Goal: Contribute content: Add original content to the website for others to see

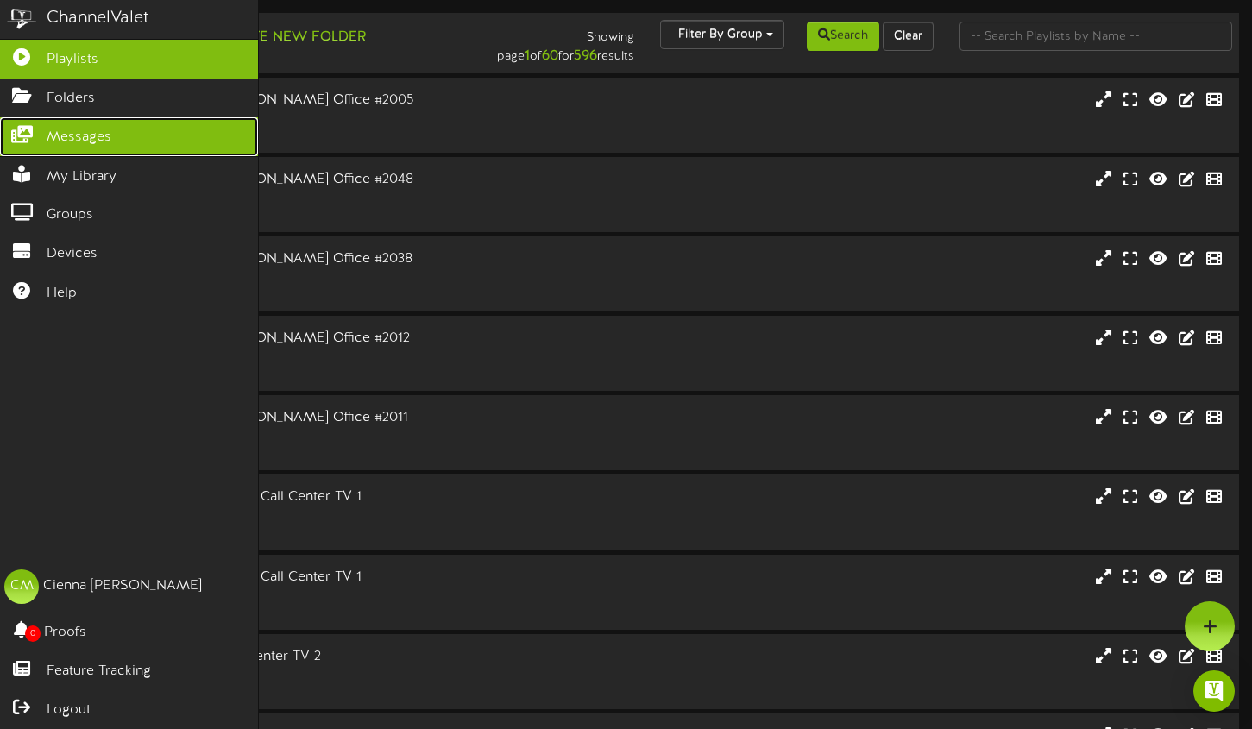
click at [91, 149] on link "Messages" at bounding box center [129, 136] width 258 height 39
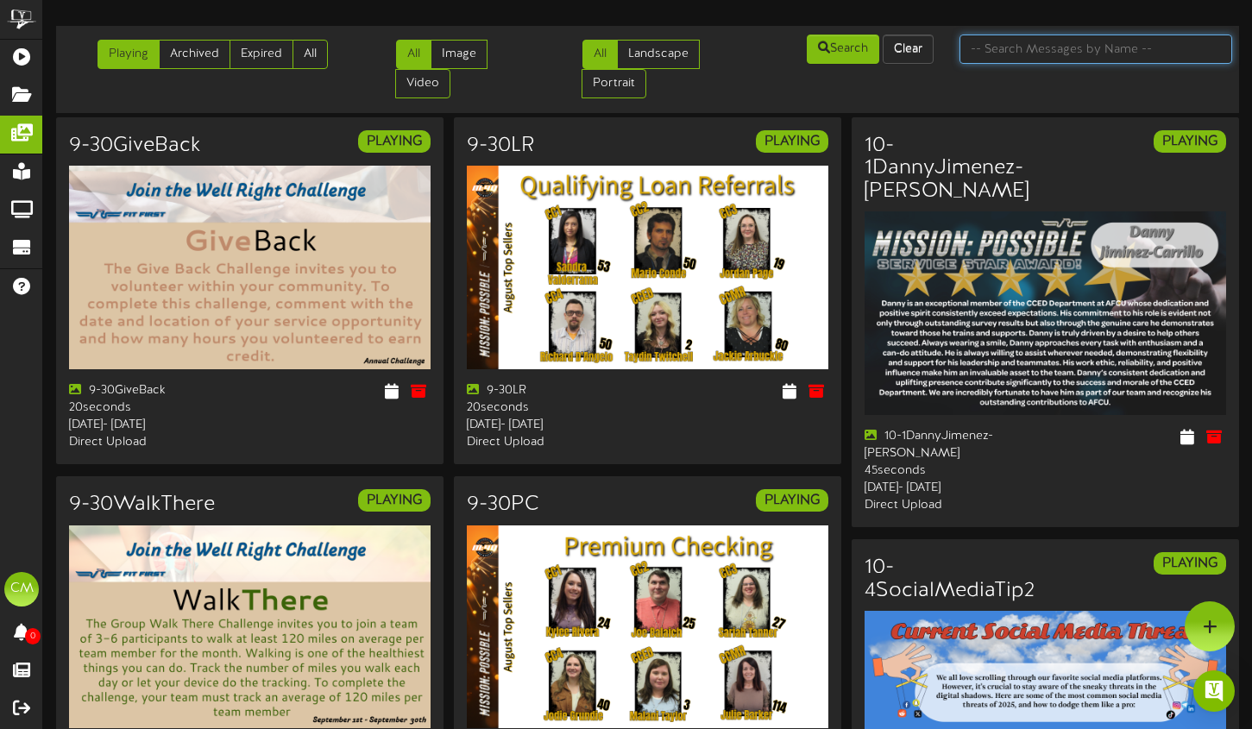
click at [1061, 57] on input "text" at bounding box center [1096, 49] width 273 height 29
type input "certificate"
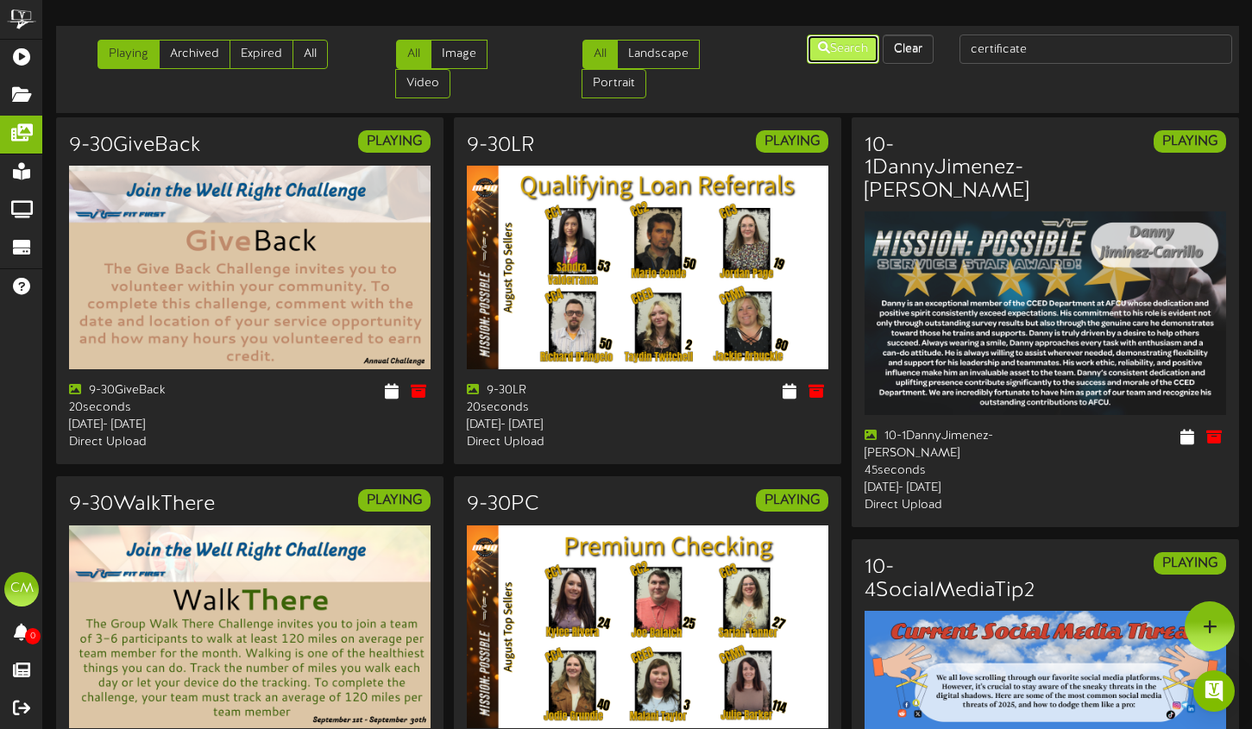
click at [833, 58] on button "Search" at bounding box center [843, 49] width 72 height 29
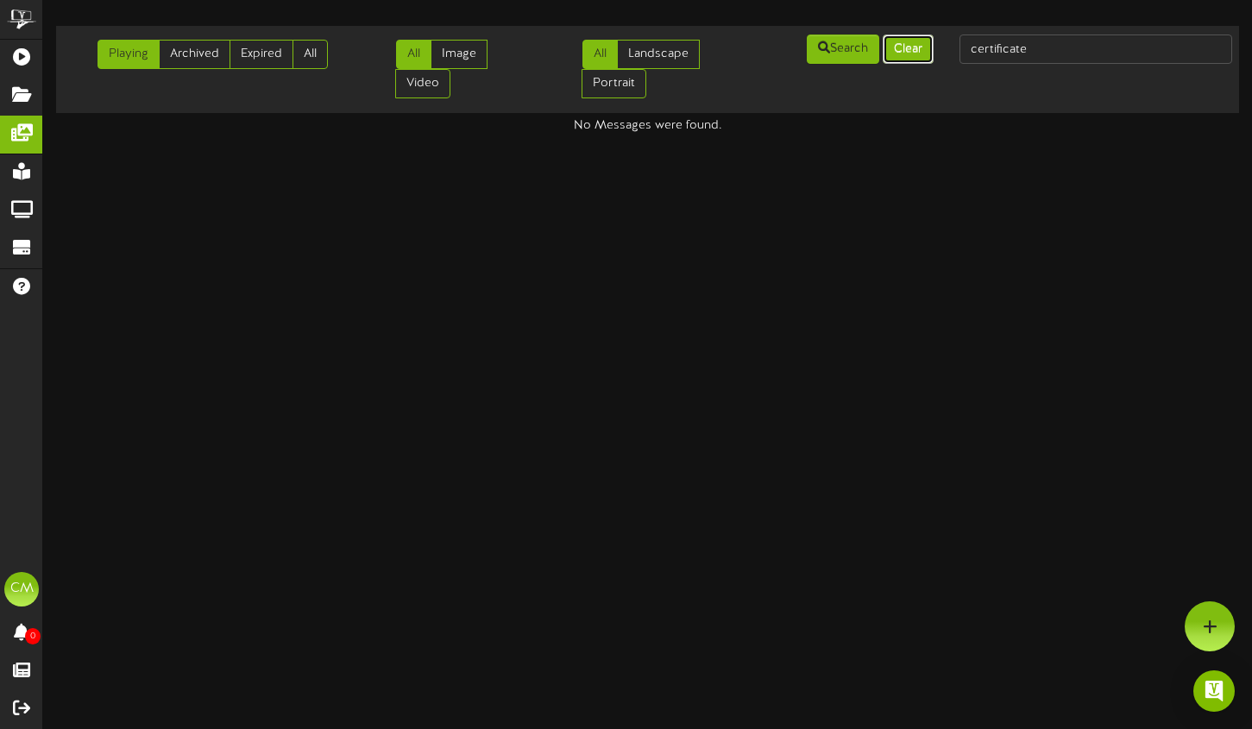
click at [912, 44] on button "Clear" at bounding box center [908, 49] width 51 height 29
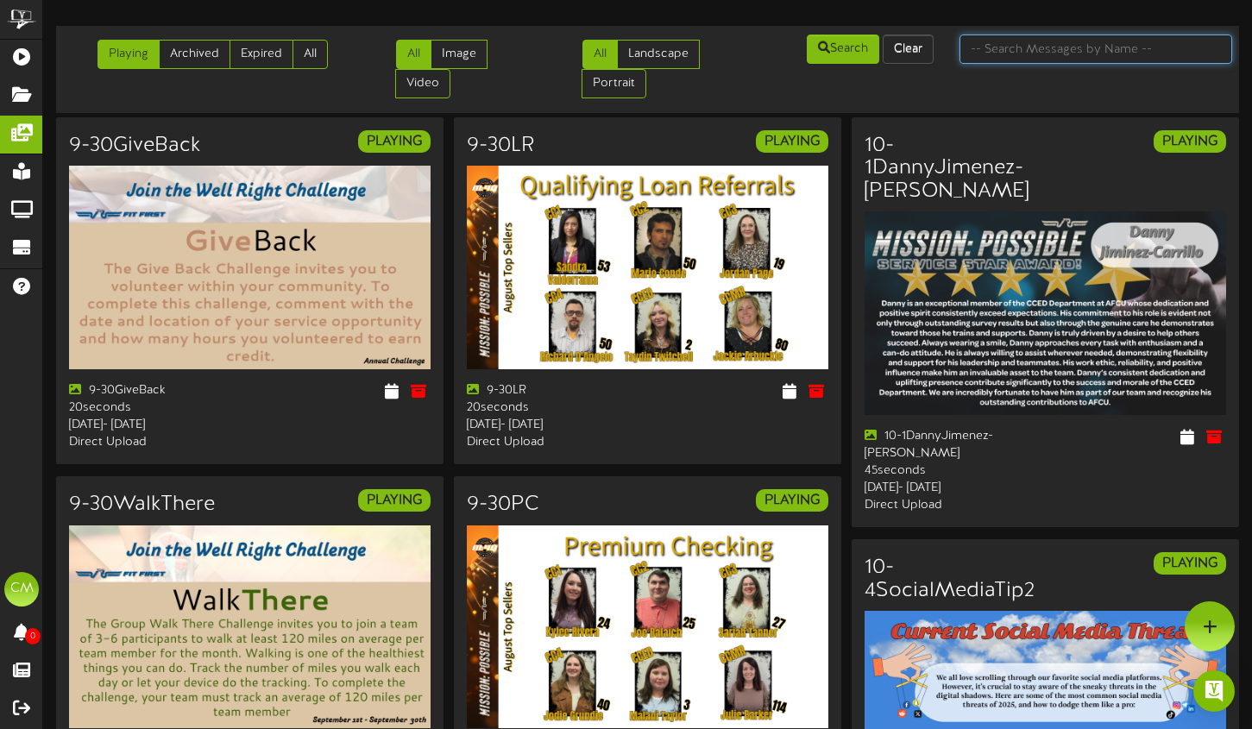
click at [1039, 57] on input "text" at bounding box center [1096, 49] width 273 height 29
type input "working"
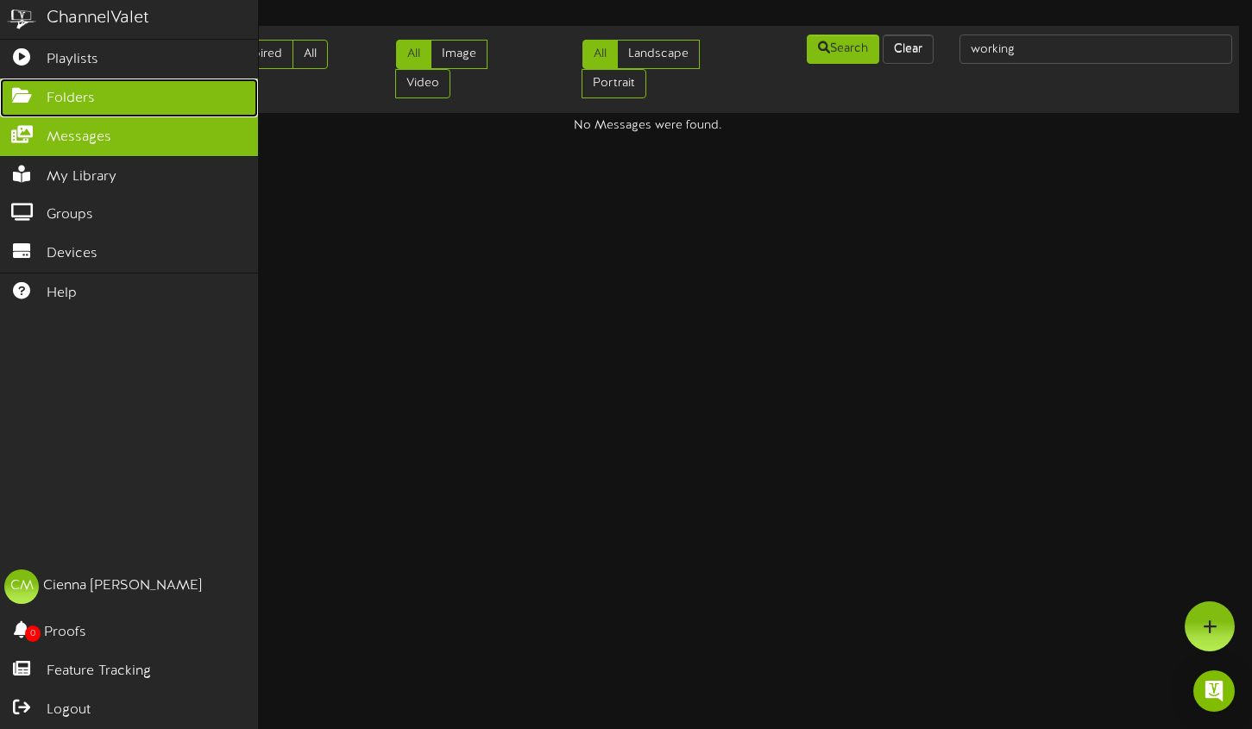
click at [5, 91] on icon at bounding box center [21, 93] width 43 height 13
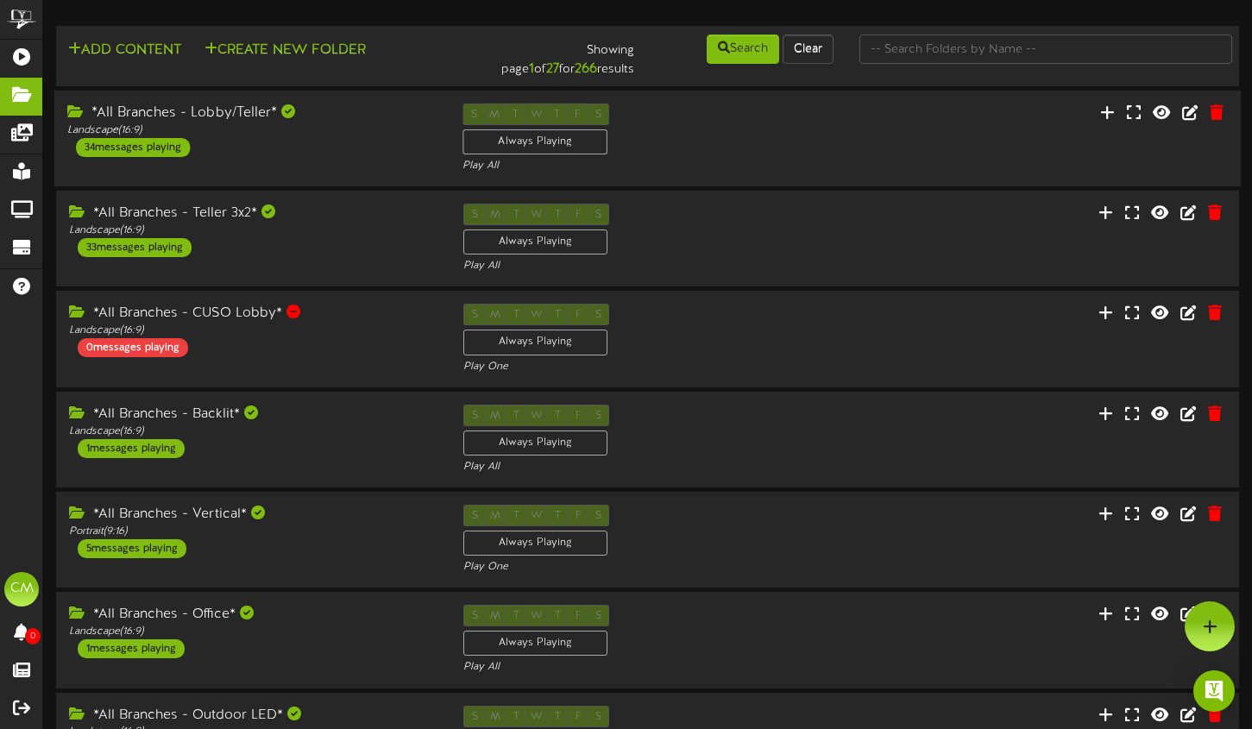
click at [397, 154] on div "*All Branches - Lobby/Teller* Landscape ( 16:9 ) 34 messages playing" at bounding box center [251, 131] width 395 height 54
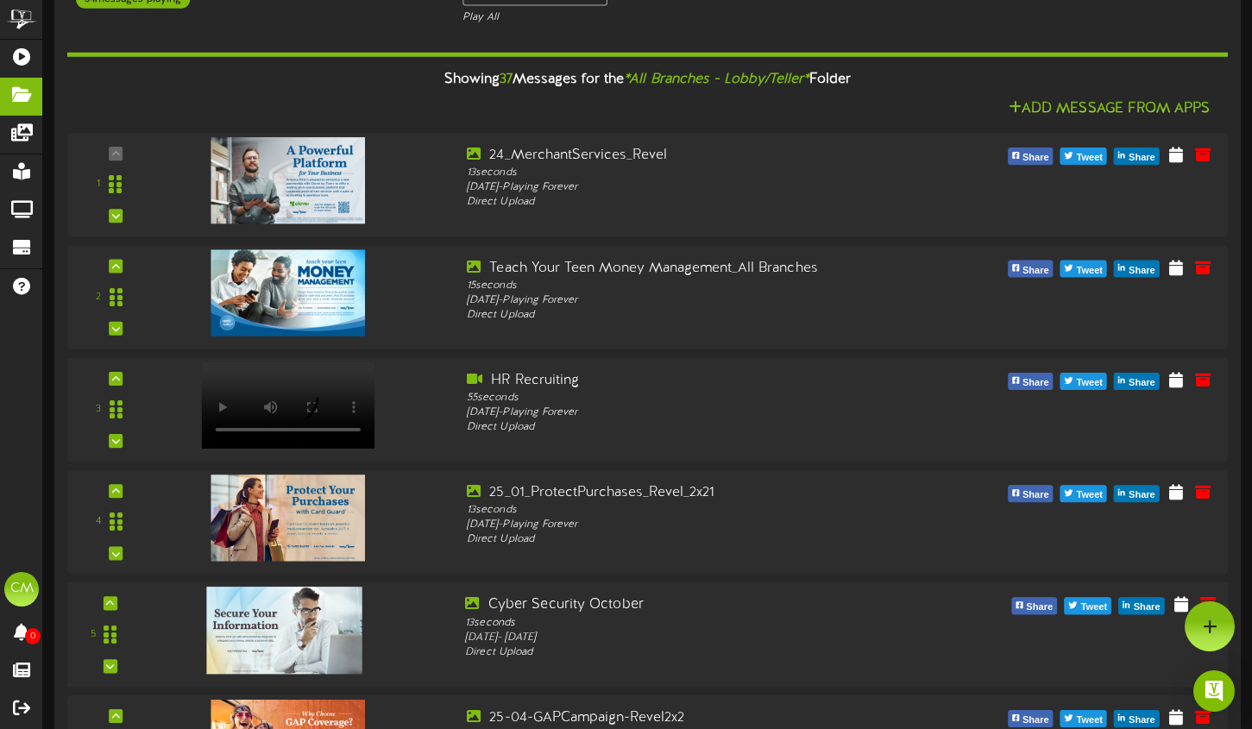
scroll to position [140, 0]
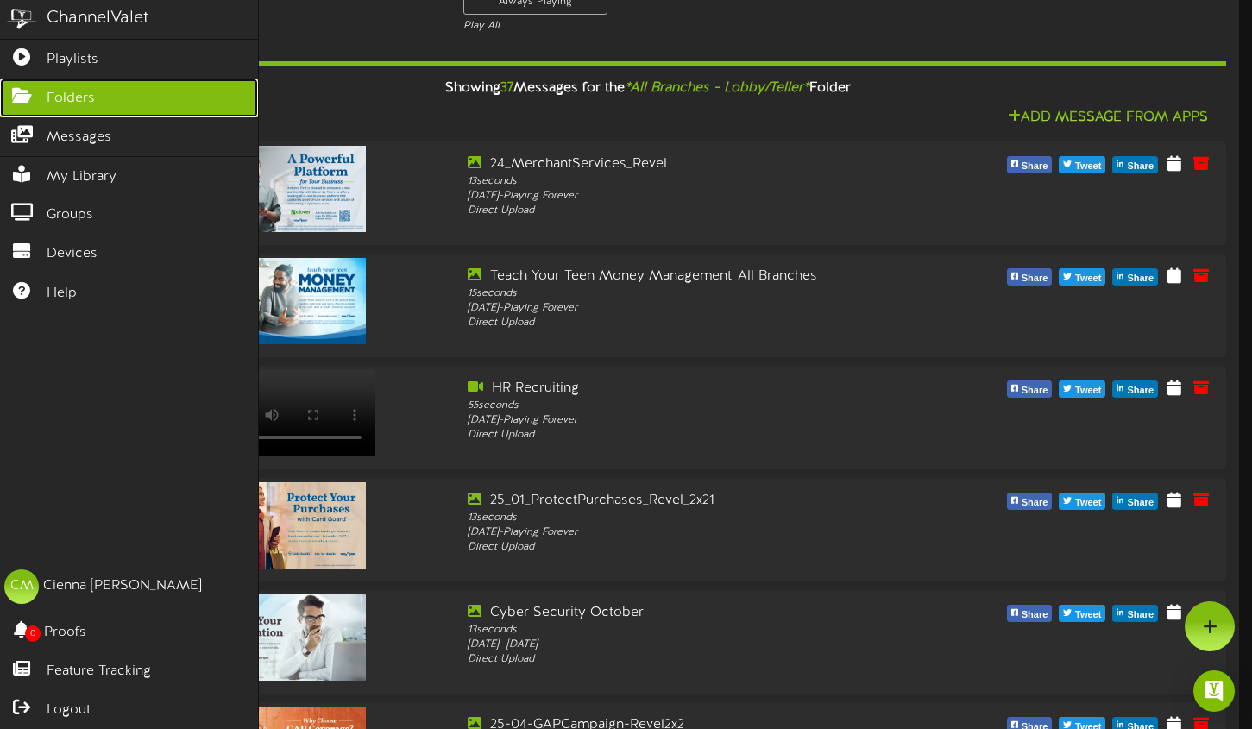
click at [65, 105] on span "Folders" at bounding box center [71, 99] width 48 height 20
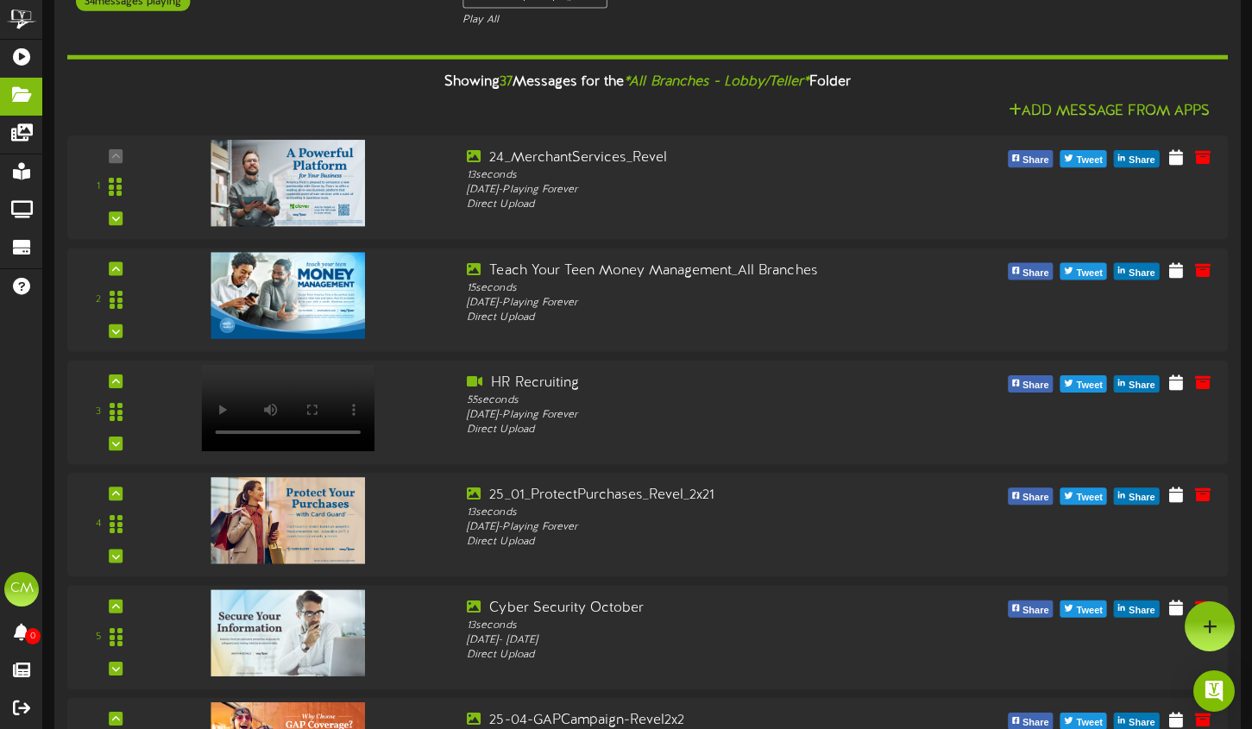
click at [342, 114] on div "Add Message From Apps" at bounding box center [647, 112] width 1161 height 22
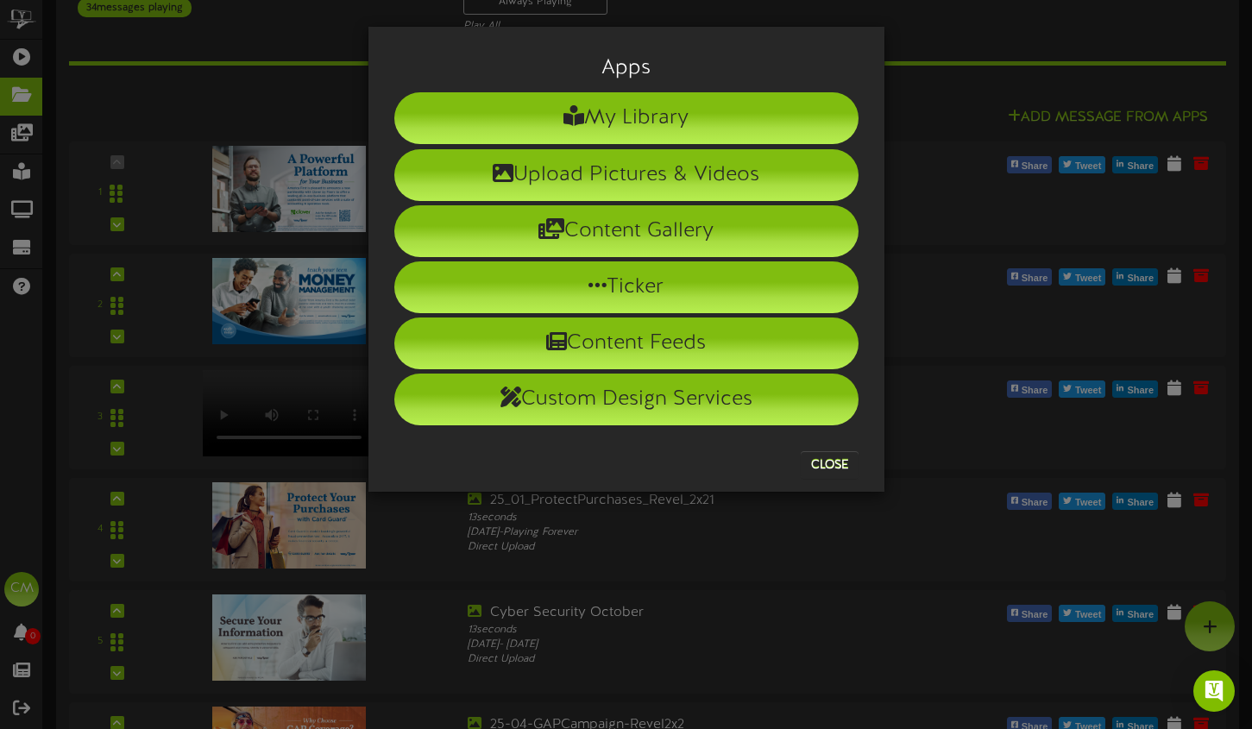
click at [279, 103] on div "Apps My Library Upload Pictures & Videos Content Gallery Ticker Content Feeds" at bounding box center [626, 364] width 1252 height 729
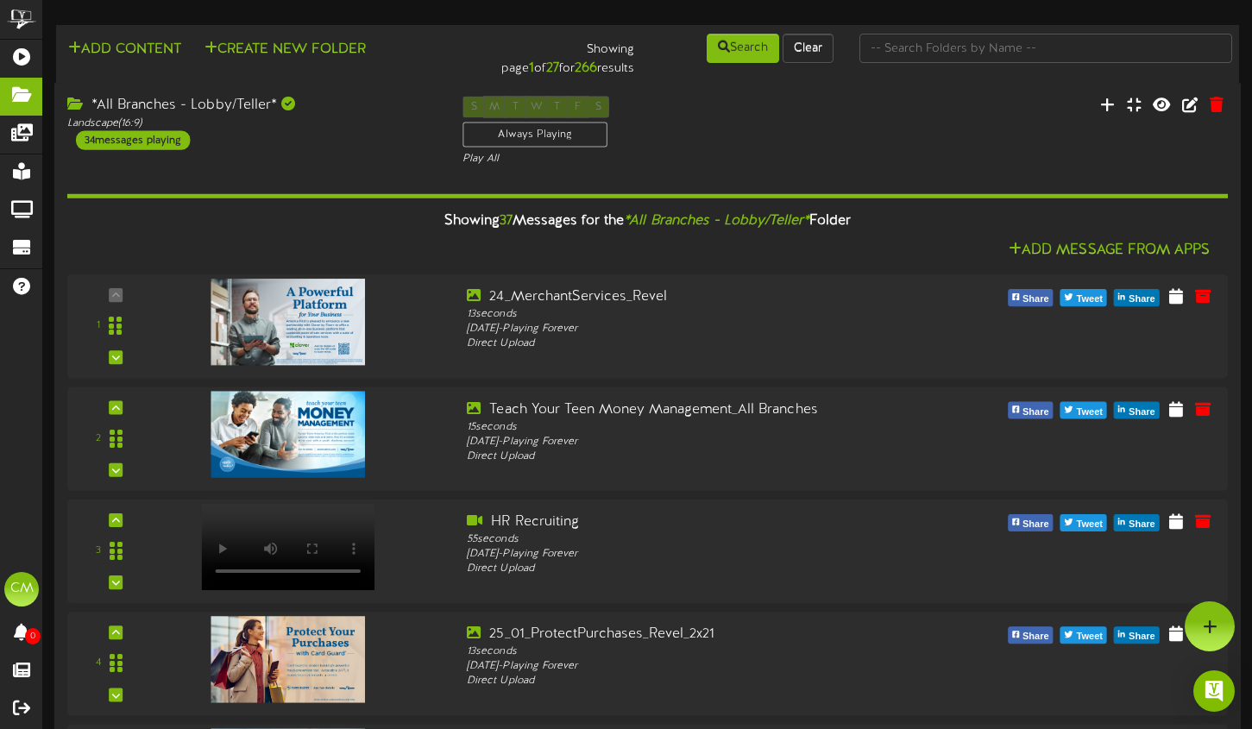
scroll to position [0, 0]
click at [270, 114] on div "*All Branches - Lobby/Teller*" at bounding box center [251, 107] width 369 height 20
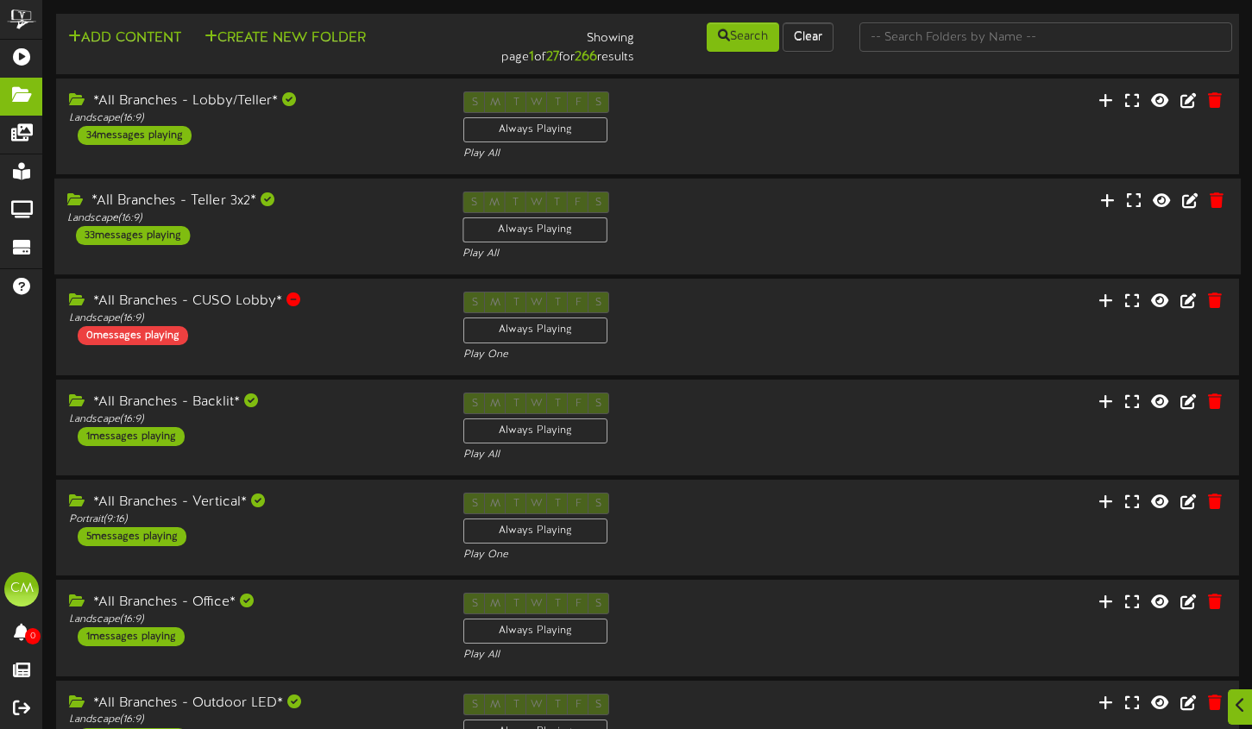
scroll to position [13, 0]
click at [281, 255] on div "*All Branches - Teller 3x2* Landscape ( 16:9 ) 33 messages playing S M T W T F …" at bounding box center [647, 226] width 1187 height 71
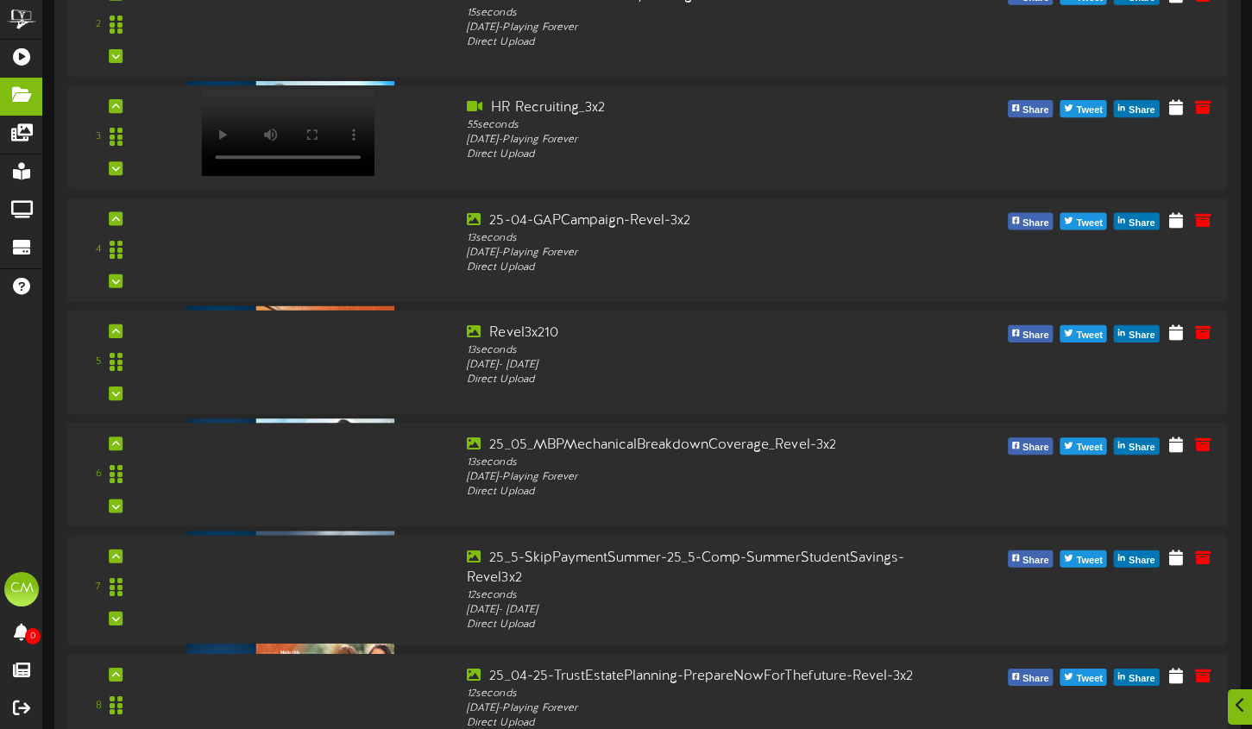
scroll to position [559, 0]
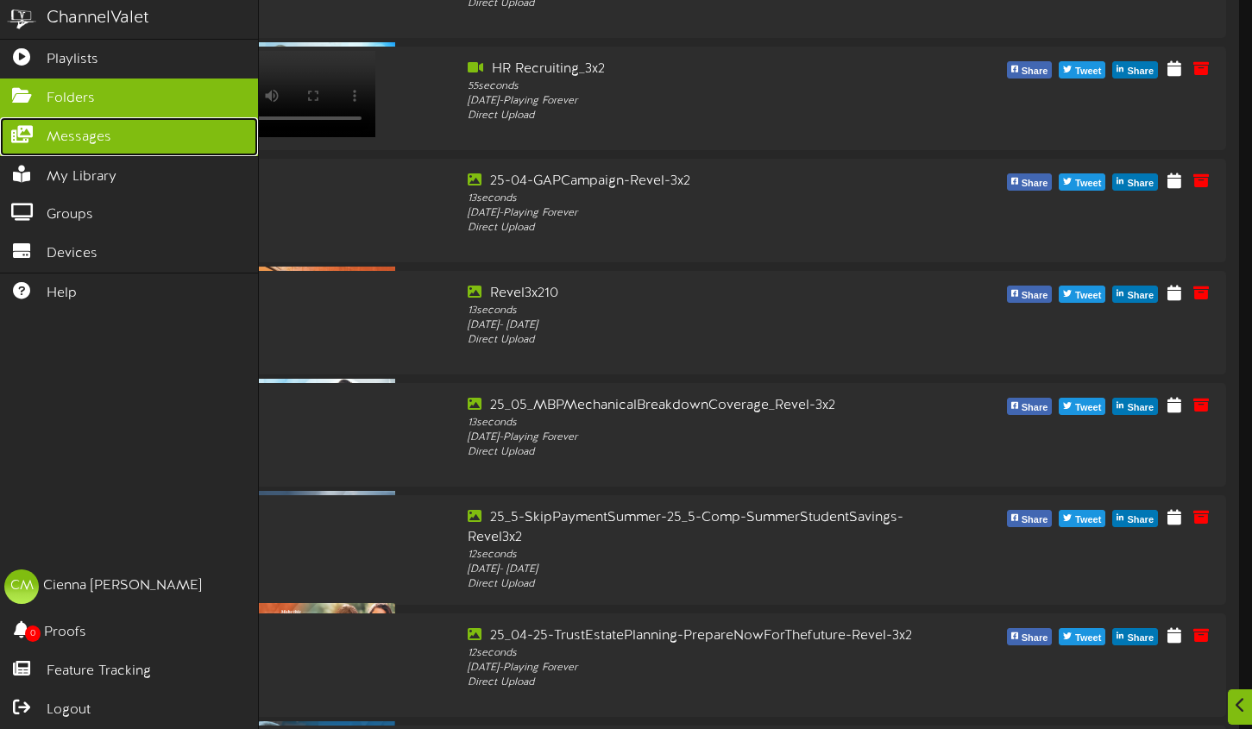
click at [27, 138] on icon at bounding box center [21, 132] width 43 height 13
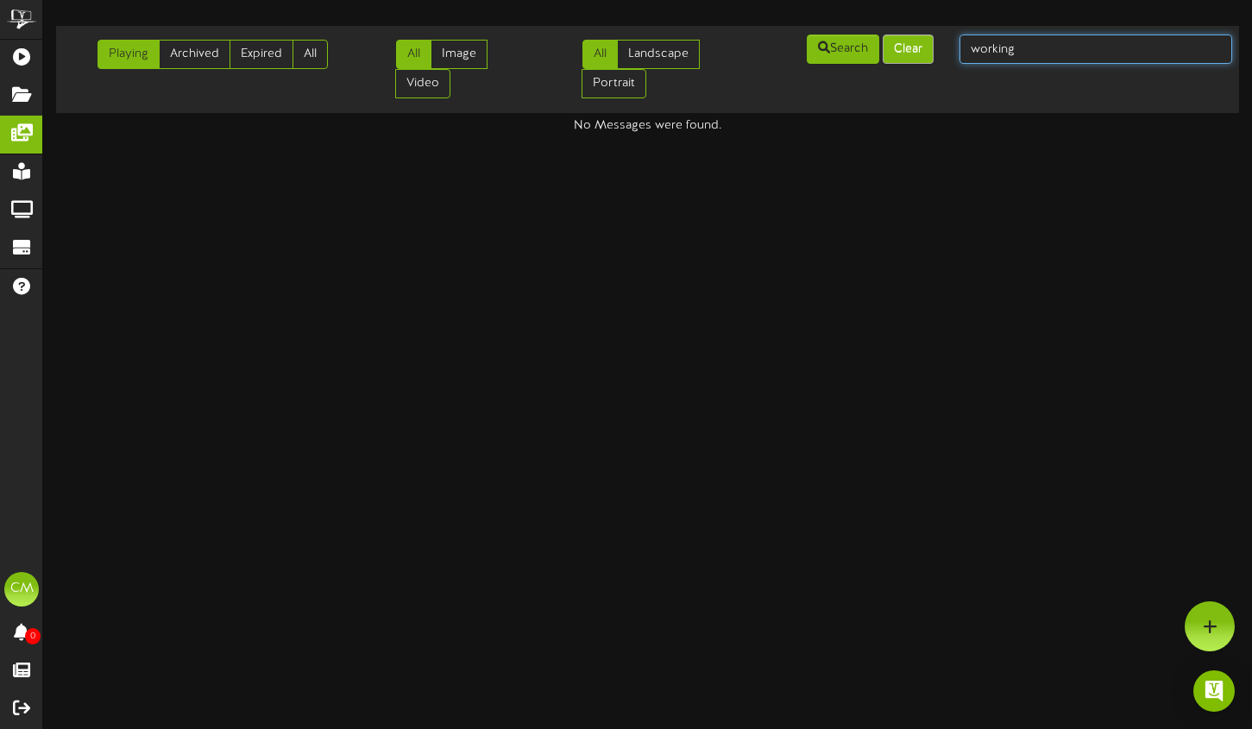
drag, startPoint x: 1052, startPoint y: 57, endPoint x: 924, endPoint y: 50, distance: 127.9
click at [925, 50] on div "Playing Archived Expired All All Image Video All Landscape Portrait" at bounding box center [647, 69] width 1195 height 73
type input "certificate"
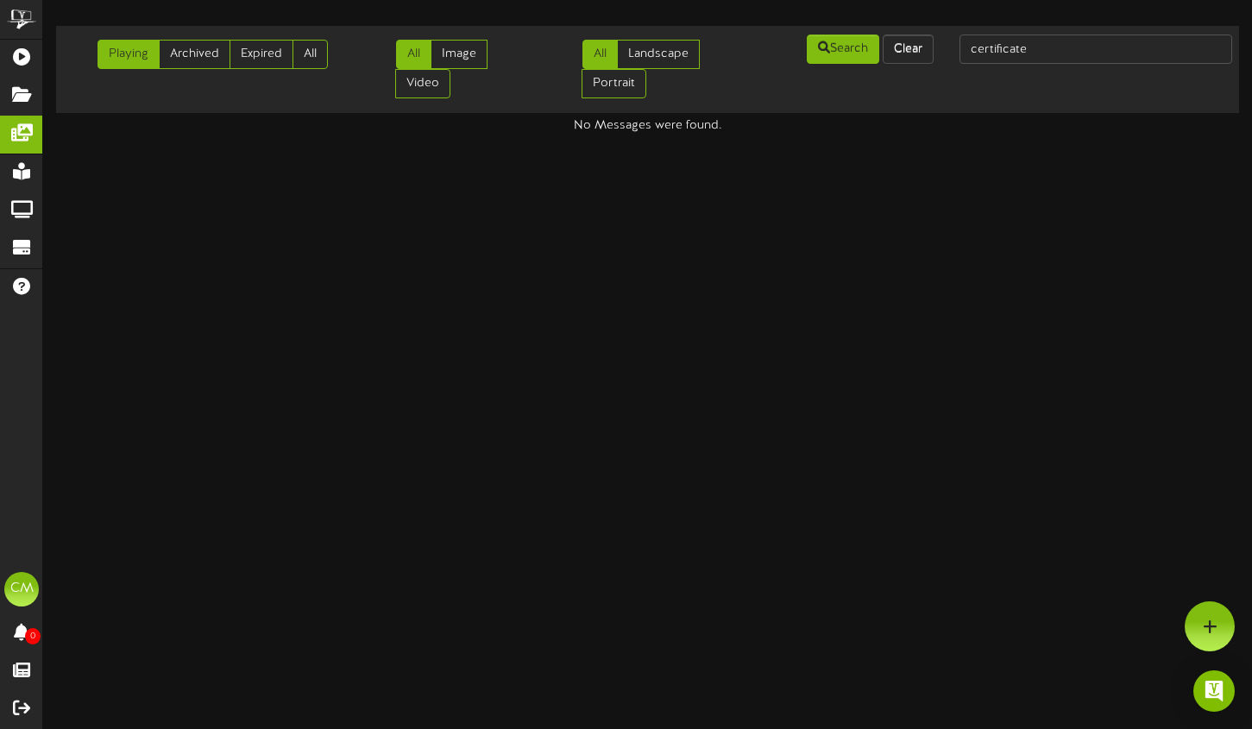
click at [332, 59] on div "Playing Archived Expired All" at bounding box center [199, 55] width 299 height 44
click at [324, 58] on link "All" at bounding box center [310, 54] width 35 height 29
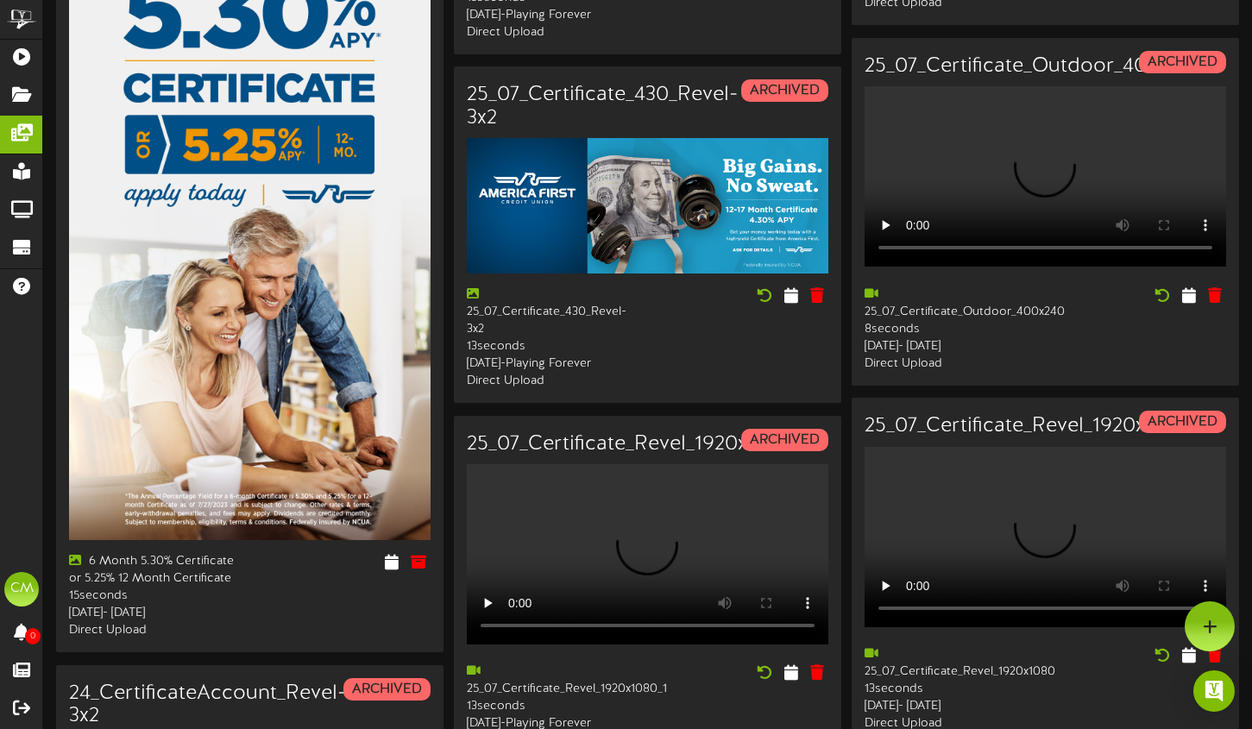
scroll to position [1155, 0]
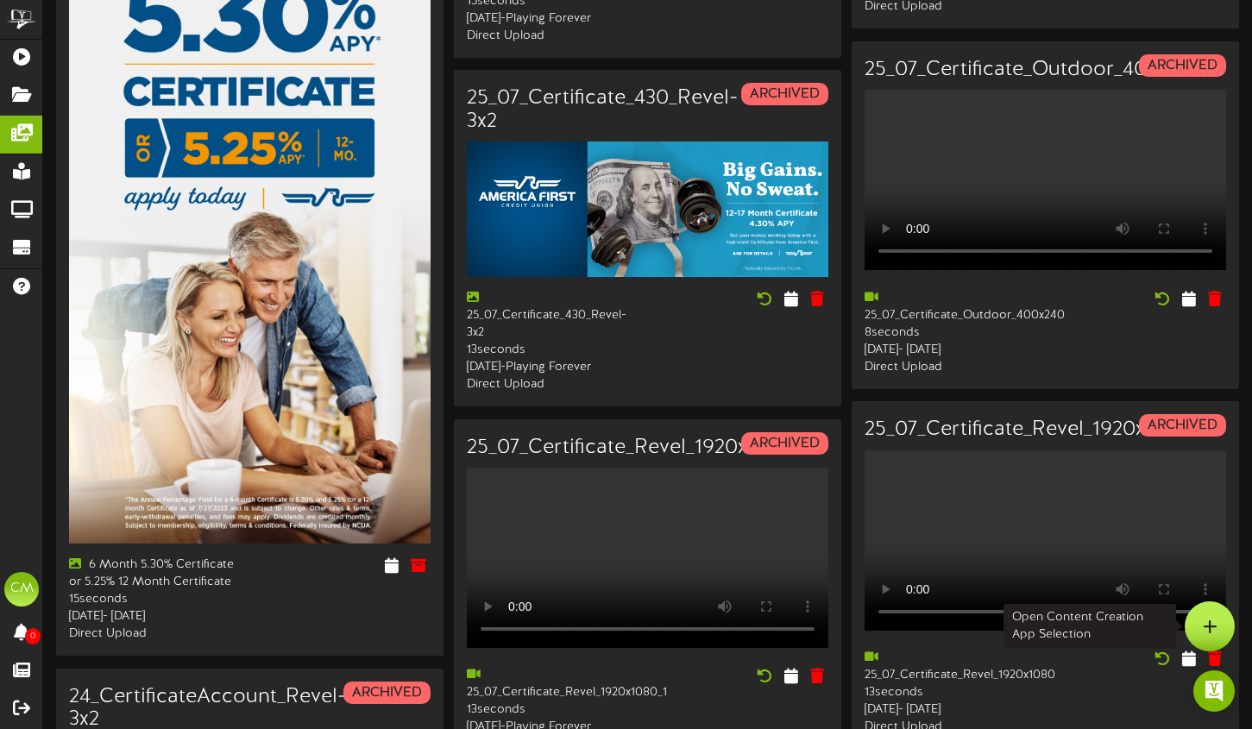
click at [1204, 620] on icon at bounding box center [1210, 627] width 15 height 16
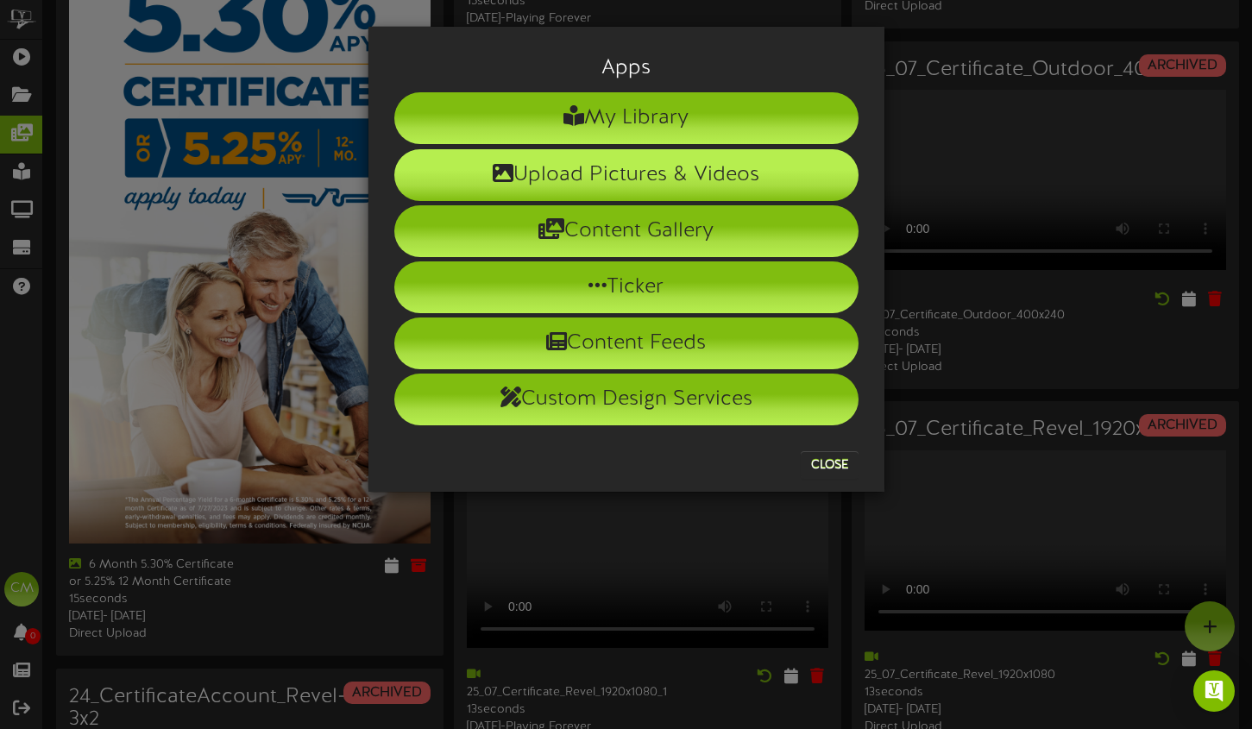
click at [624, 177] on li "Upload Pictures & Videos" at bounding box center [626, 175] width 464 height 52
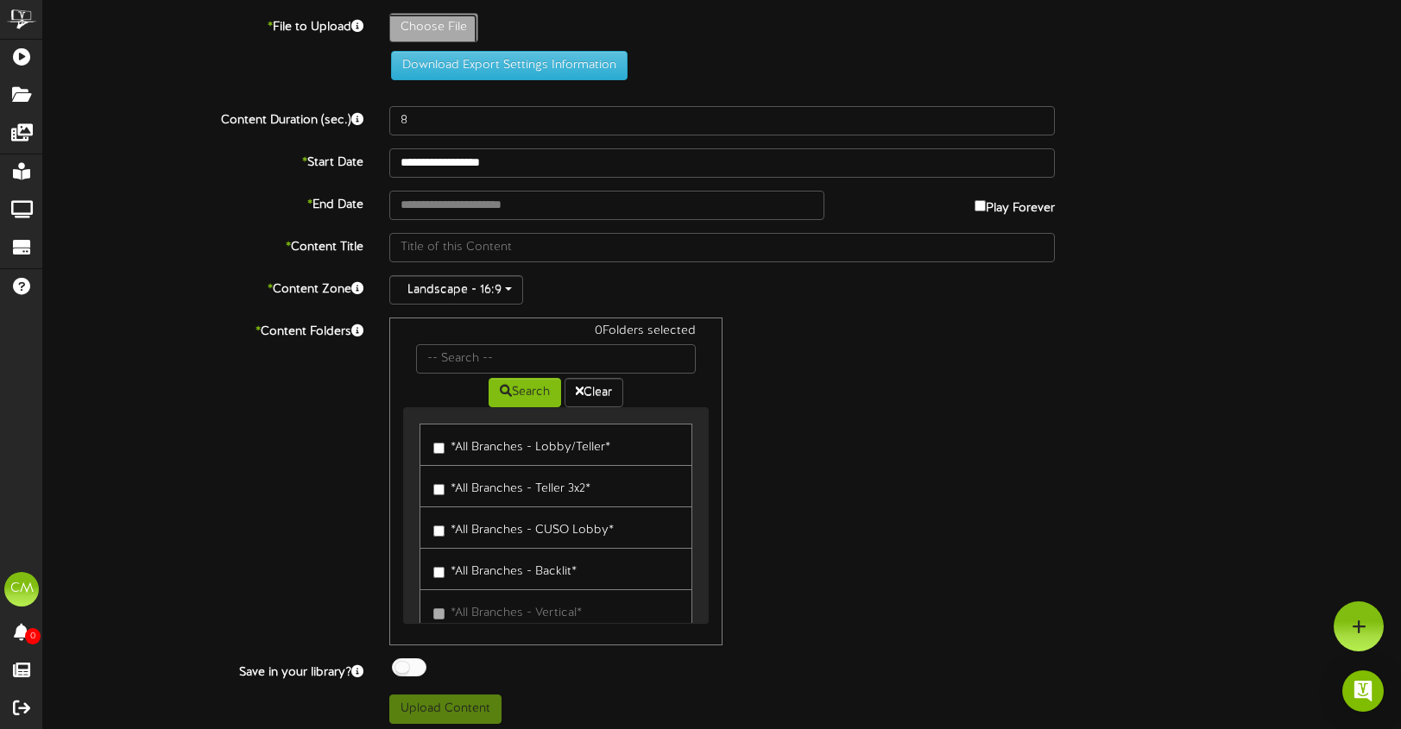
type input "**********"
type input "25-Columbus-DayRevel"
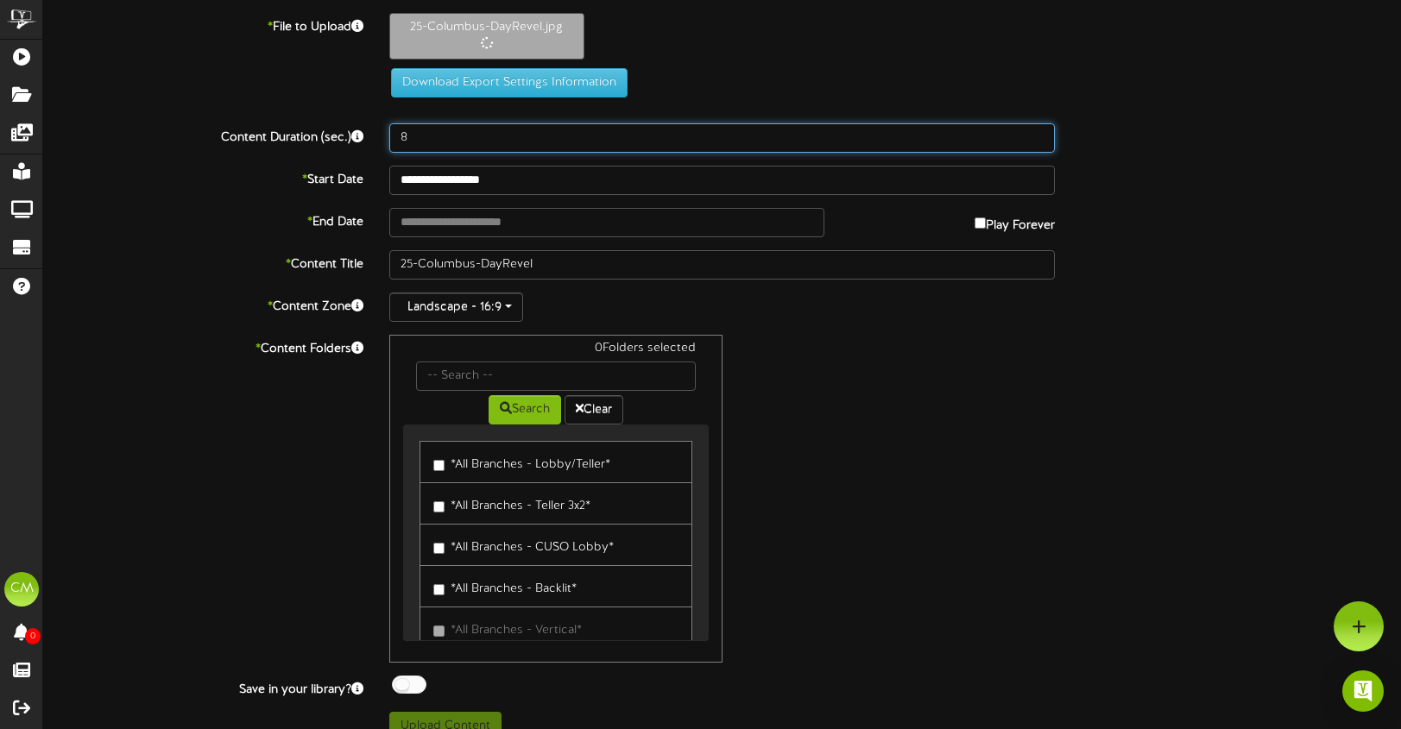
drag, startPoint x: 412, startPoint y: 143, endPoint x: 377, endPoint y: 145, distance: 34.6
click at [379, 145] on div "8" at bounding box center [722, 137] width 692 height 29
type input "13"
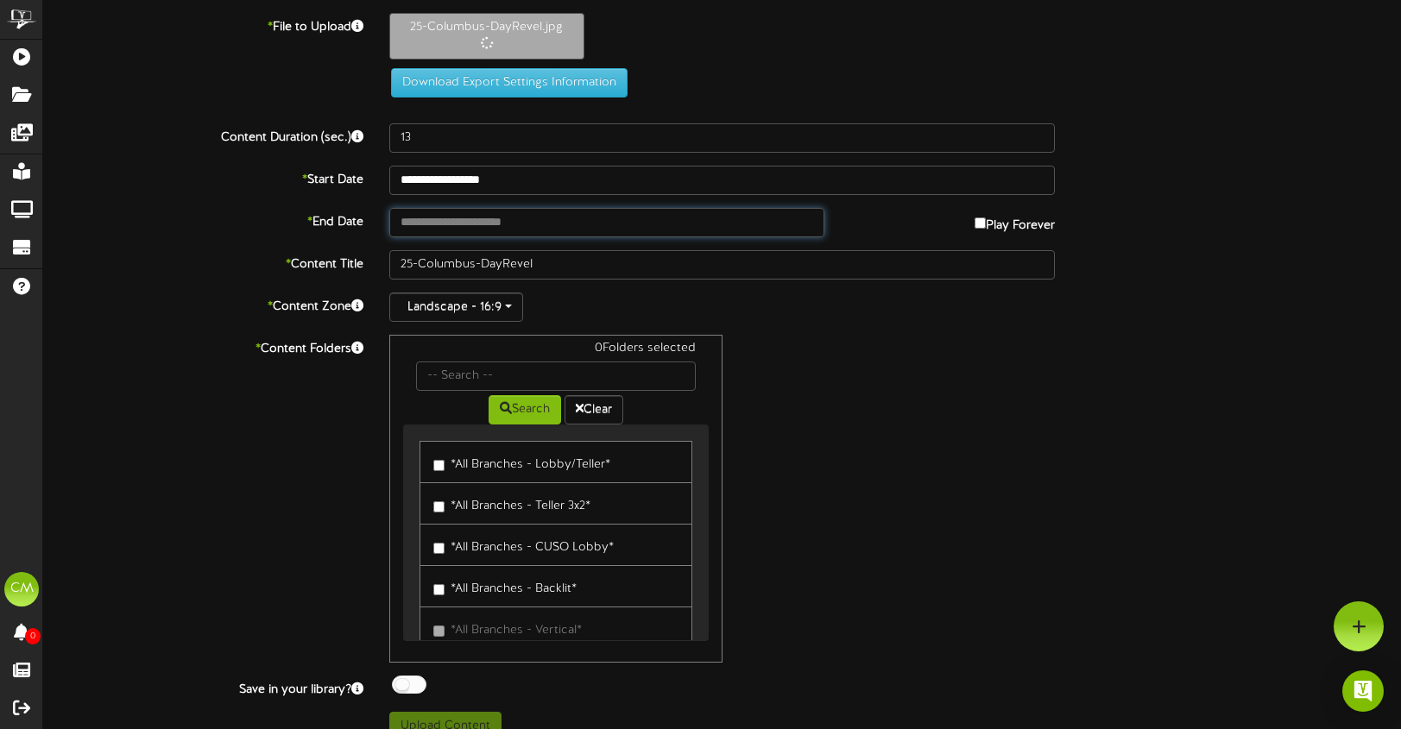
click at [649, 220] on input "text" at bounding box center [606, 222] width 435 height 29
type input "**********"
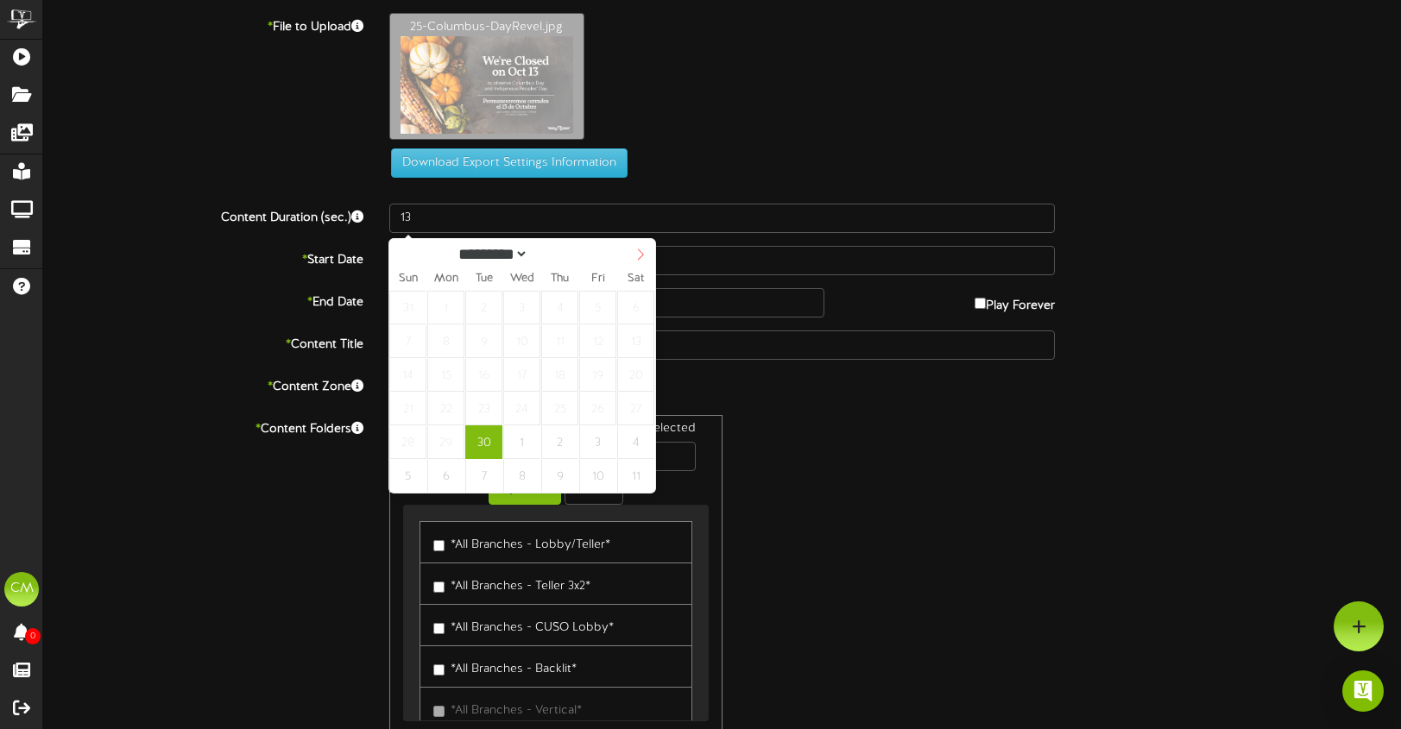
select select "*"
click at [643, 246] on span at bounding box center [640, 253] width 29 height 29
type input "**********"
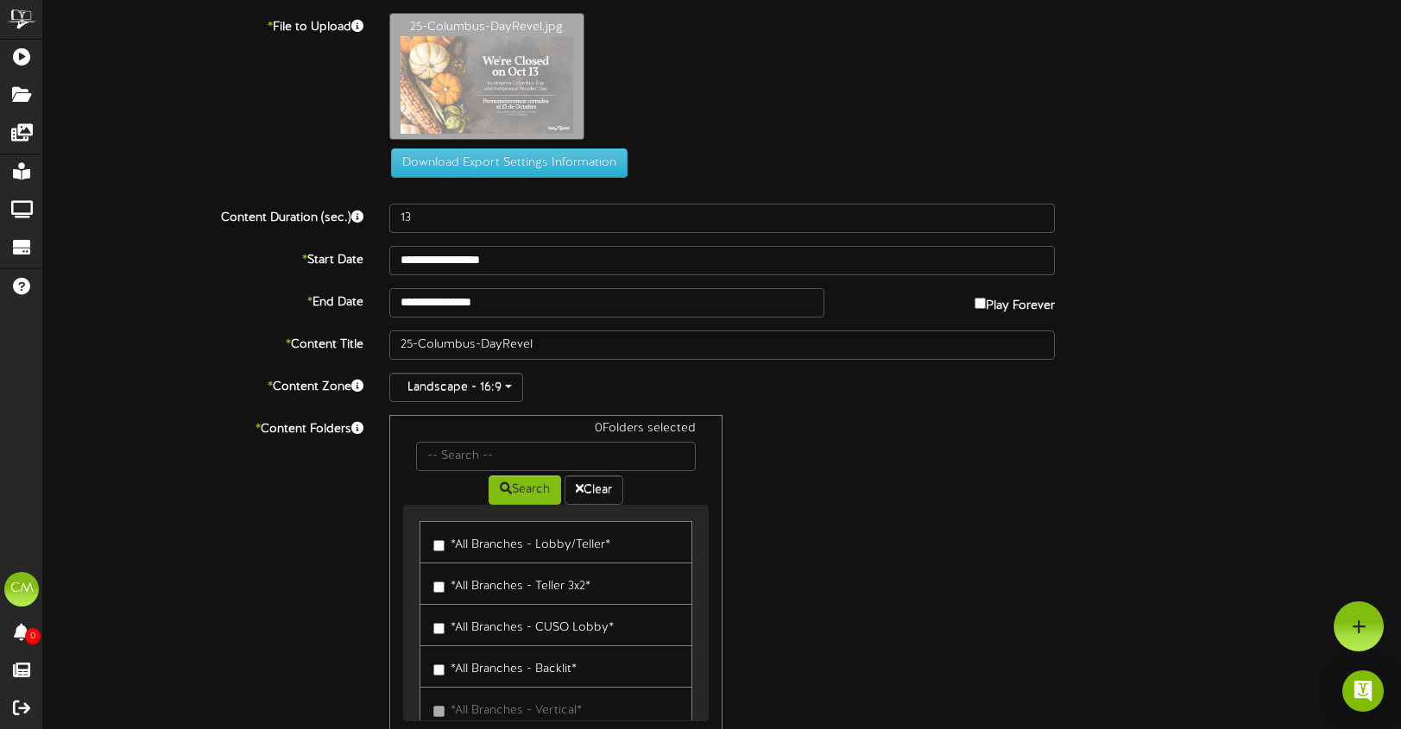
drag, startPoint x: 438, startPoint y: 551, endPoint x: 453, endPoint y: 551, distance: 14.7
click at [438, 551] on label "*All Branches - Lobby/Teller*" at bounding box center [521, 542] width 177 height 23
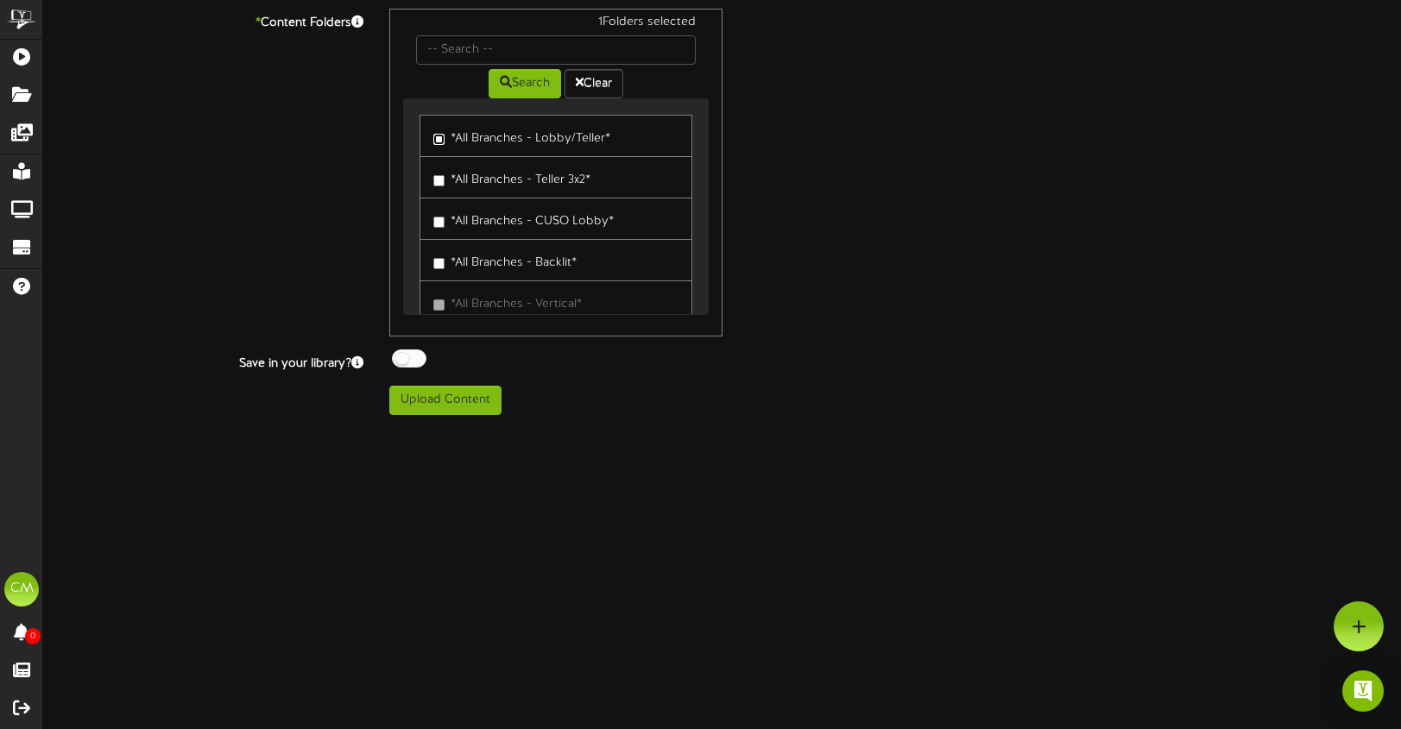
scroll to position [278, 0]
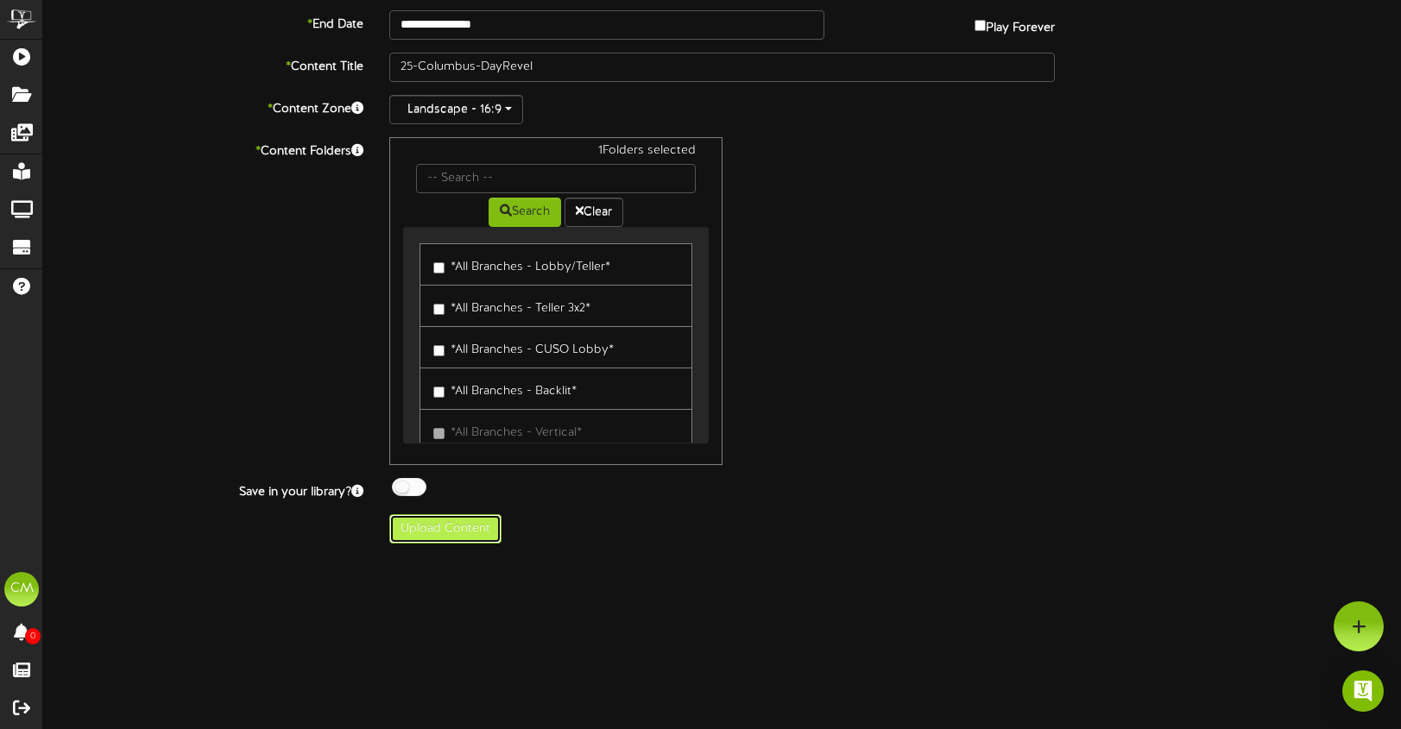
click at [452, 526] on button "Upload Content" at bounding box center [445, 528] width 112 height 29
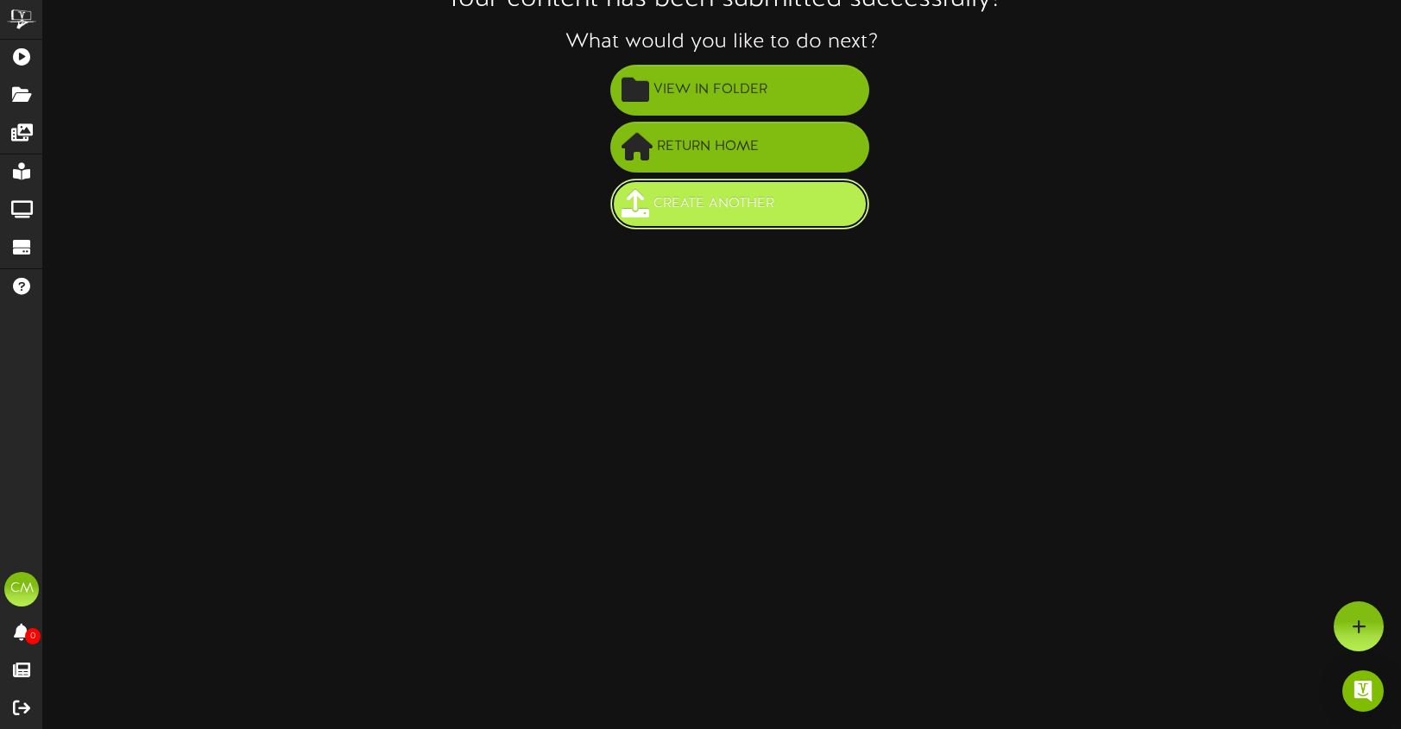
click at [728, 203] on span "Create Another" at bounding box center [713, 204] width 129 height 28
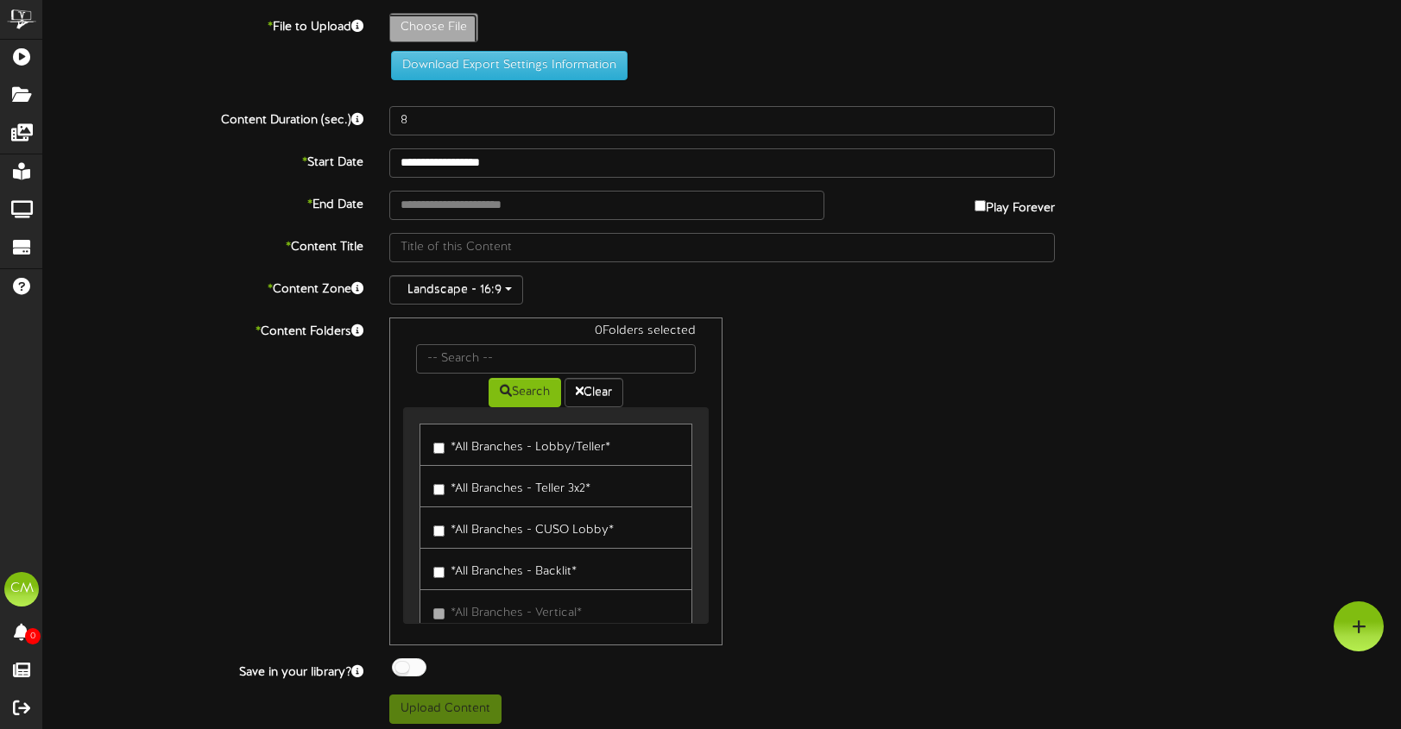
type input "**********"
type input "25-Columbus-DayRevel3x2"
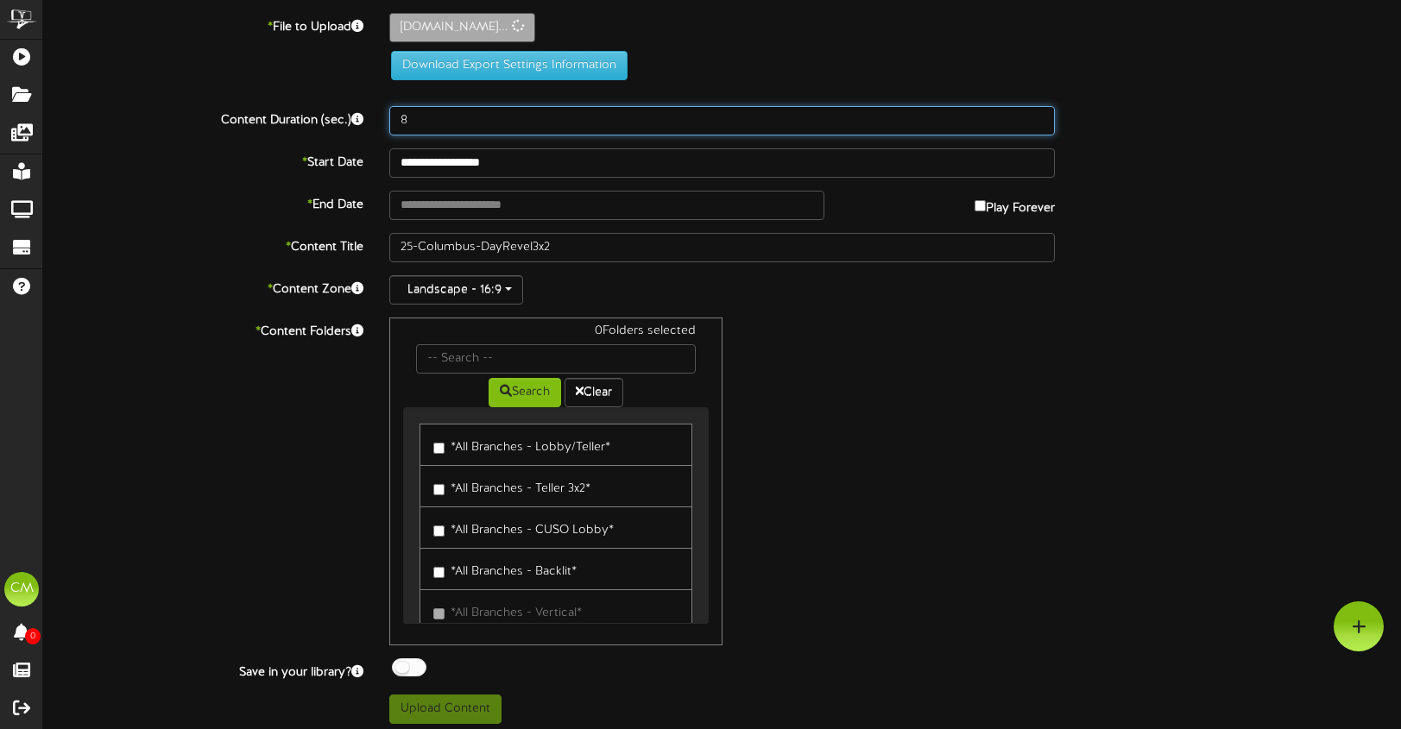
drag, startPoint x: 431, startPoint y: 119, endPoint x: 367, endPoint y: 120, distance: 64.7
click at [367, 120] on div "Content Duration (sec.) 8" at bounding box center [721, 120] width 1383 height 29
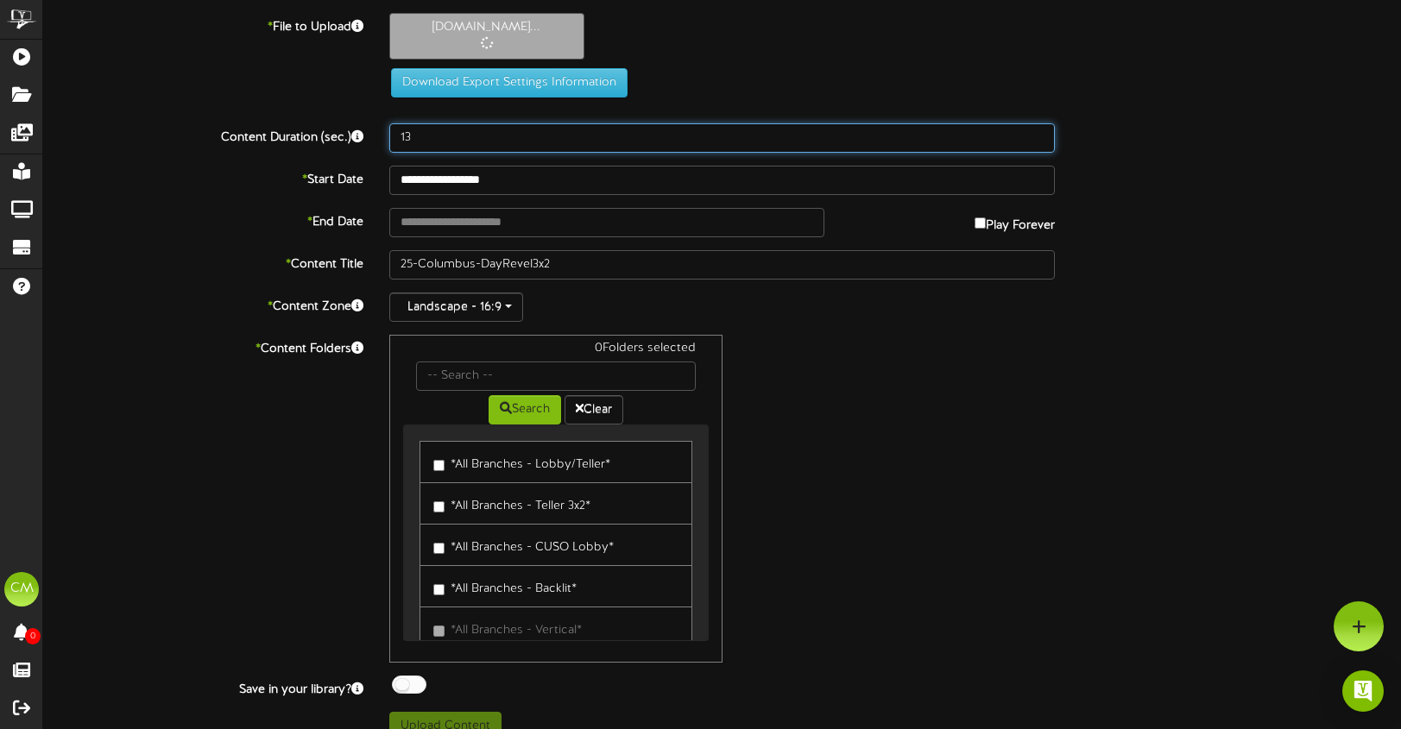
type input "13"
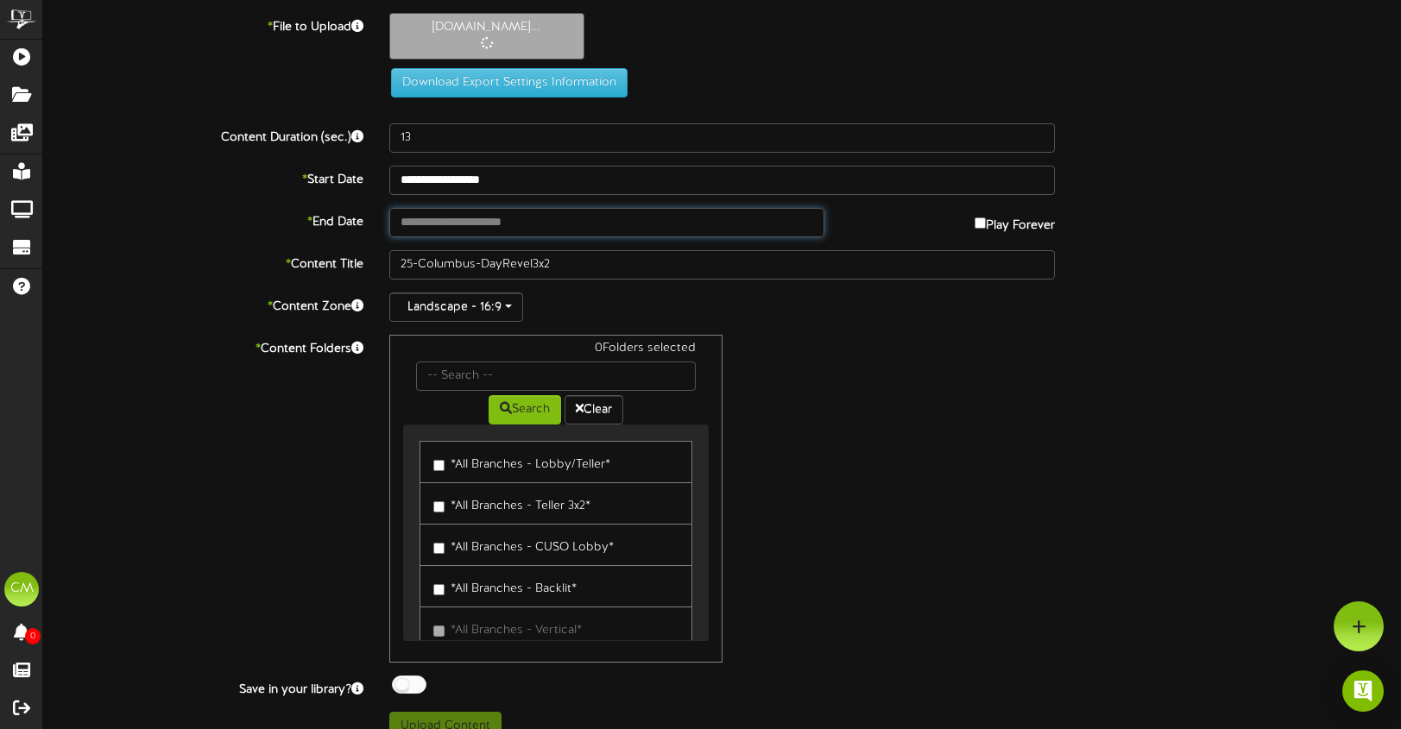
click at [514, 223] on input "text" at bounding box center [606, 222] width 435 height 29
type input "**********"
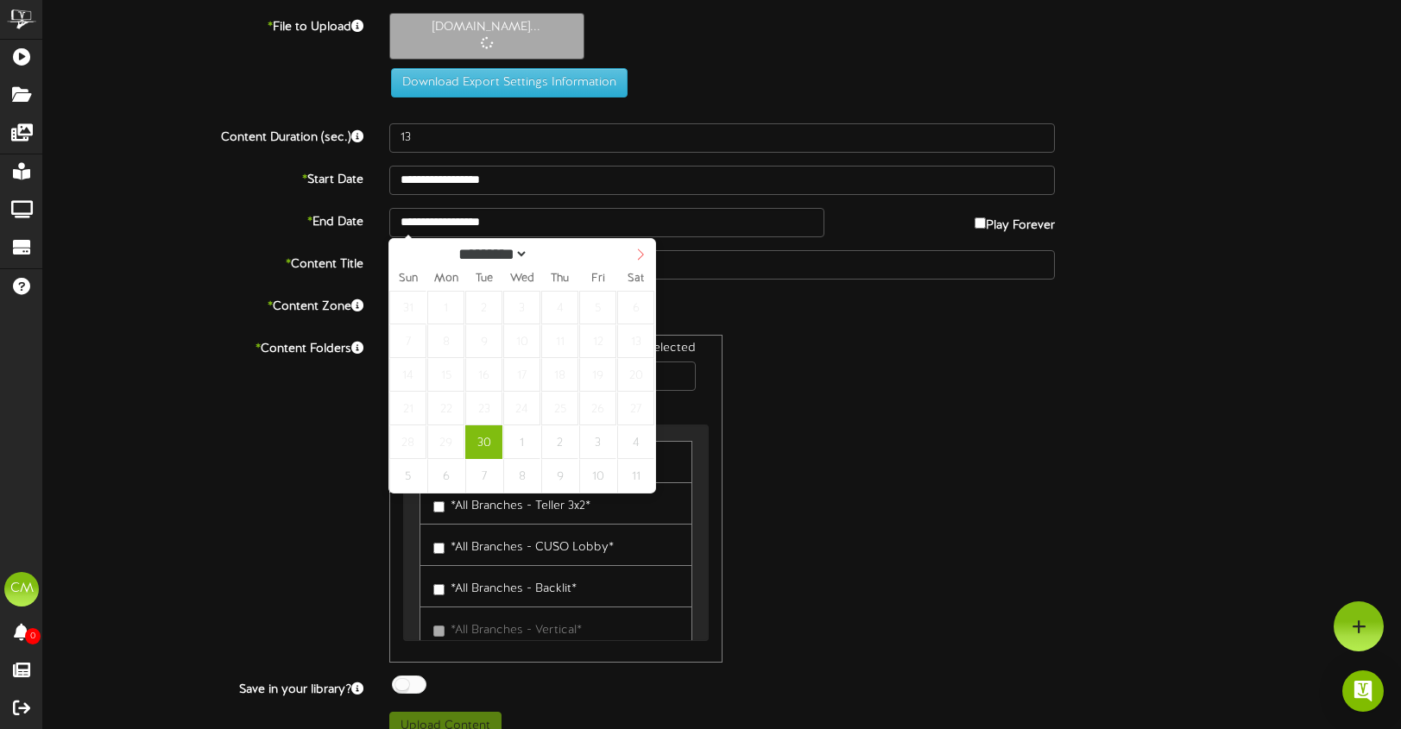
select select "*"
click at [634, 261] on icon at bounding box center [640, 255] width 12 height 12
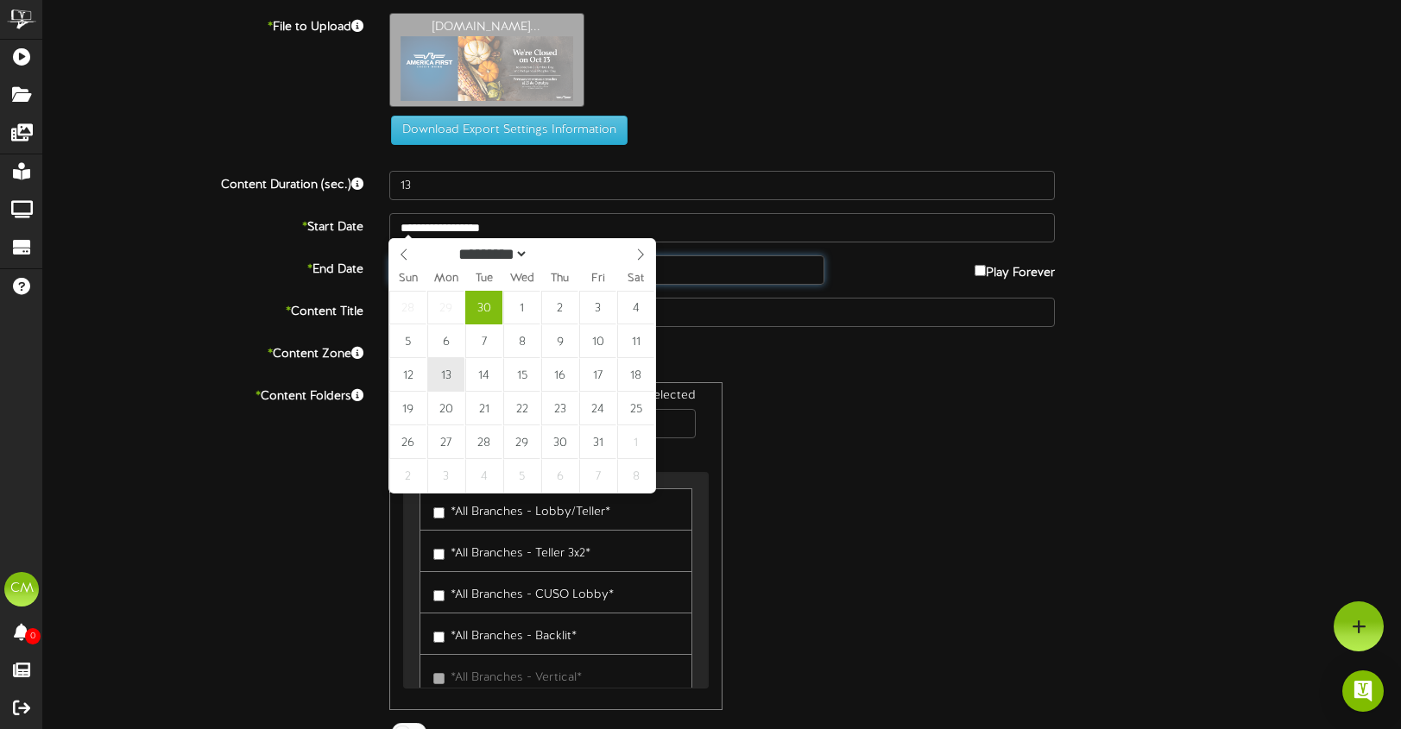
type input "**********"
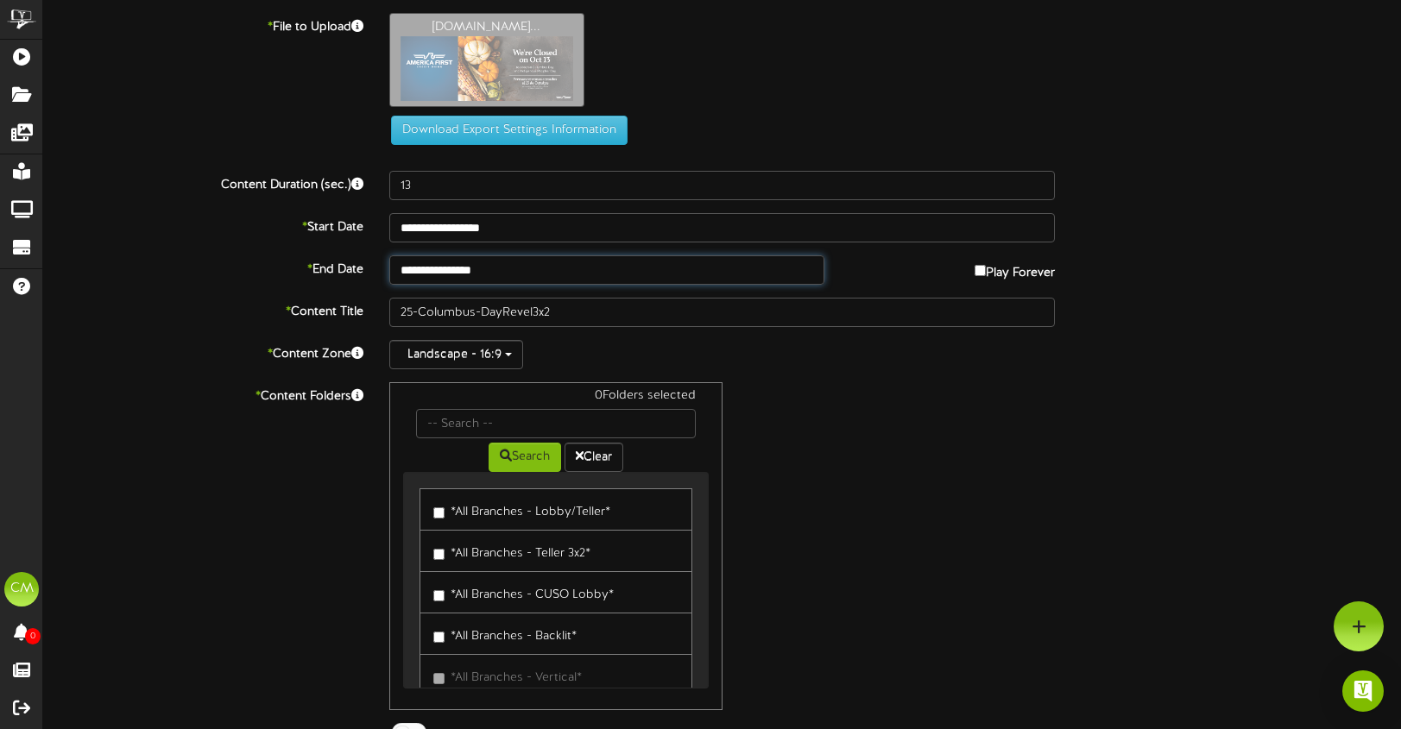
scroll to position [72, 0]
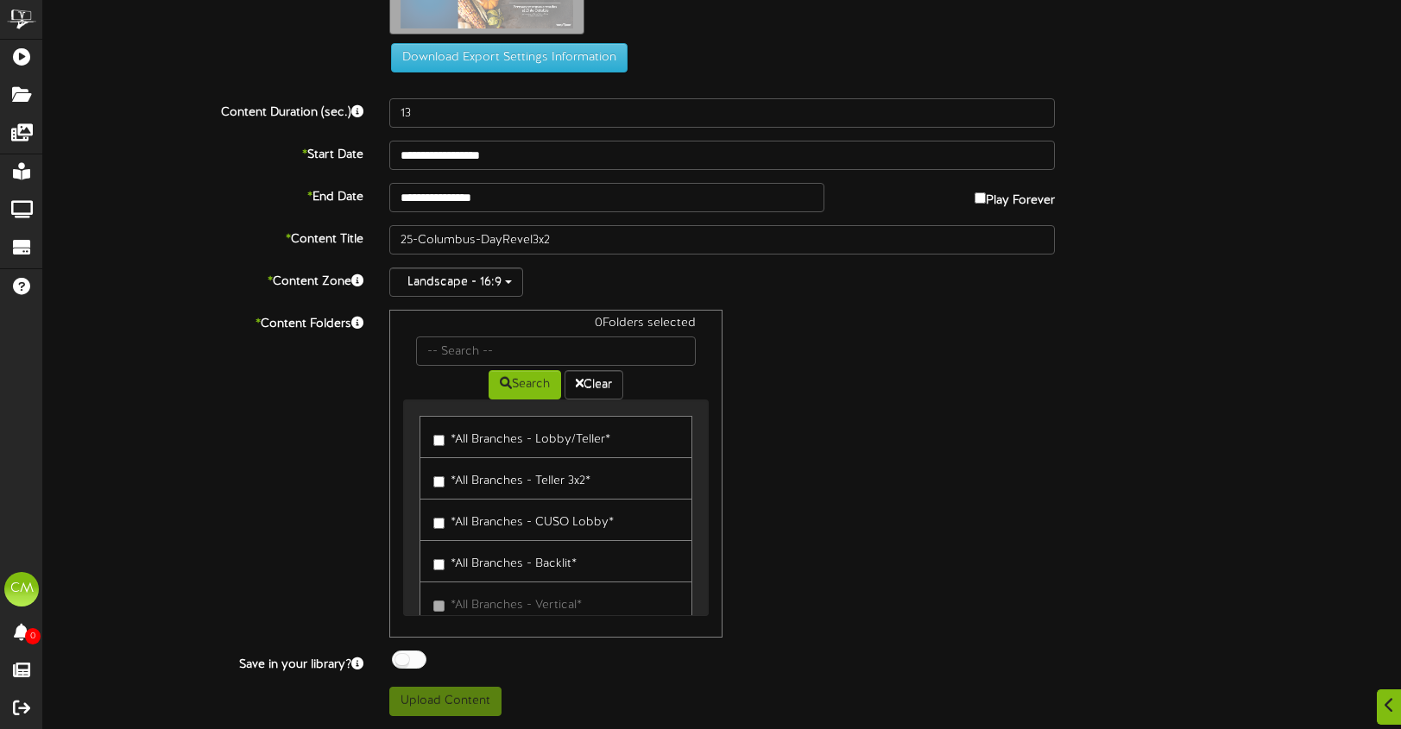
click at [613, 480] on link "*All Branches - Teller 3x2*" at bounding box center [555, 478] width 273 height 42
click at [554, 482] on label "*All Branches - Teller 3x2*" at bounding box center [511, 478] width 157 height 23
click at [447, 696] on button "Upload Content" at bounding box center [445, 701] width 112 height 29
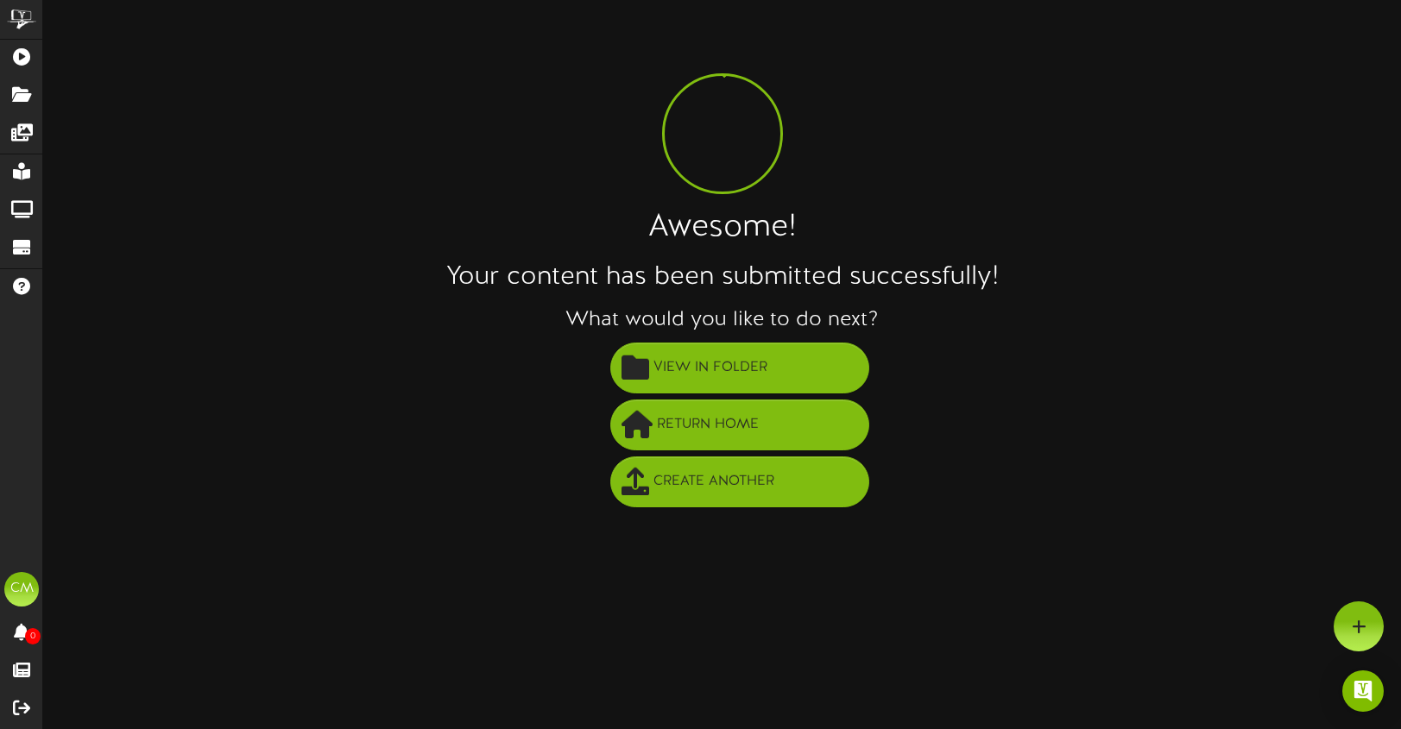
scroll to position [0, 0]
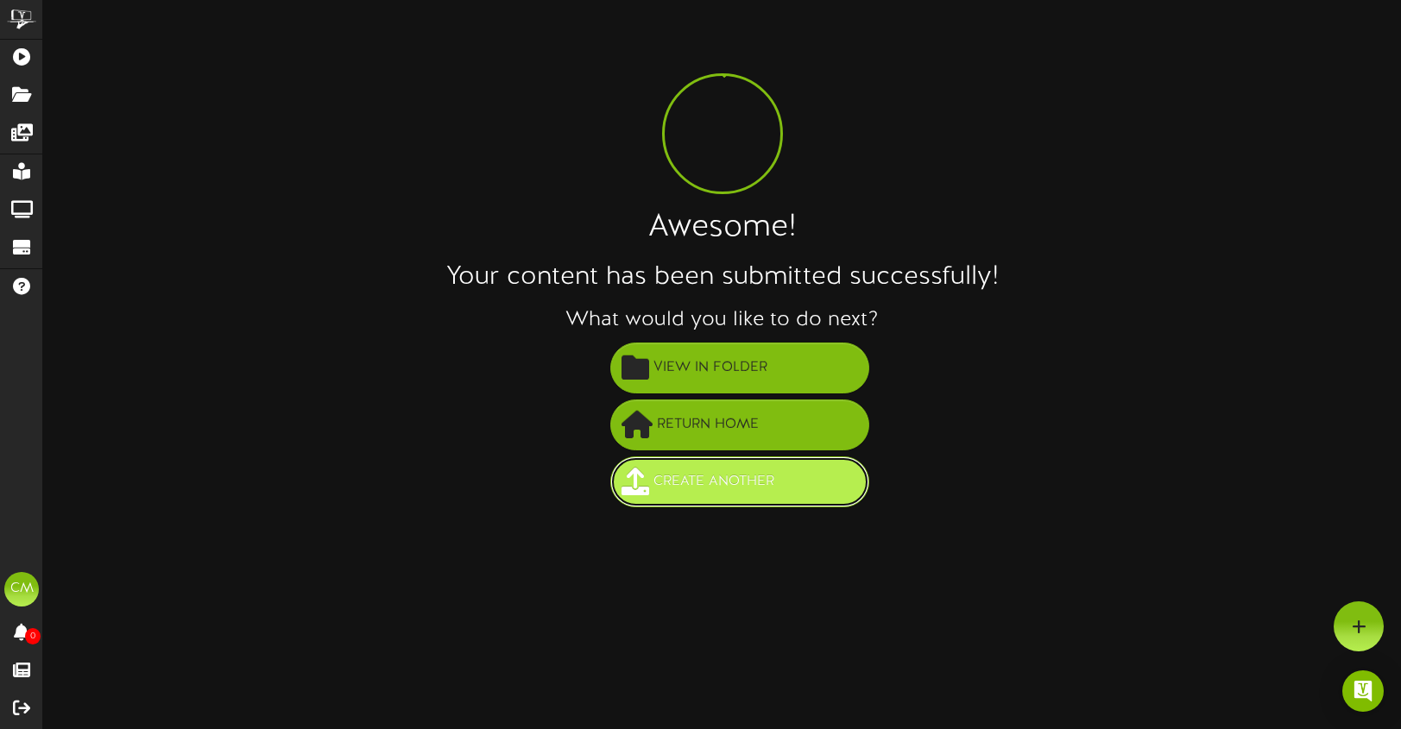
click at [671, 486] on span "Create Another" at bounding box center [713, 482] width 129 height 28
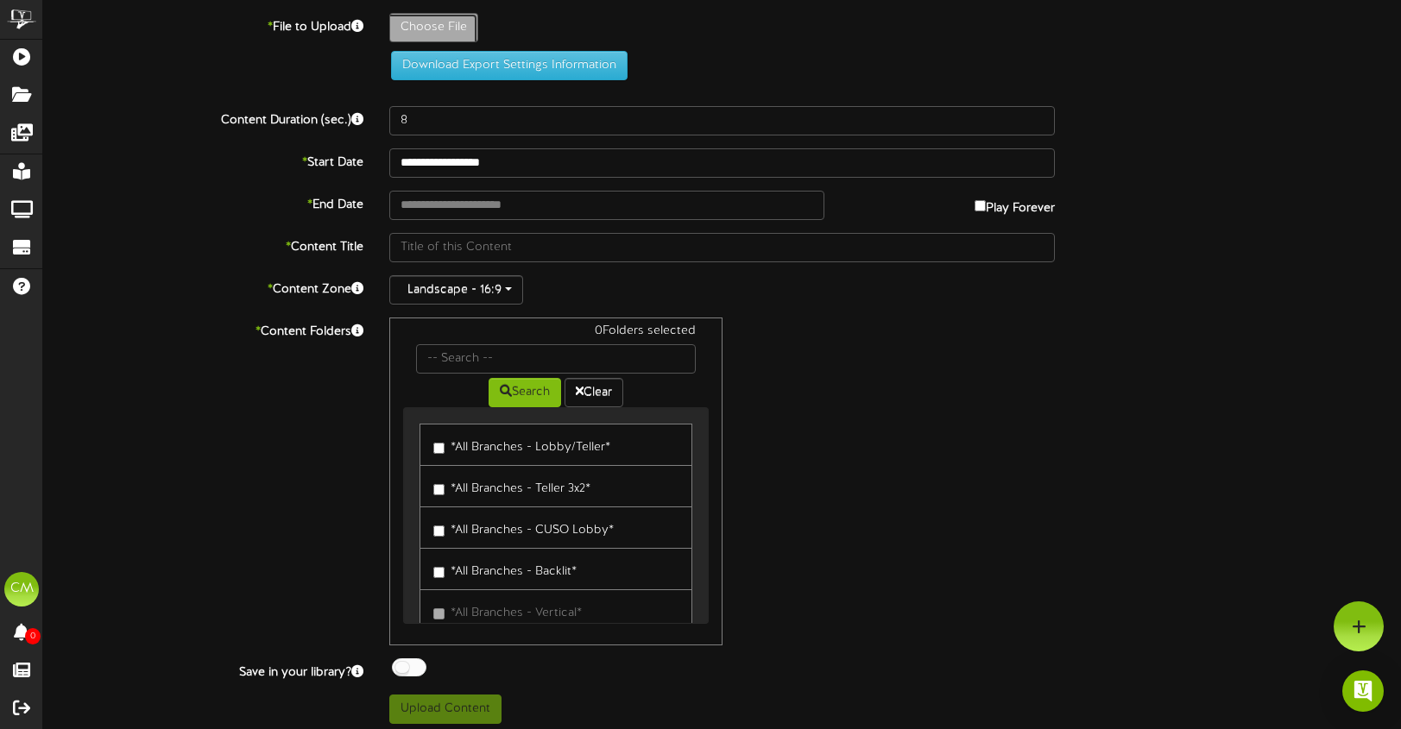
type input "**********"
type input "Oct25123Sale_AFCU1300x550"
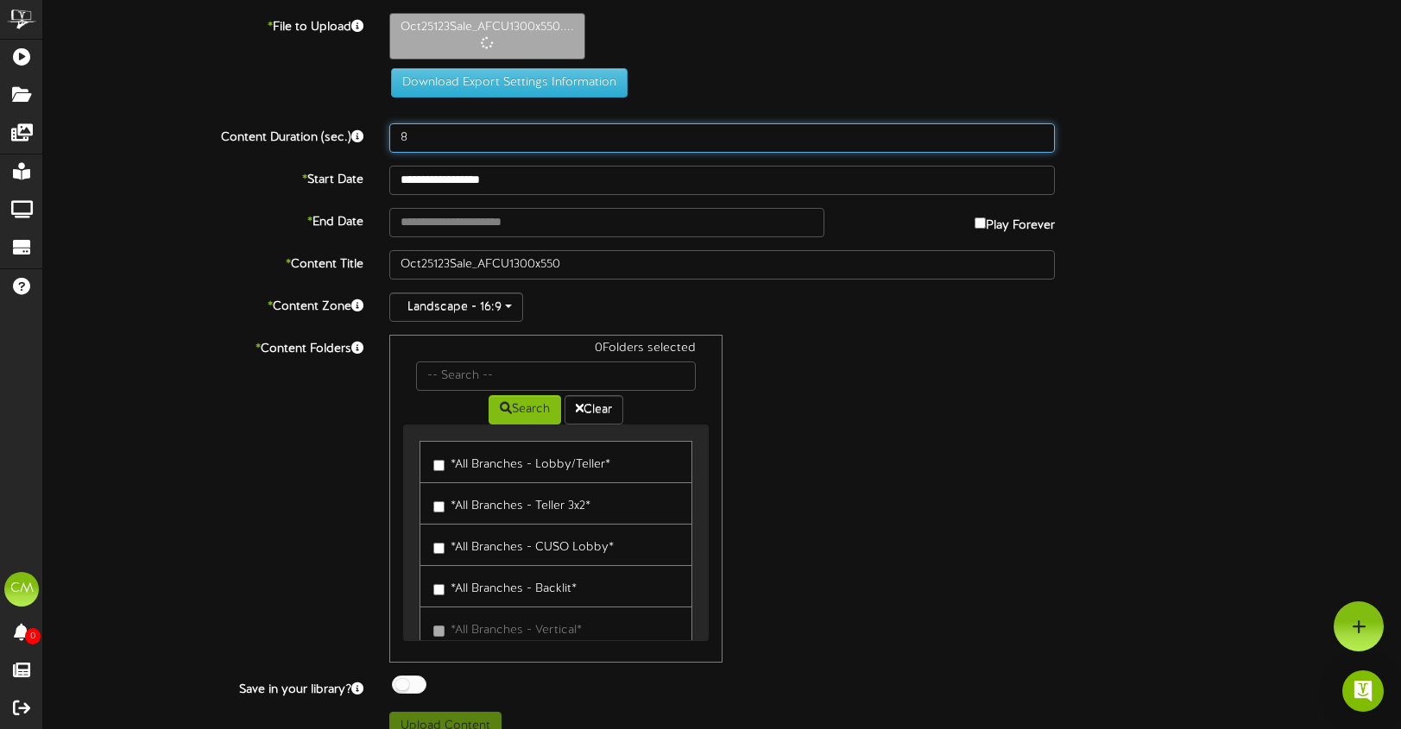
drag, startPoint x: 417, startPoint y: 137, endPoint x: 357, endPoint y: 136, distance: 59.6
click at [357, 136] on div "Content Duration (sec.) 8" at bounding box center [721, 137] width 1383 height 29
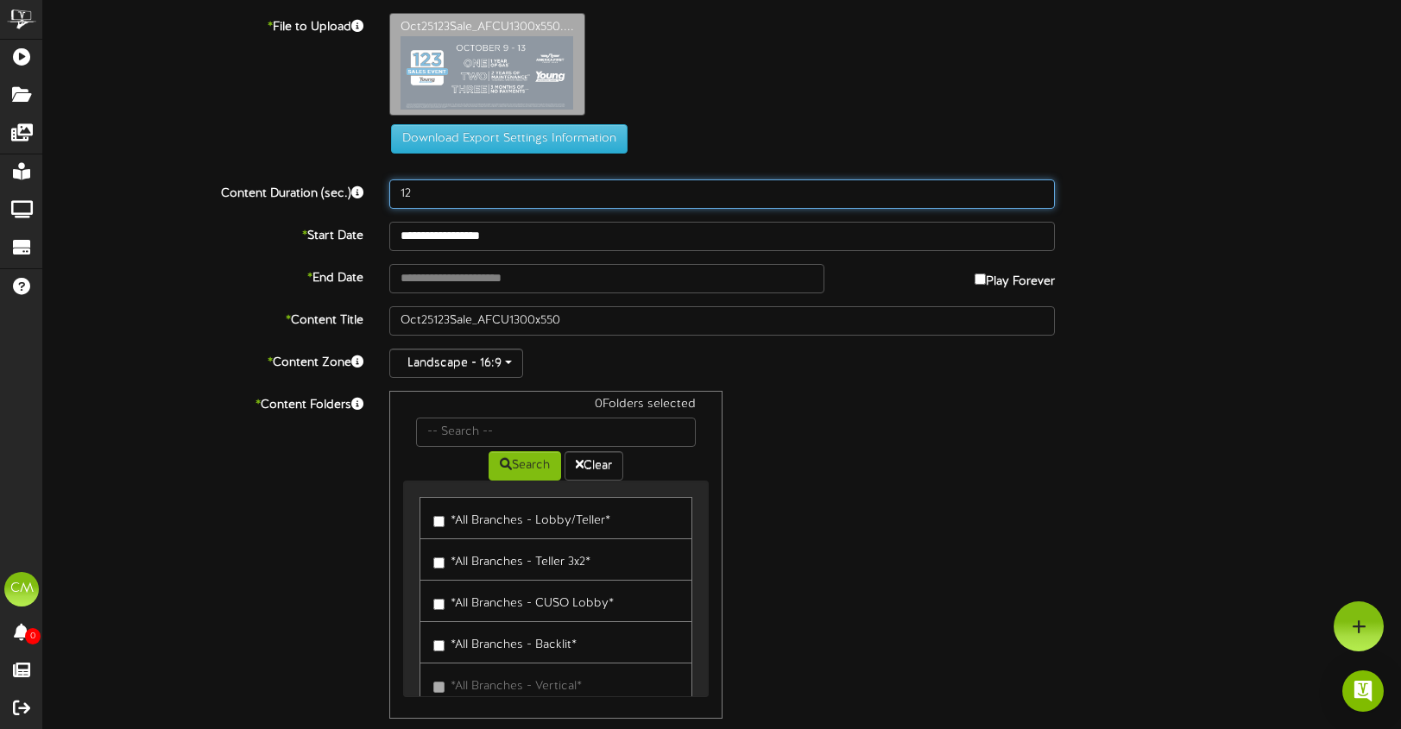
click at [598, 184] on input "12" at bounding box center [722, 194] width 666 height 29
type input "12"
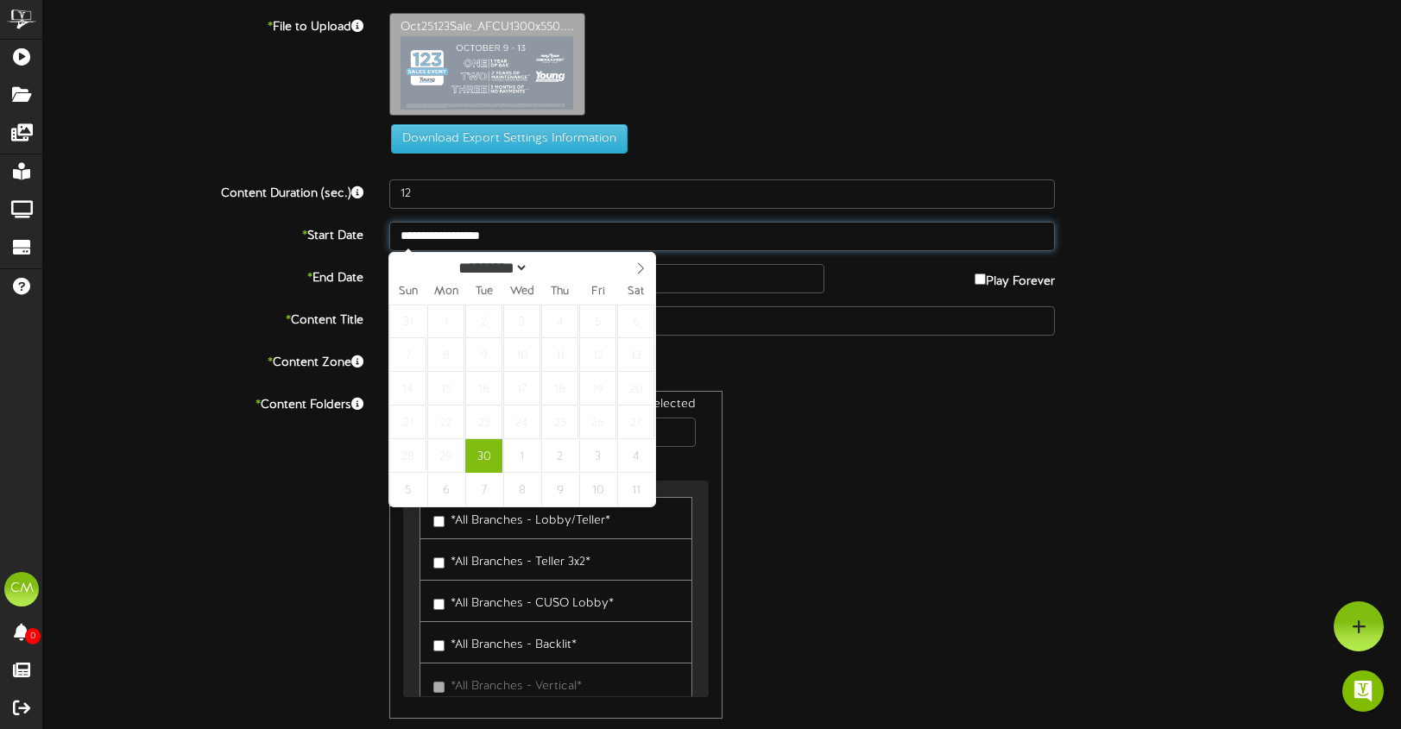
click at [551, 233] on input "**********" at bounding box center [722, 236] width 666 height 29
select select "*"
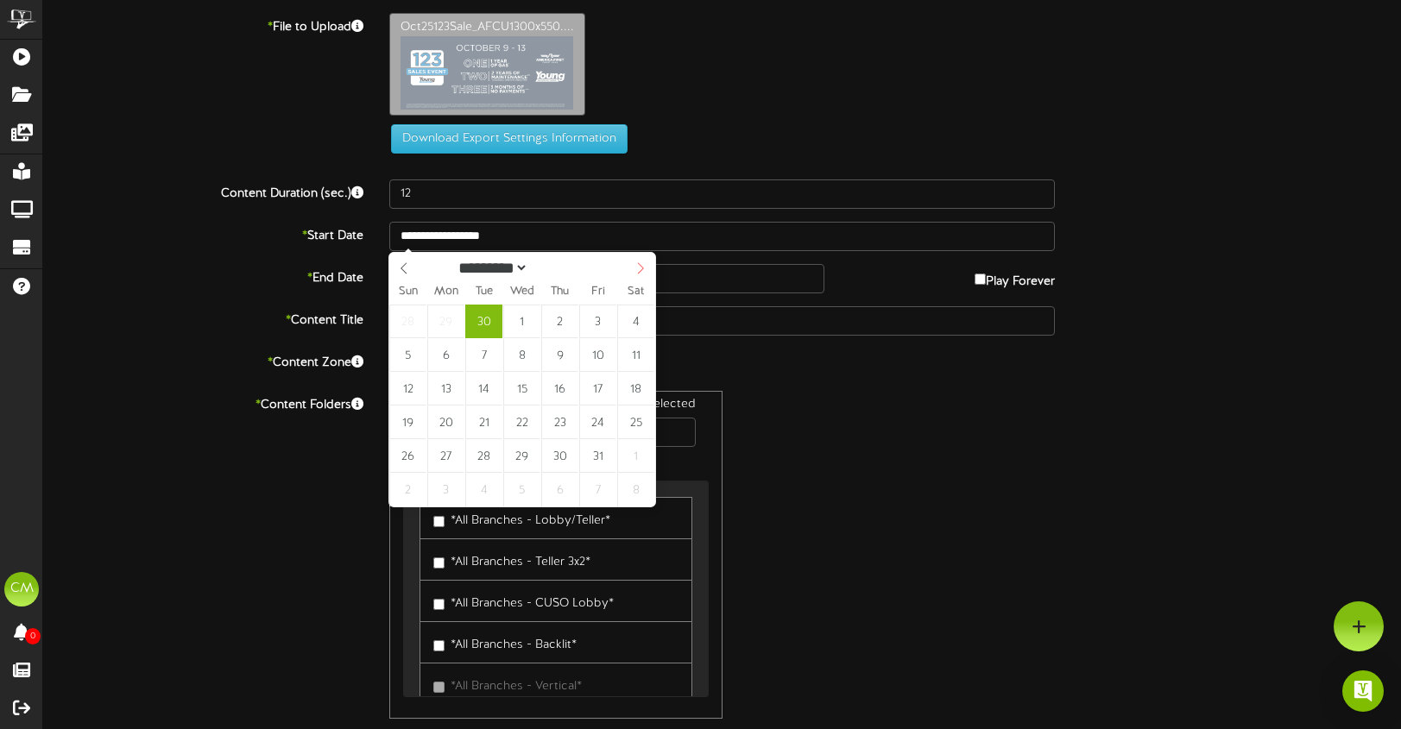
click at [642, 268] on icon at bounding box center [640, 267] width 6 height 11
type input "**********"
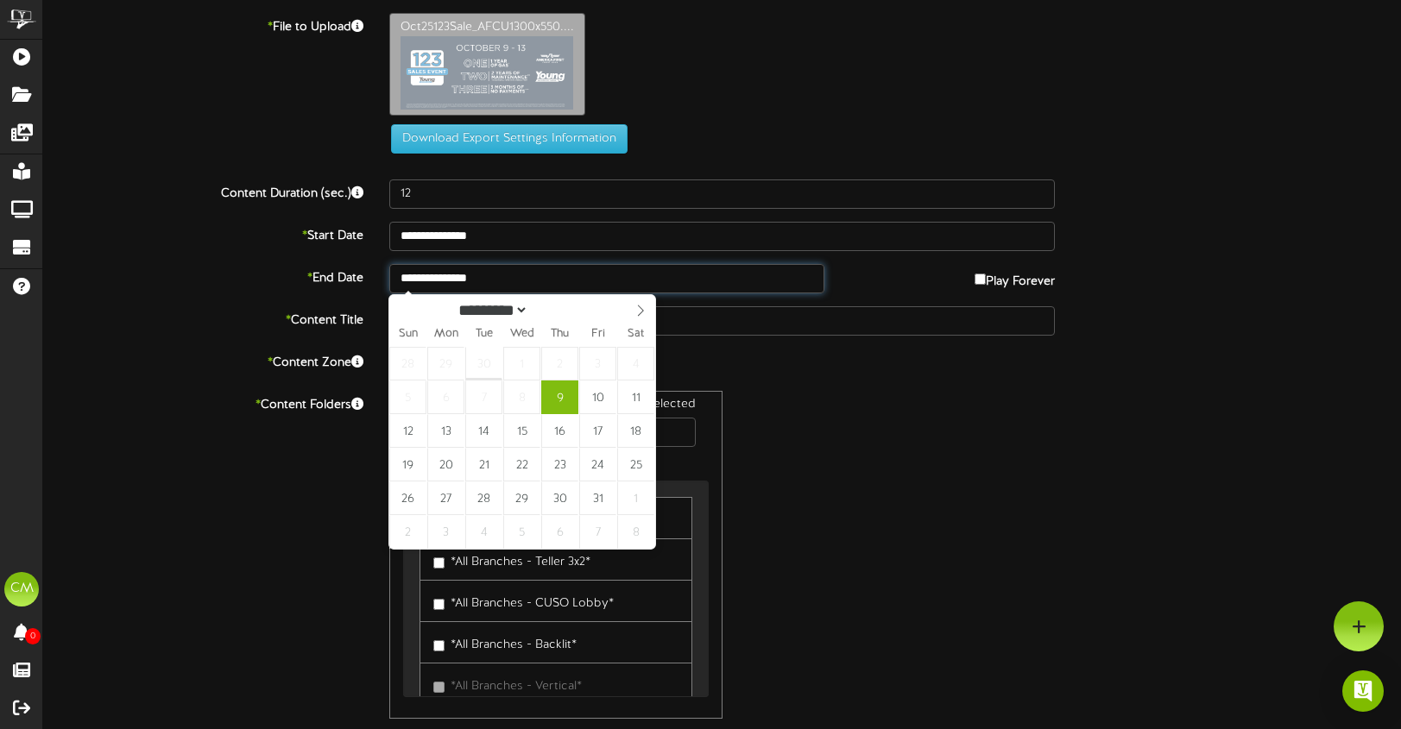
click at [588, 286] on input "**********" at bounding box center [606, 278] width 435 height 29
click at [623, 307] on div "********* ******* ******** ******** ****" at bounding box center [522, 309] width 266 height 28
select select "*"
click at [631, 308] on span at bounding box center [640, 309] width 29 height 29
type input "**********"
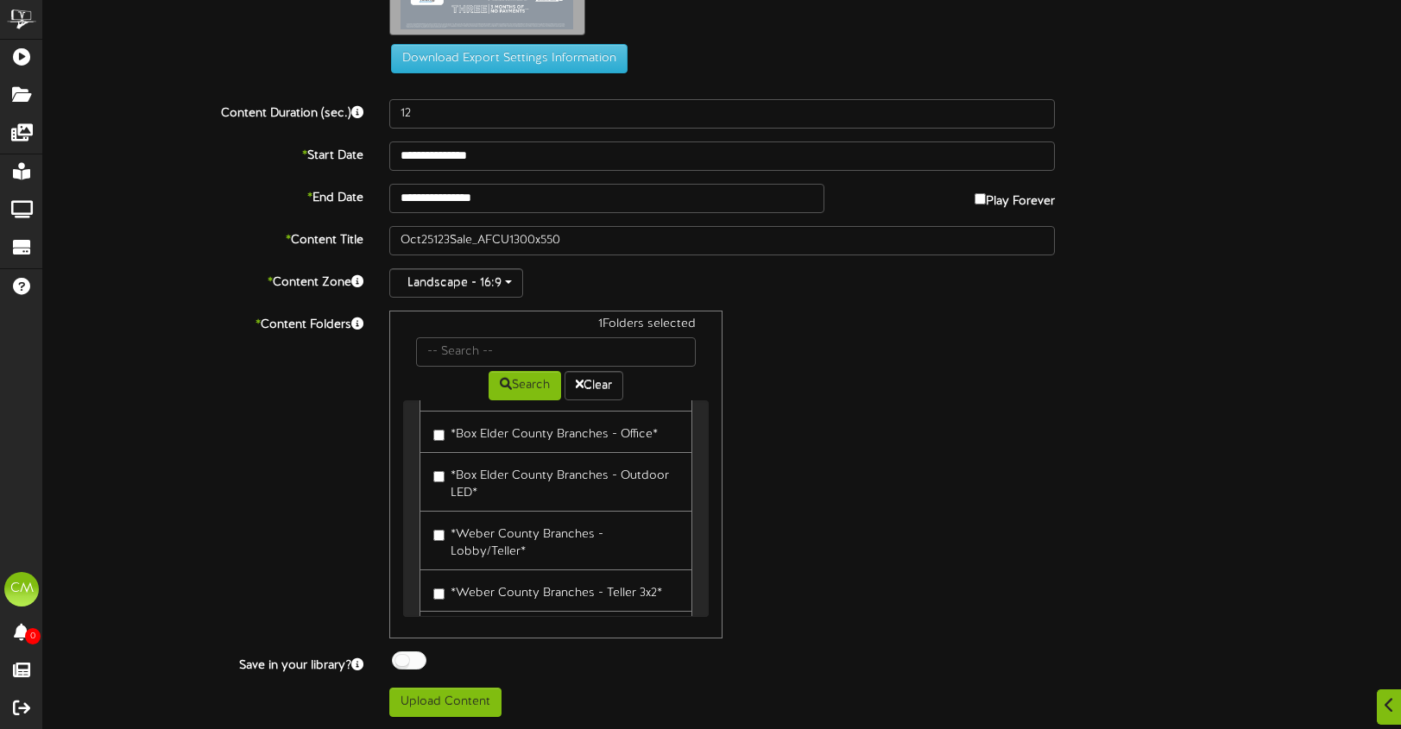
scroll to position [2574, 0]
click at [538, 348] on input "text" at bounding box center [556, 351] width 280 height 29
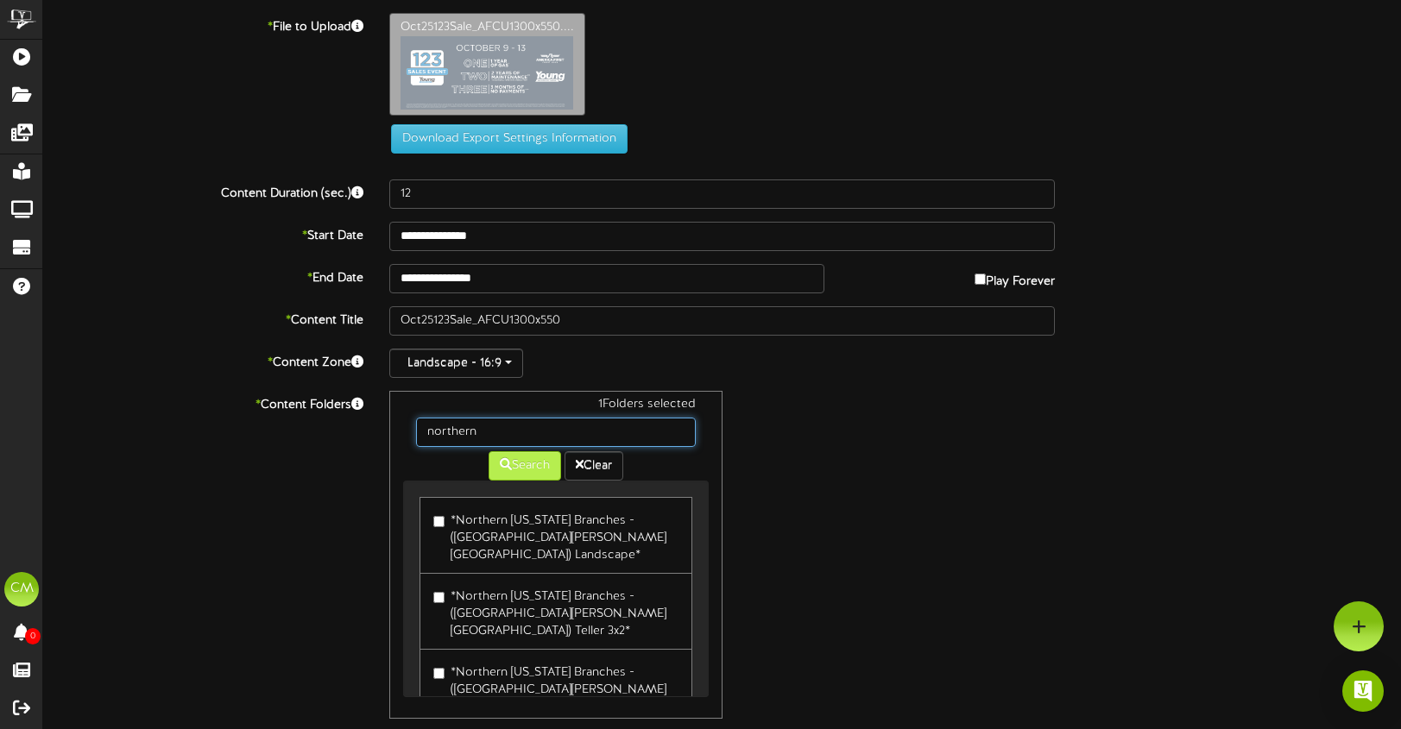
scroll to position [3, 0]
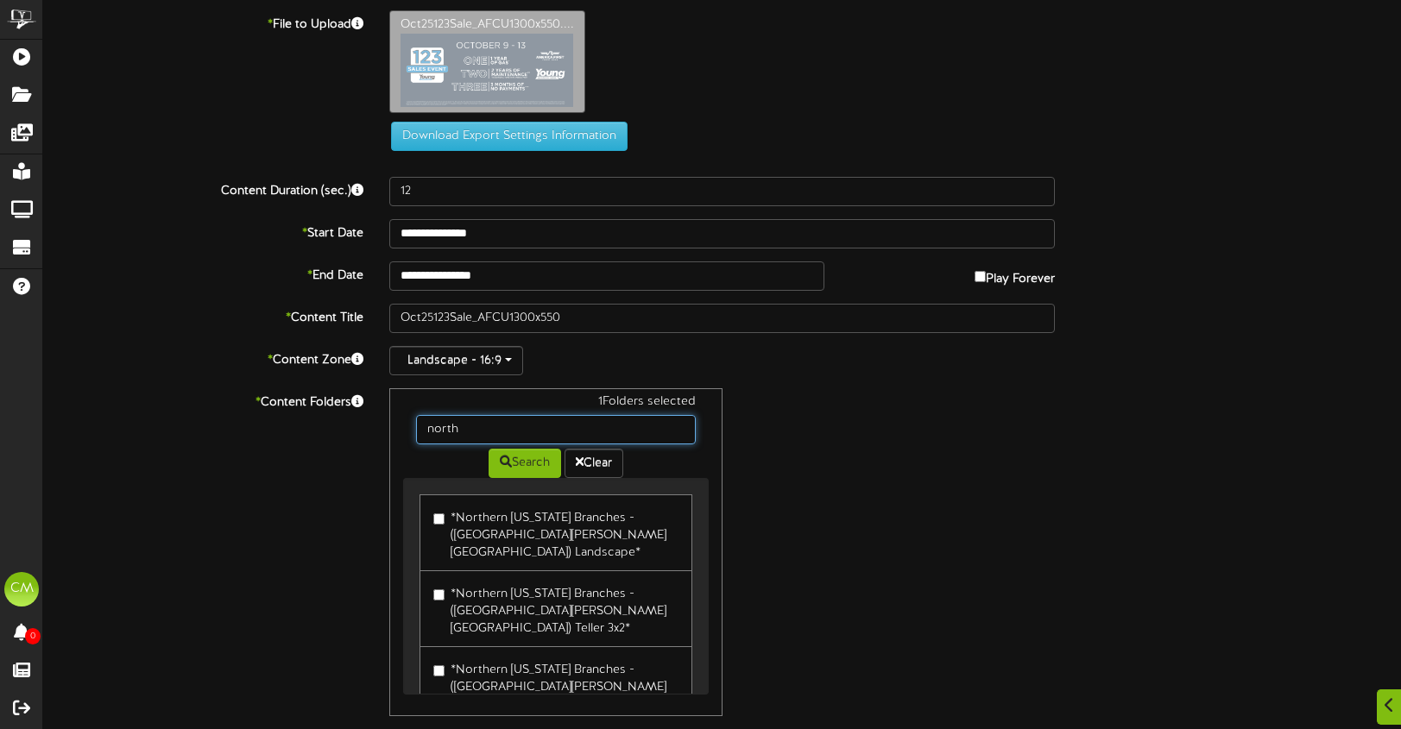
type input "north"
click at [447, 457] on div "Search Clear" at bounding box center [556, 461] width 306 height 34
click at [510, 457] on button "Search" at bounding box center [524, 463] width 72 height 29
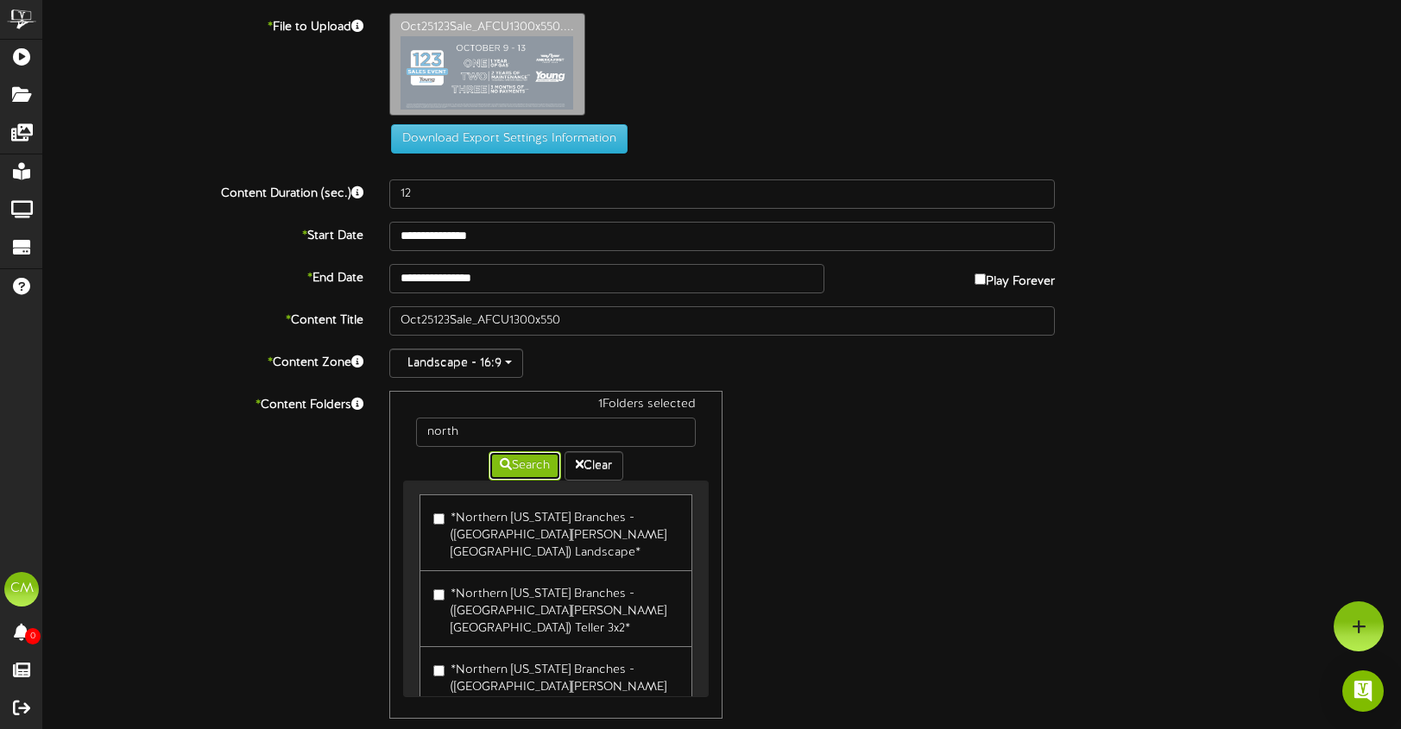
scroll to position [0, 0]
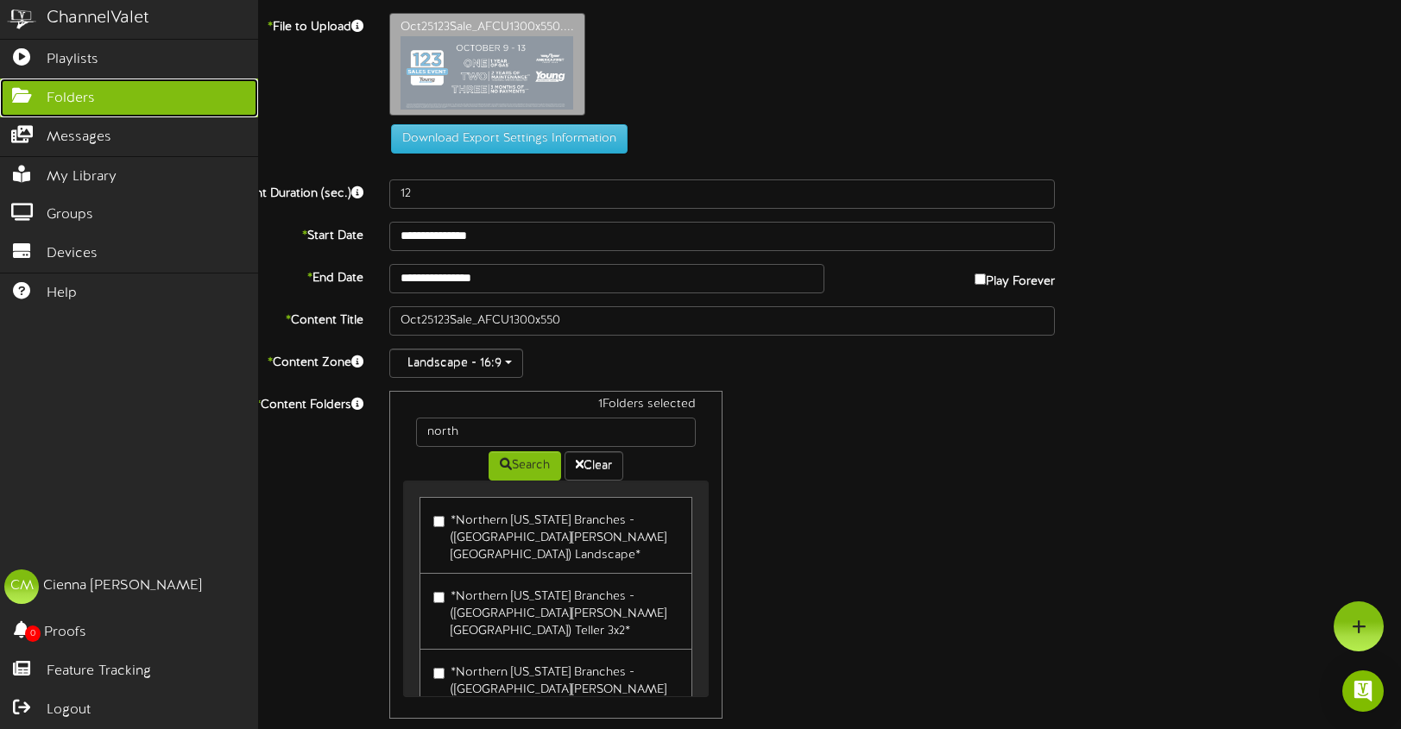
click at [95, 98] on link "Folders" at bounding box center [129, 98] width 258 height 39
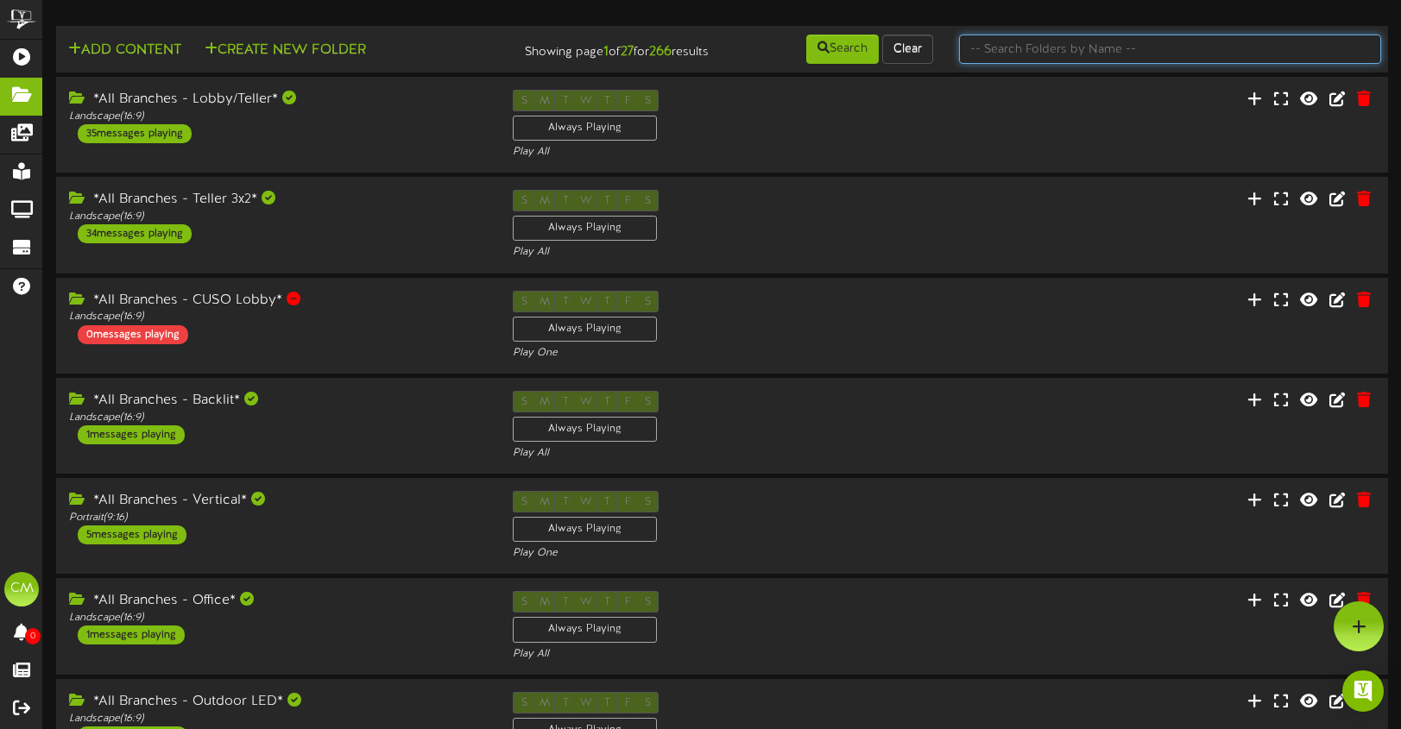
click at [1146, 56] on input "text" at bounding box center [1170, 49] width 422 height 29
type input "northern"
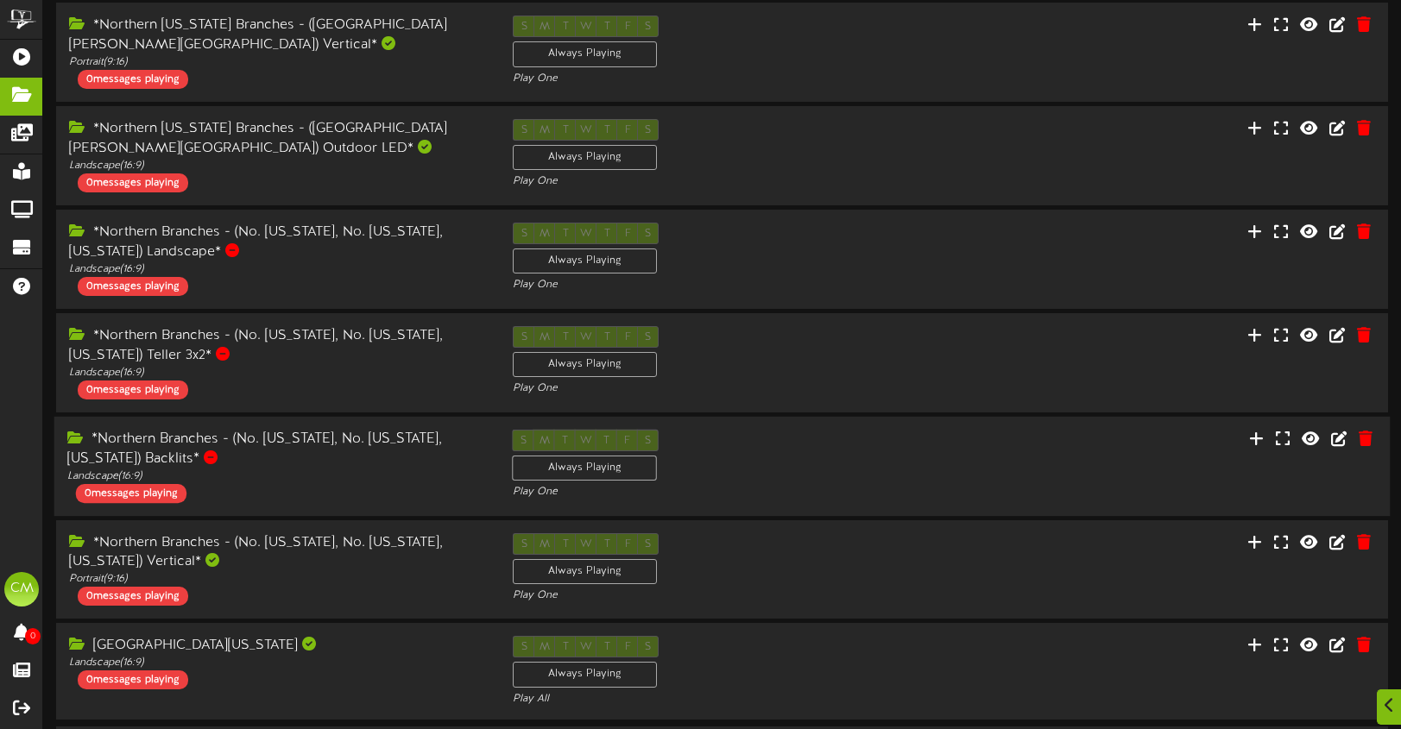
scroll to position [444, 0]
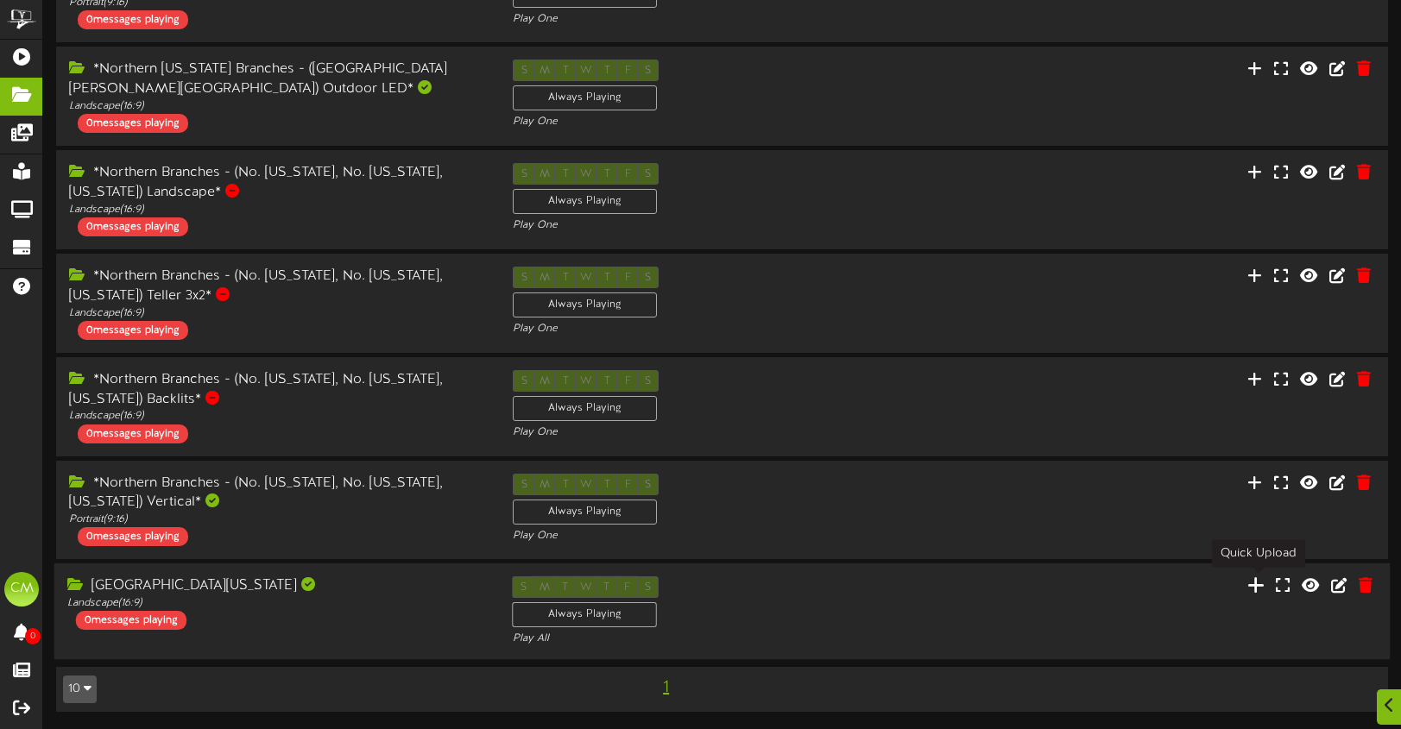
click at [1257, 580] on icon at bounding box center [1255, 585] width 17 height 19
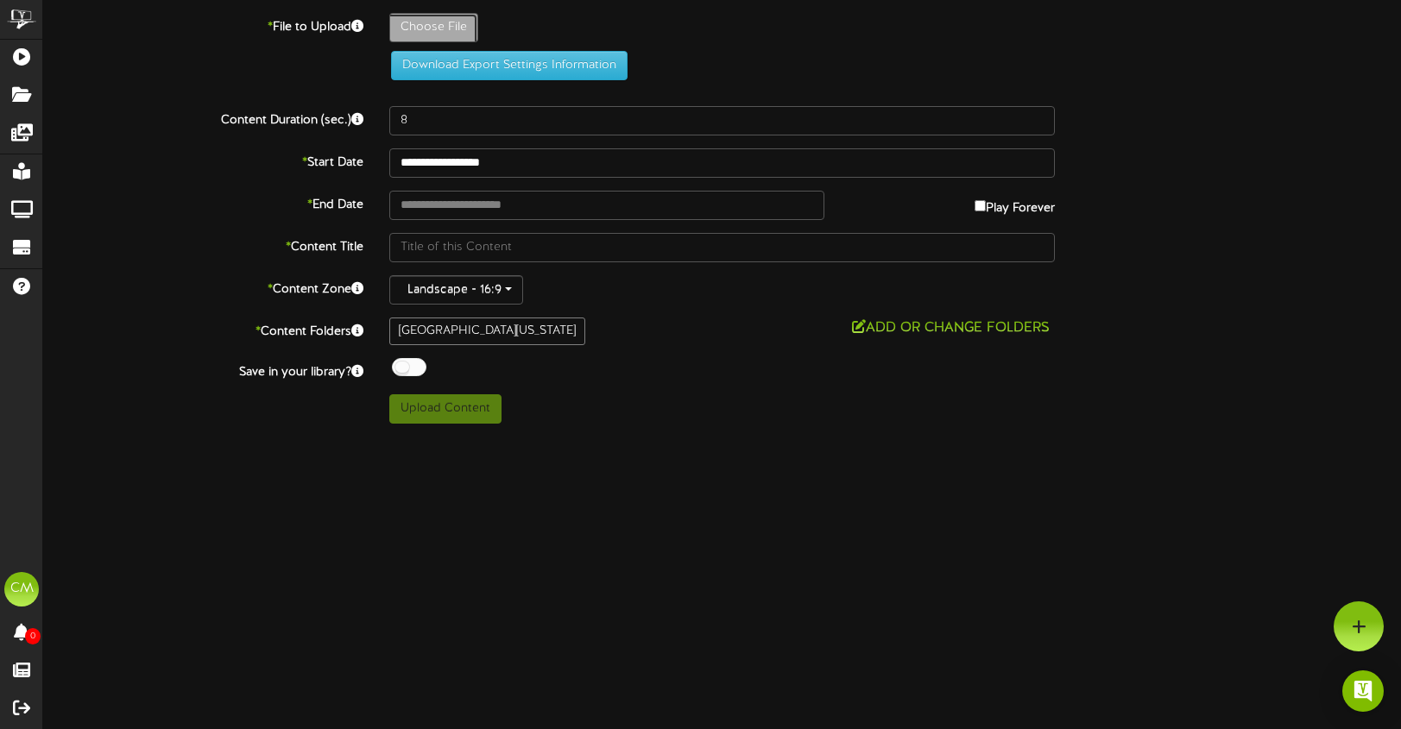
type input "**********"
type input "Oct25123Sale_AFCU1920x1080"
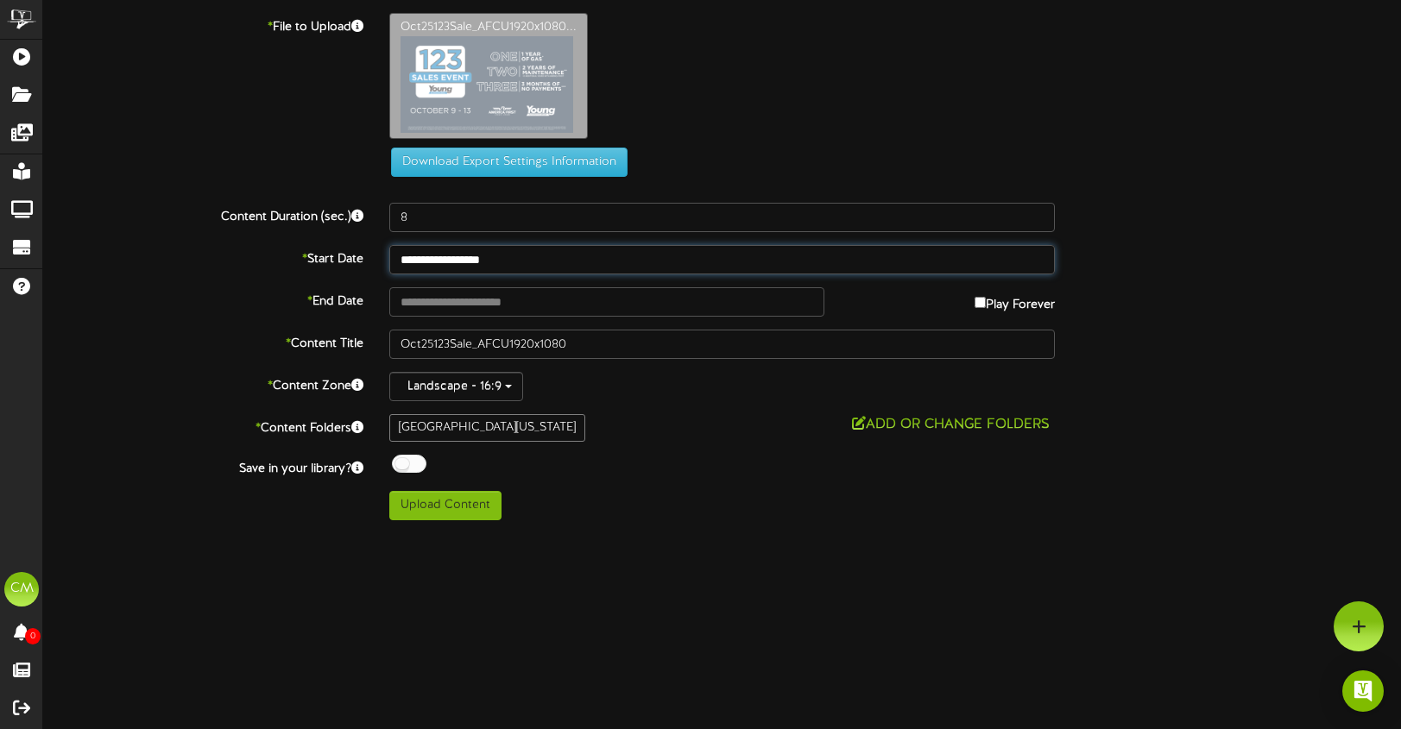
click at [549, 261] on input "**********" at bounding box center [722, 259] width 666 height 29
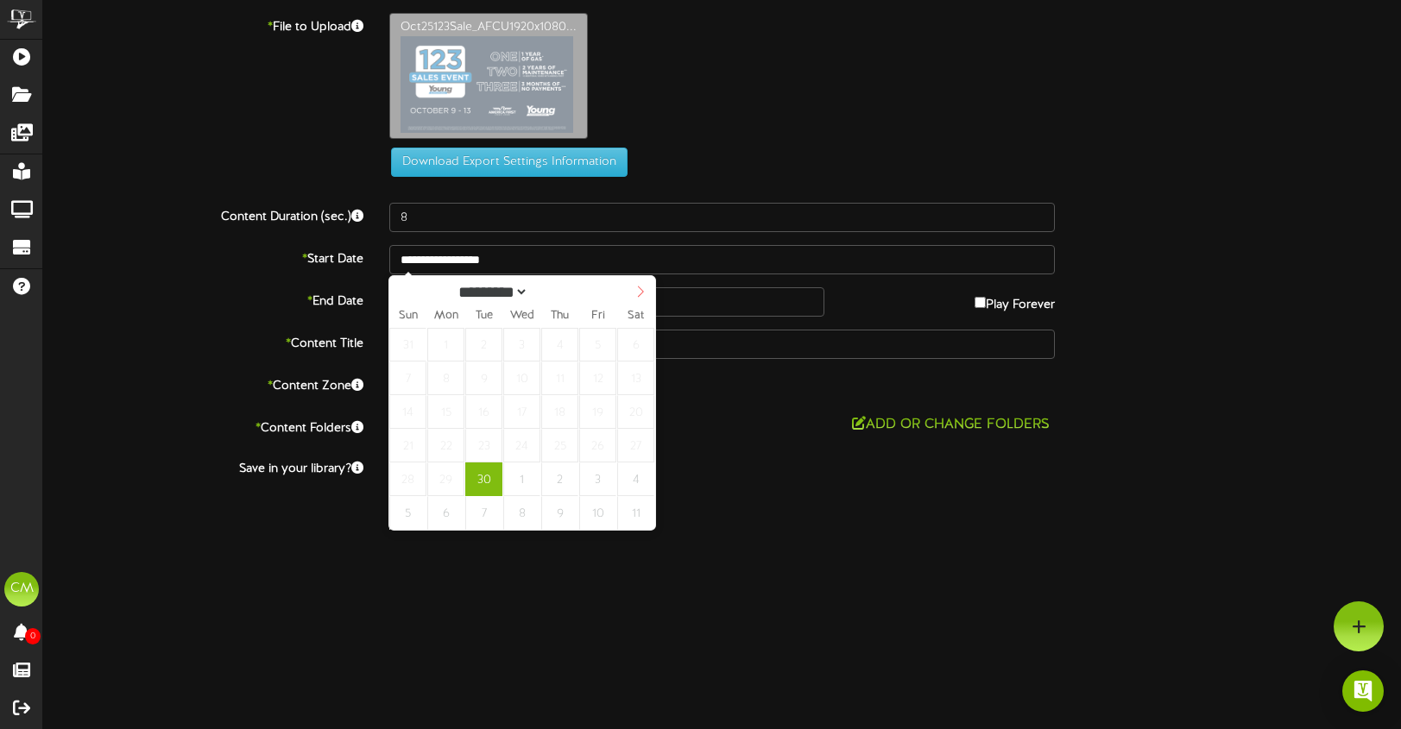
select select "*"
click at [642, 288] on icon at bounding box center [640, 292] width 12 height 12
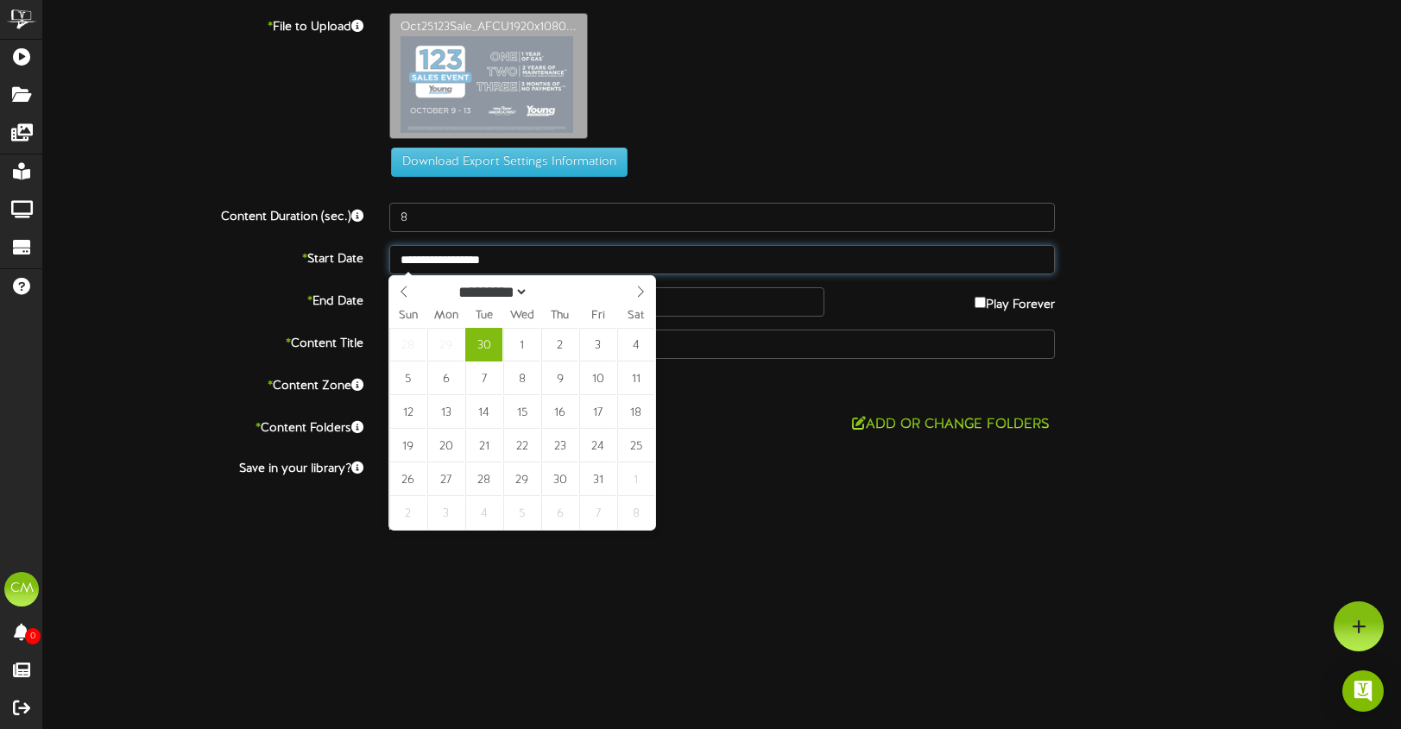
type input "**********"
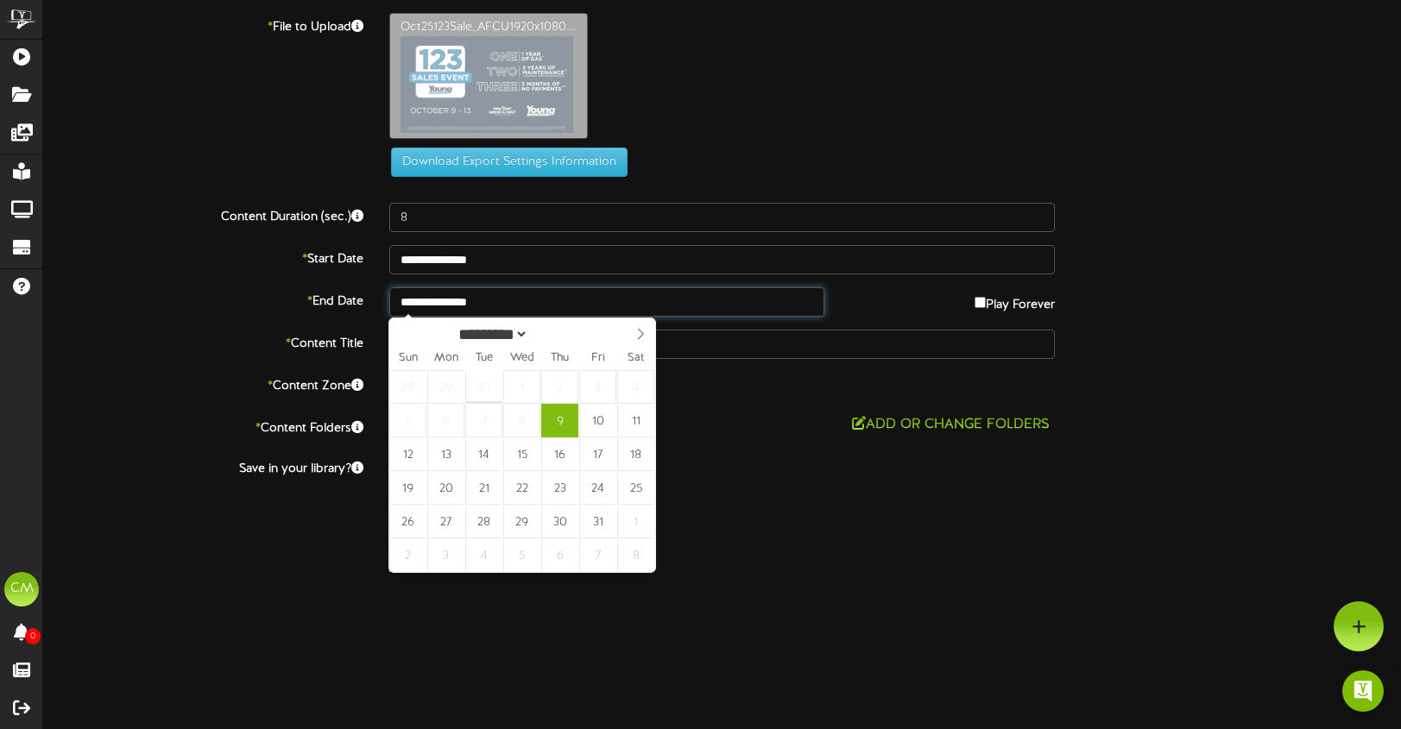
click at [504, 307] on input "**********" at bounding box center [606, 301] width 435 height 29
select select "*"
click at [654, 330] on span at bounding box center [640, 332] width 29 height 29
type input "**********"
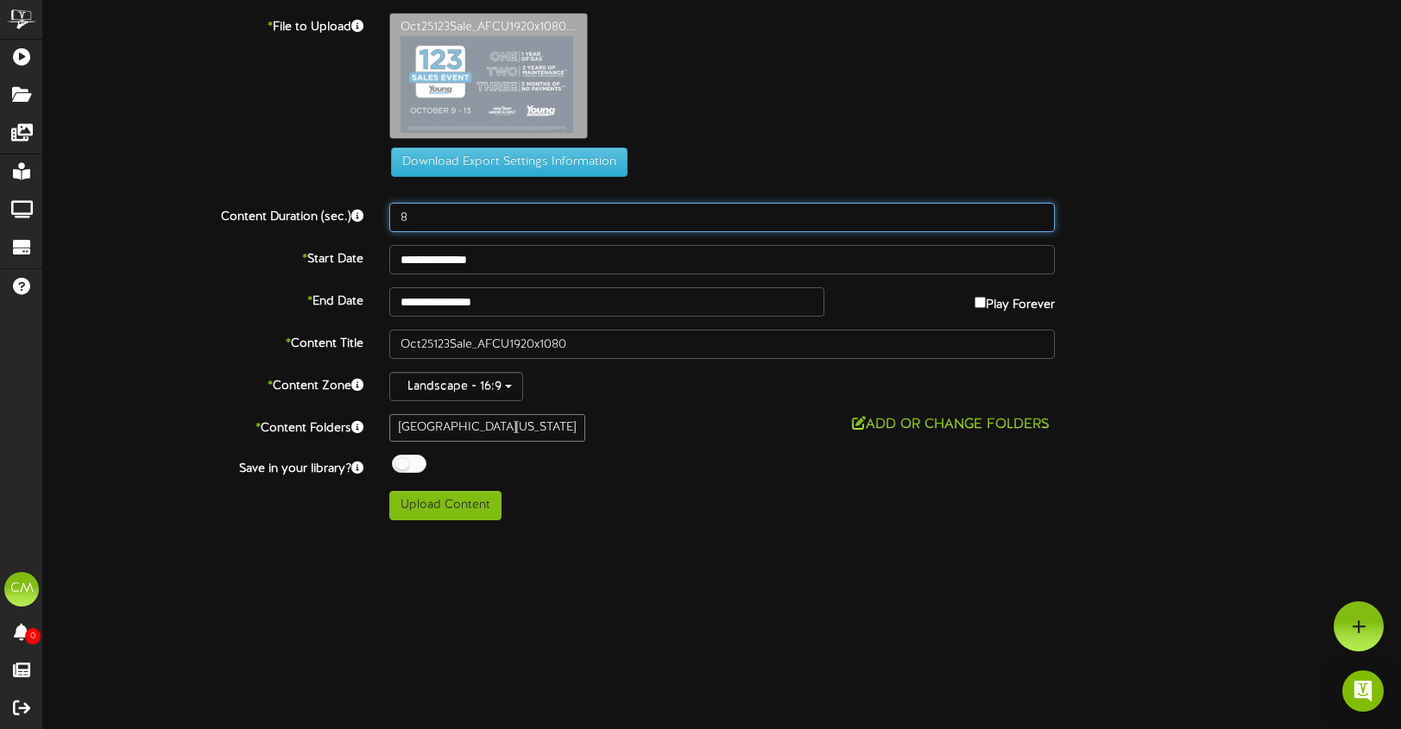
drag, startPoint x: 419, startPoint y: 215, endPoint x: 344, endPoint y: 218, distance: 75.2
click at [344, 218] on div "Content Duration (sec.) 8" at bounding box center [721, 217] width 1383 height 29
type input "12"
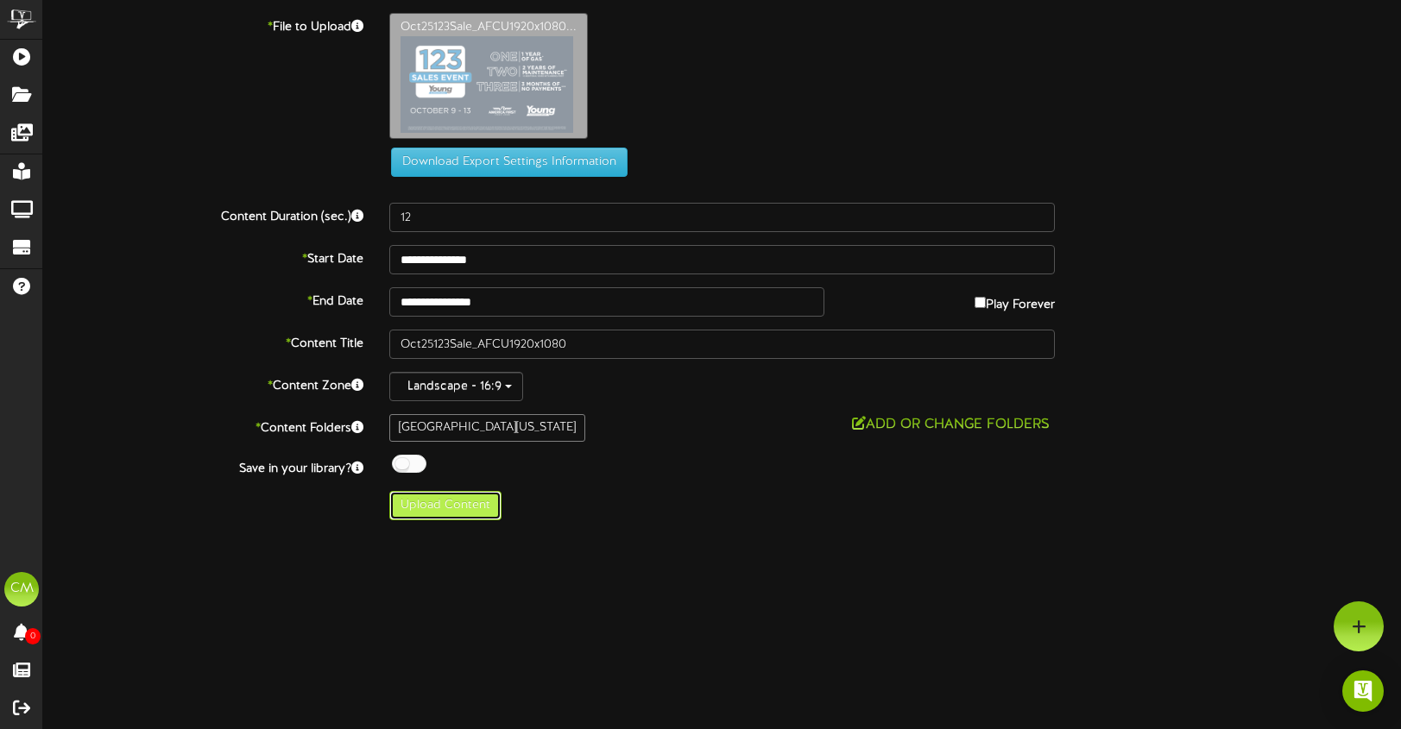
drag, startPoint x: 459, startPoint y: 494, endPoint x: 472, endPoint y: 494, distance: 13.0
click at [459, 494] on button "Upload Content" at bounding box center [445, 505] width 112 height 29
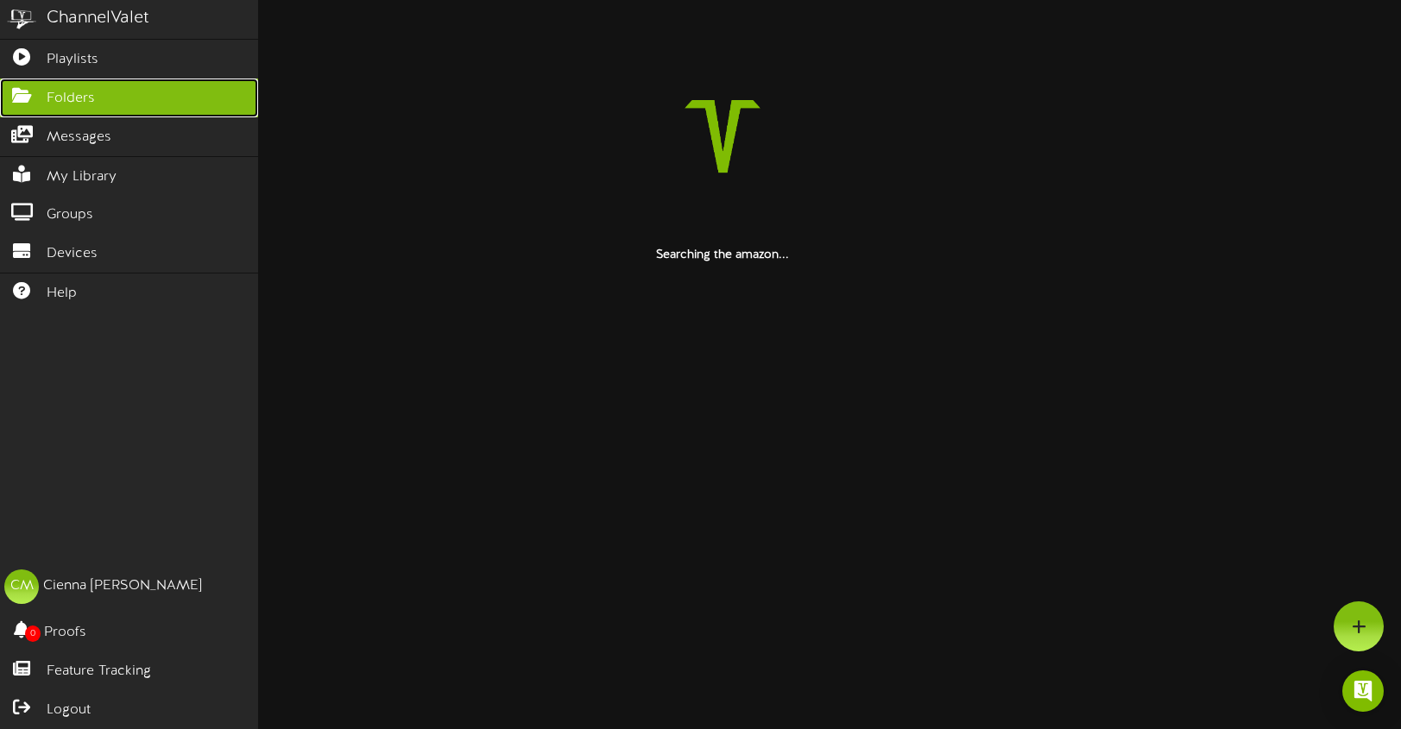
click at [52, 103] on span "Folders" at bounding box center [71, 99] width 48 height 20
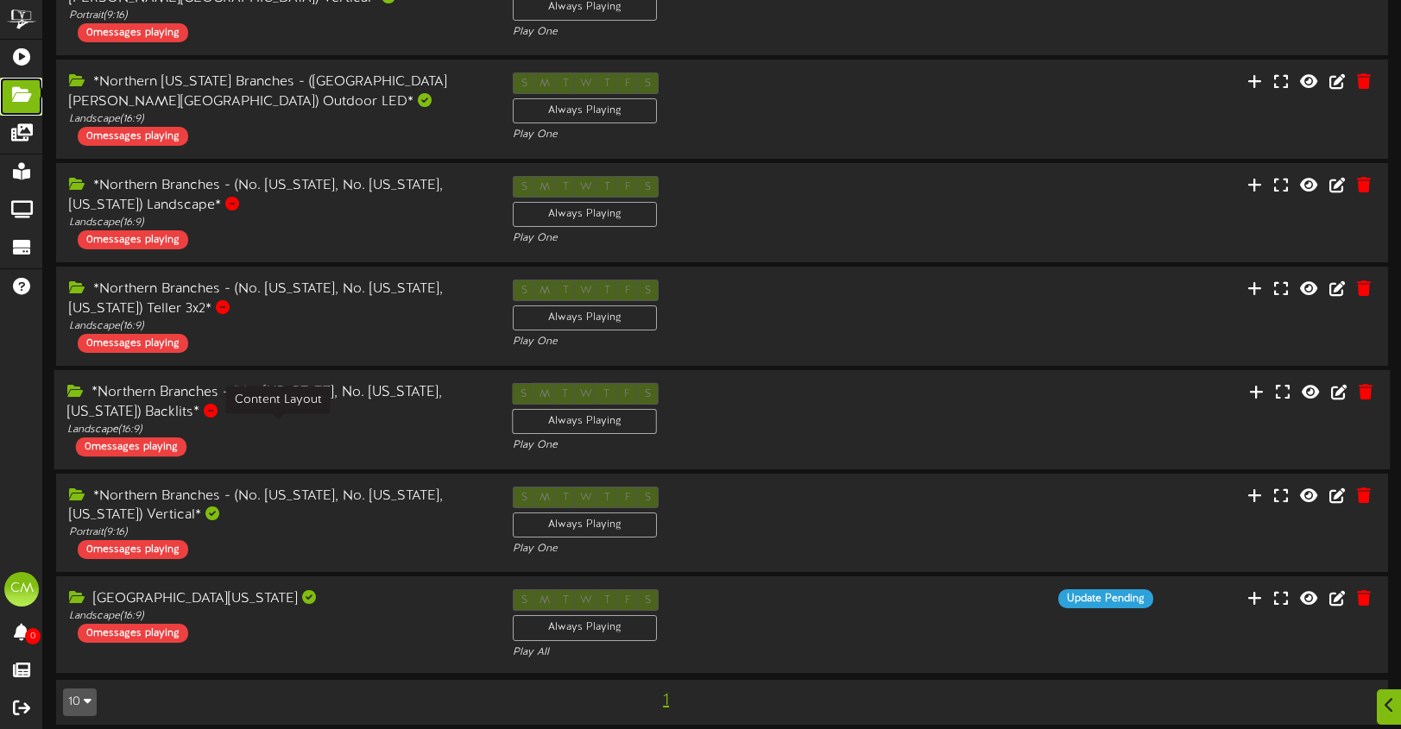
scroll to position [444, 0]
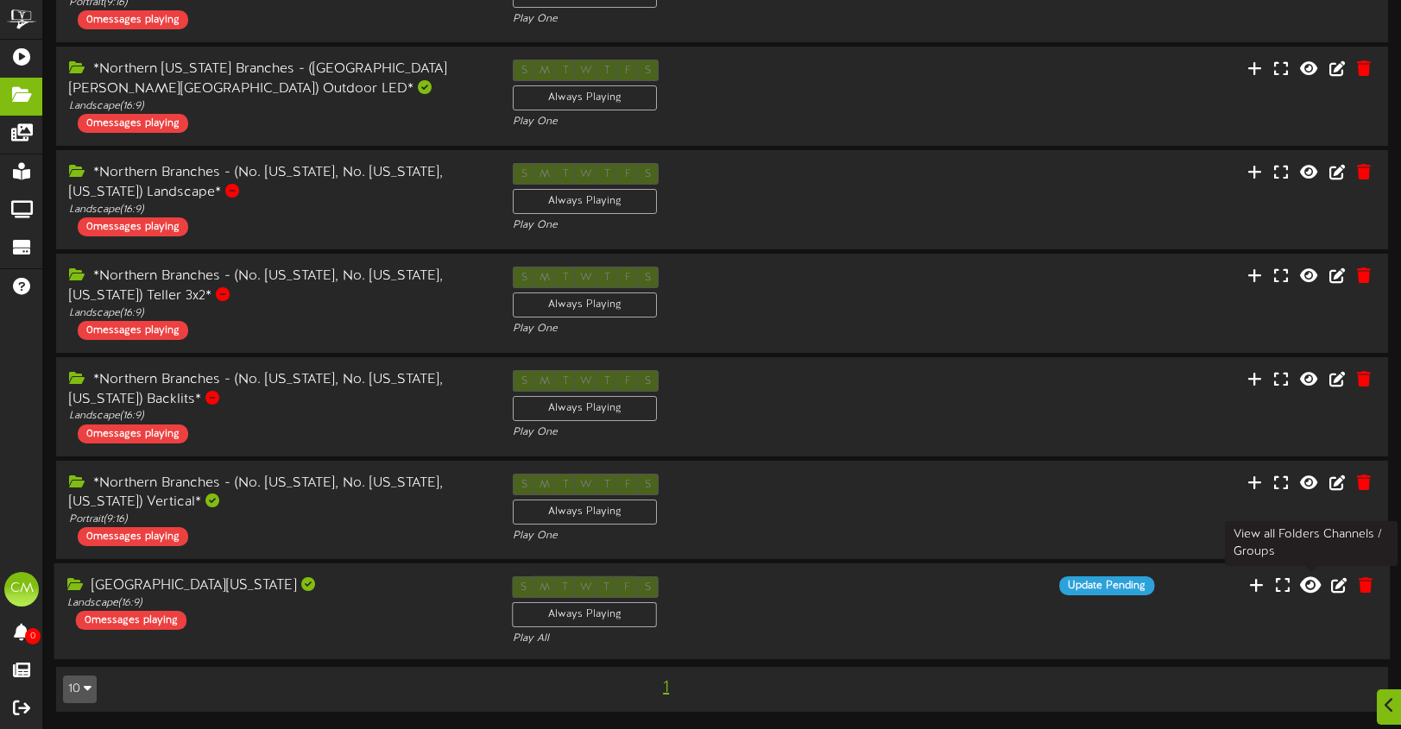
click at [1317, 593] on icon at bounding box center [1310, 585] width 21 height 19
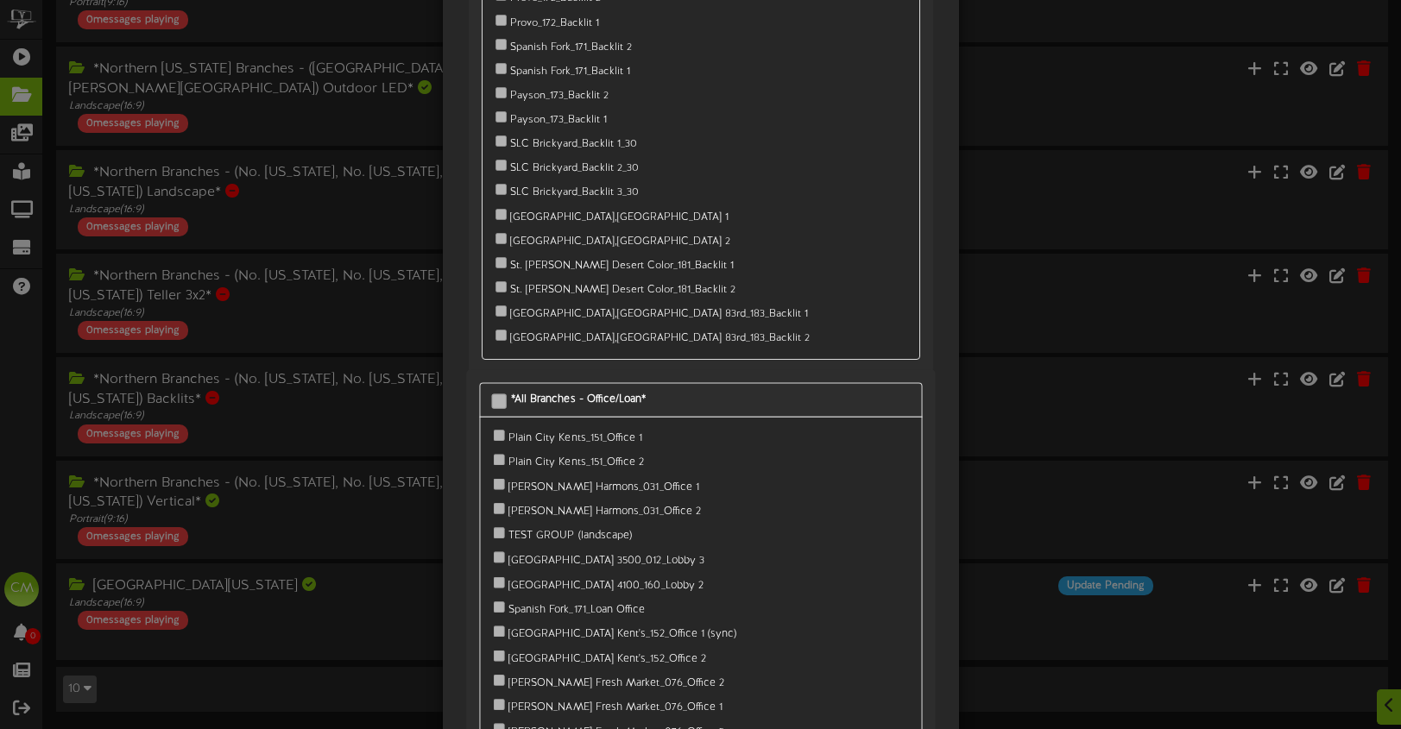
scroll to position [14245, 0]
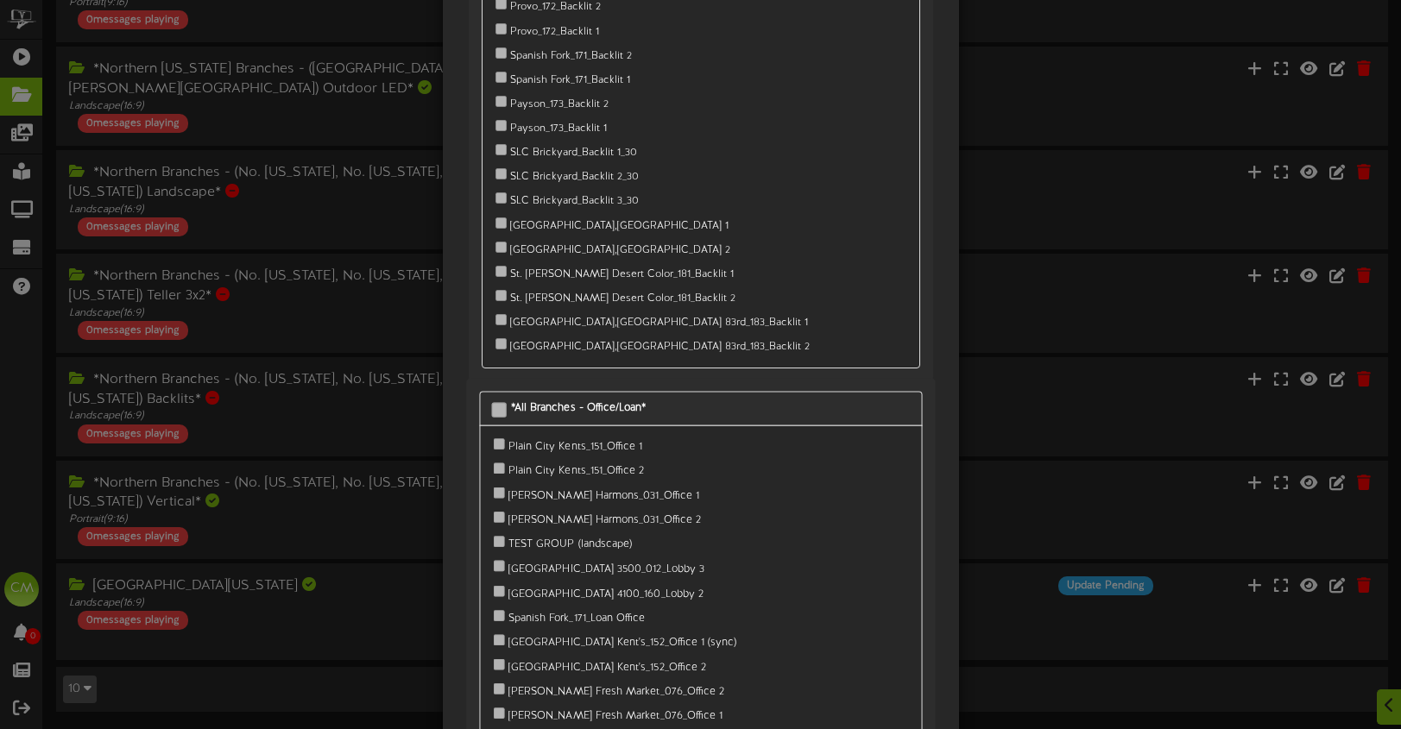
click at [636, 392] on div "*All Branches - Office/Loan*" at bounding box center [700, 409] width 443 height 35
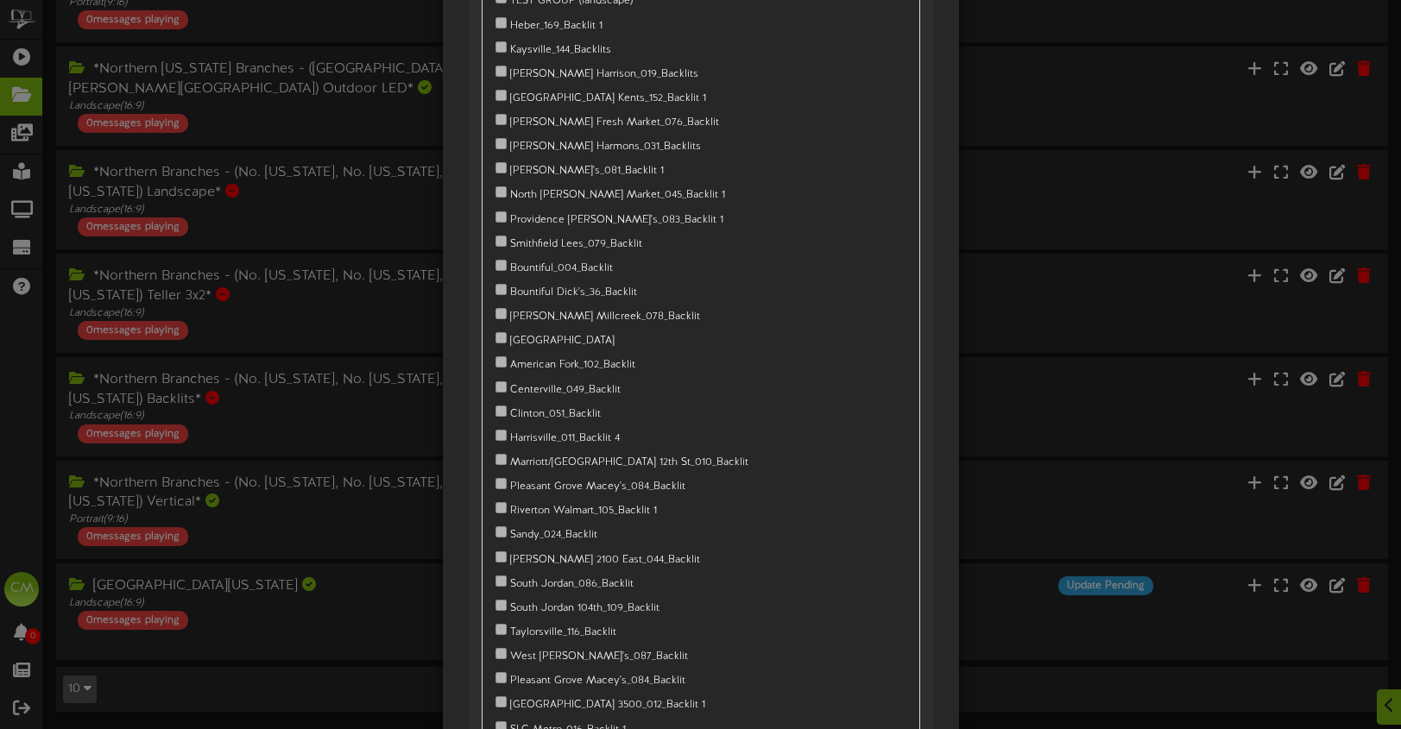
scroll to position [47090, 0]
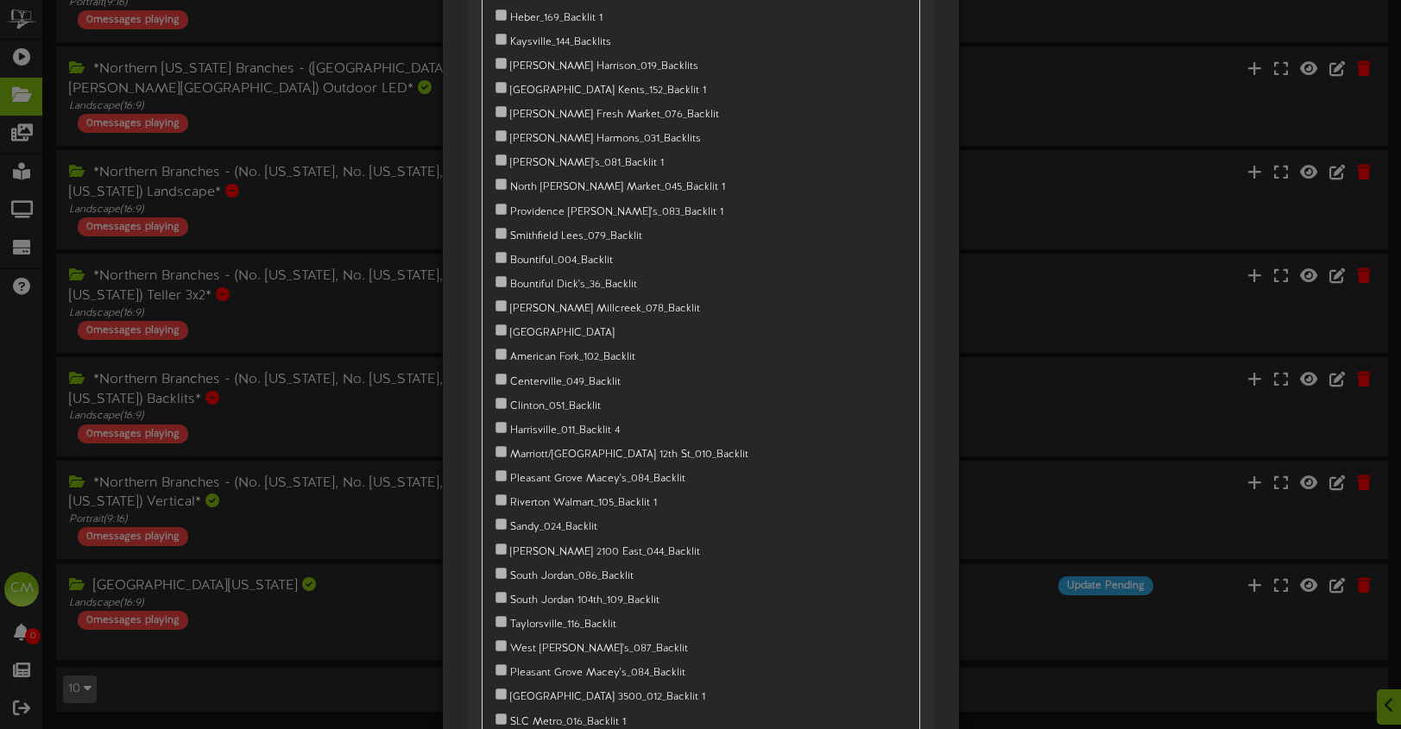
click at [1063, 153] on div "America First Credit Union Default CG Draper_072_Teller" at bounding box center [700, 364] width 1401 height 729
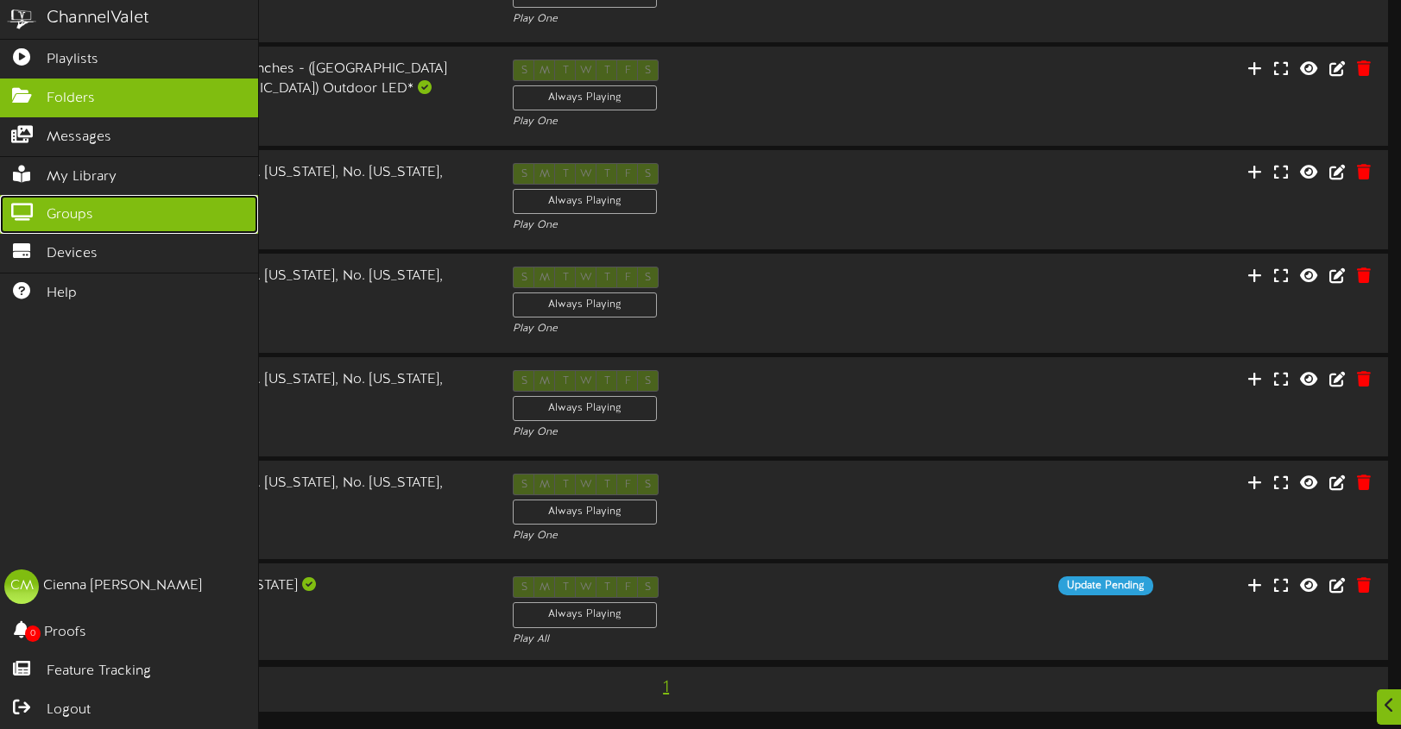
click at [88, 216] on span "Groups" at bounding box center [70, 215] width 47 height 20
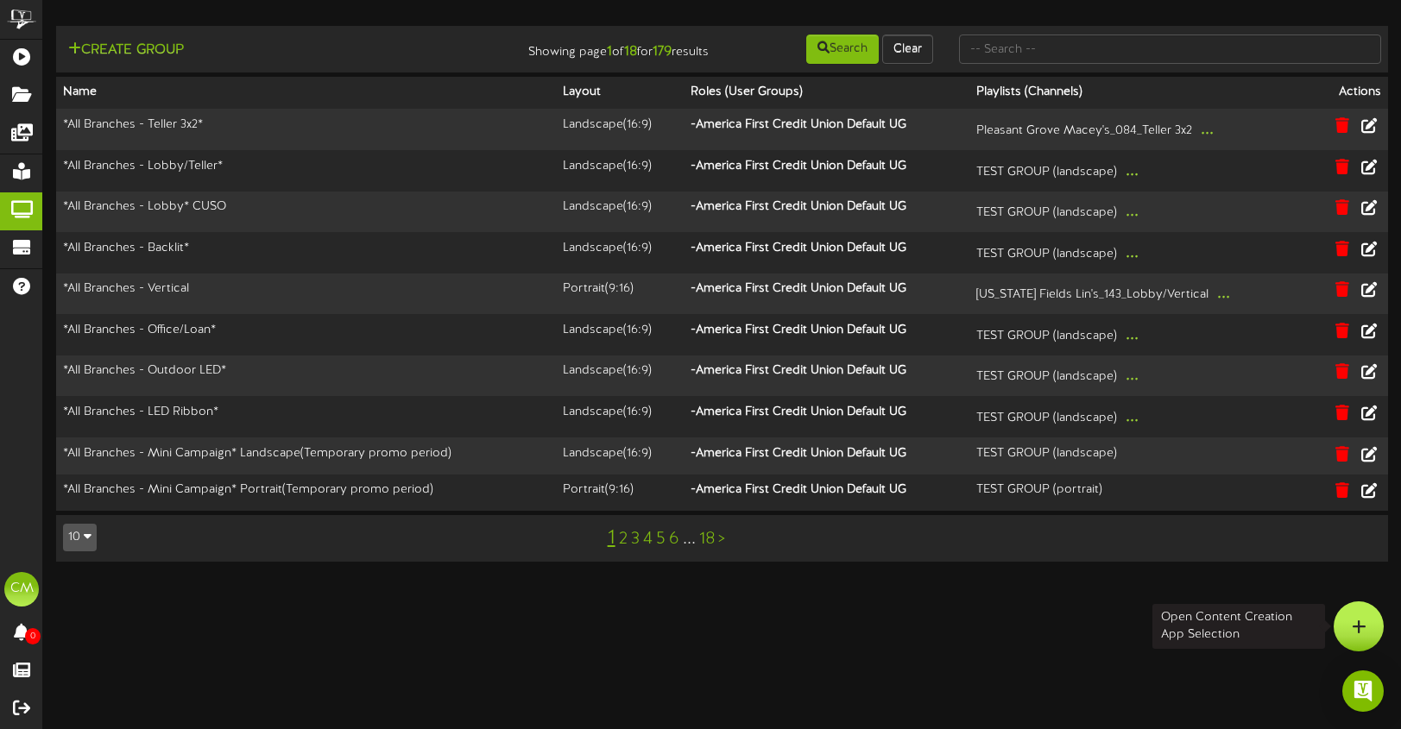
click at [1356, 627] on icon at bounding box center [1358, 627] width 15 height 16
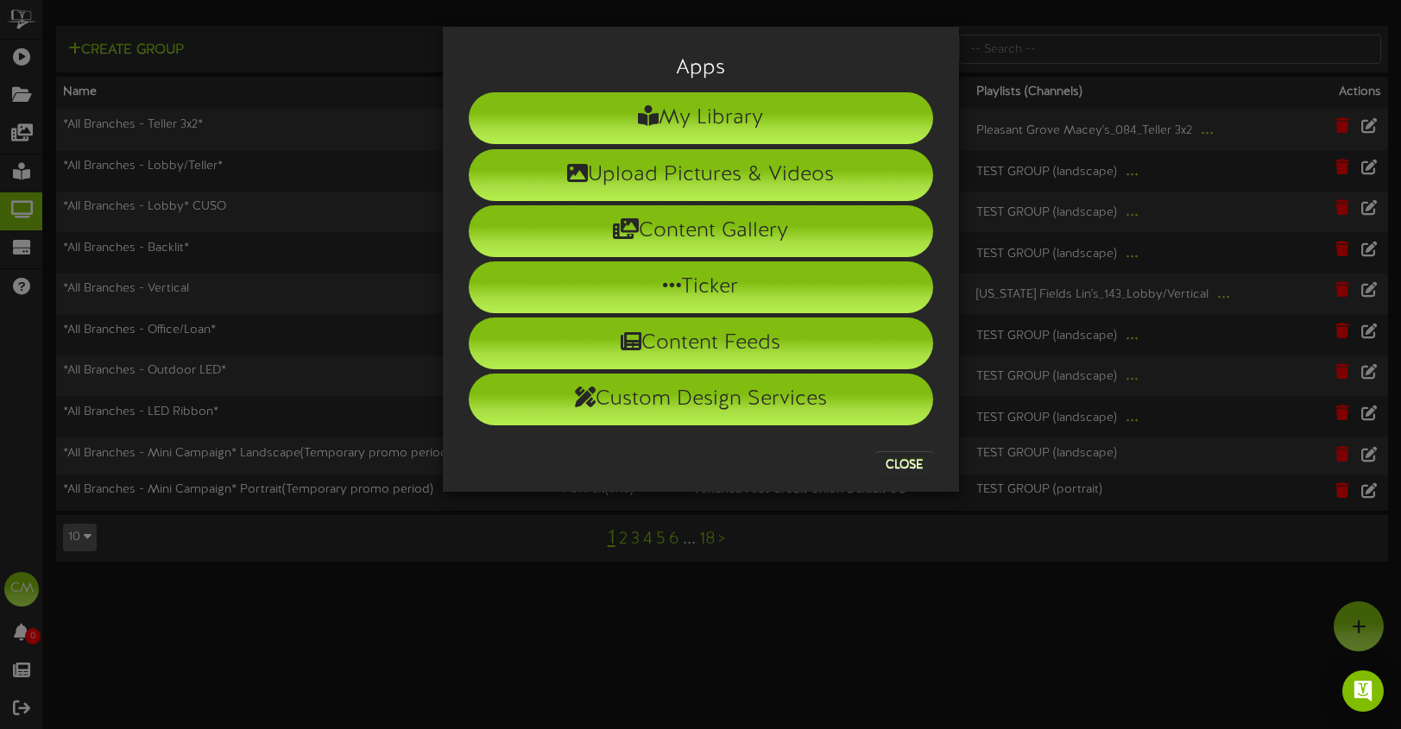
click at [349, 68] on div "Apps My Library Upload Pictures & Videos Content Gallery Ticker Content Feeds" at bounding box center [700, 364] width 1401 height 729
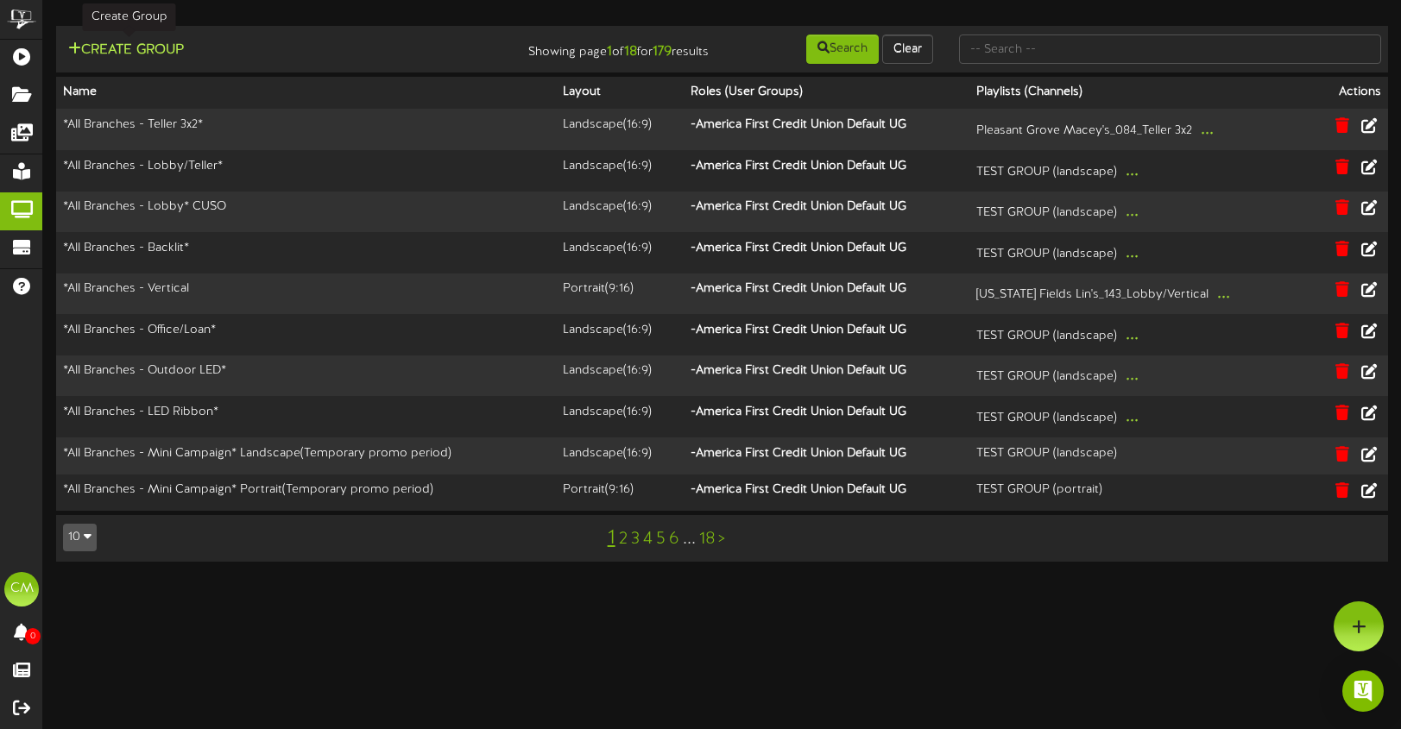
click at [151, 60] on button "Create Group" at bounding box center [126, 51] width 126 height 22
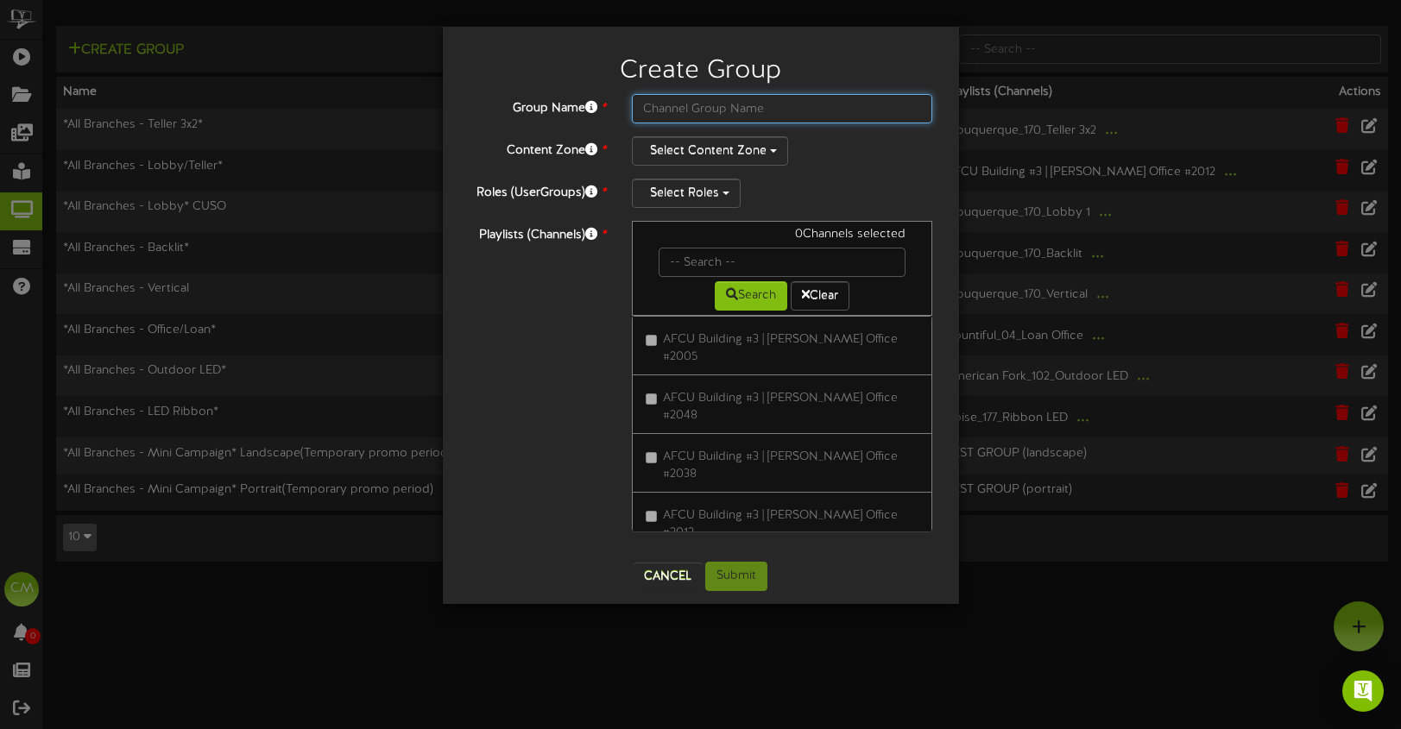
click at [695, 104] on input "text" at bounding box center [782, 108] width 301 height 29
type input "Northern Utah 3x2"
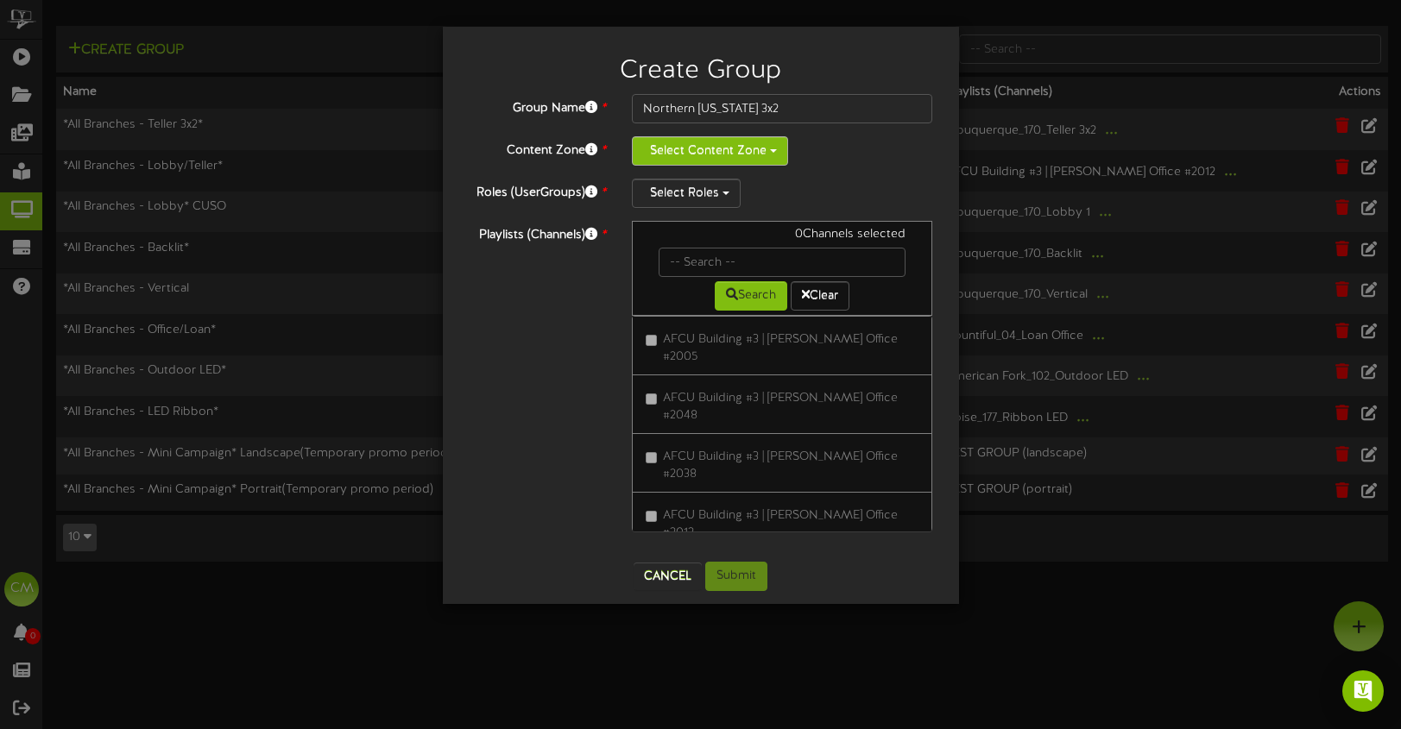
click at [698, 150] on button "Select Content Zone" at bounding box center [710, 150] width 156 height 29
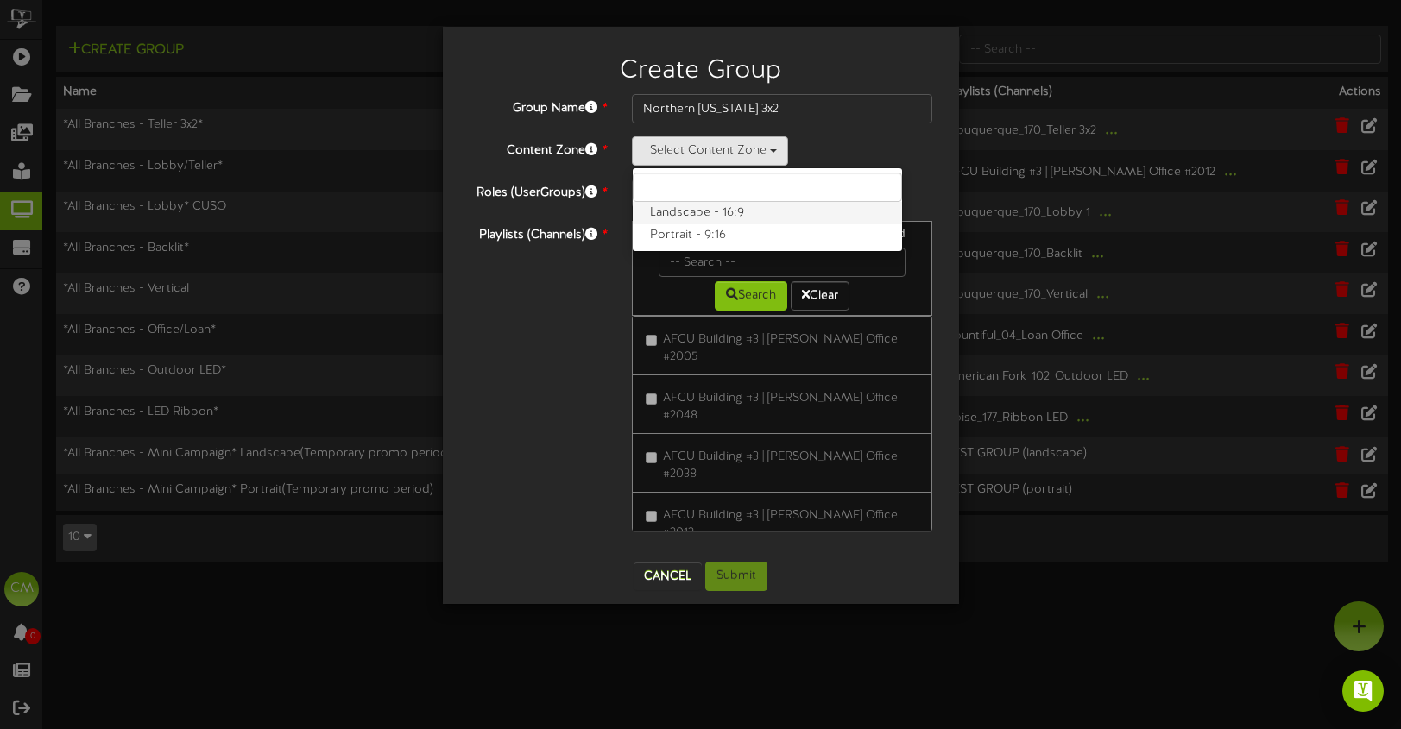
click at [739, 205] on label "Landscape - 16:9" at bounding box center [767, 213] width 269 height 22
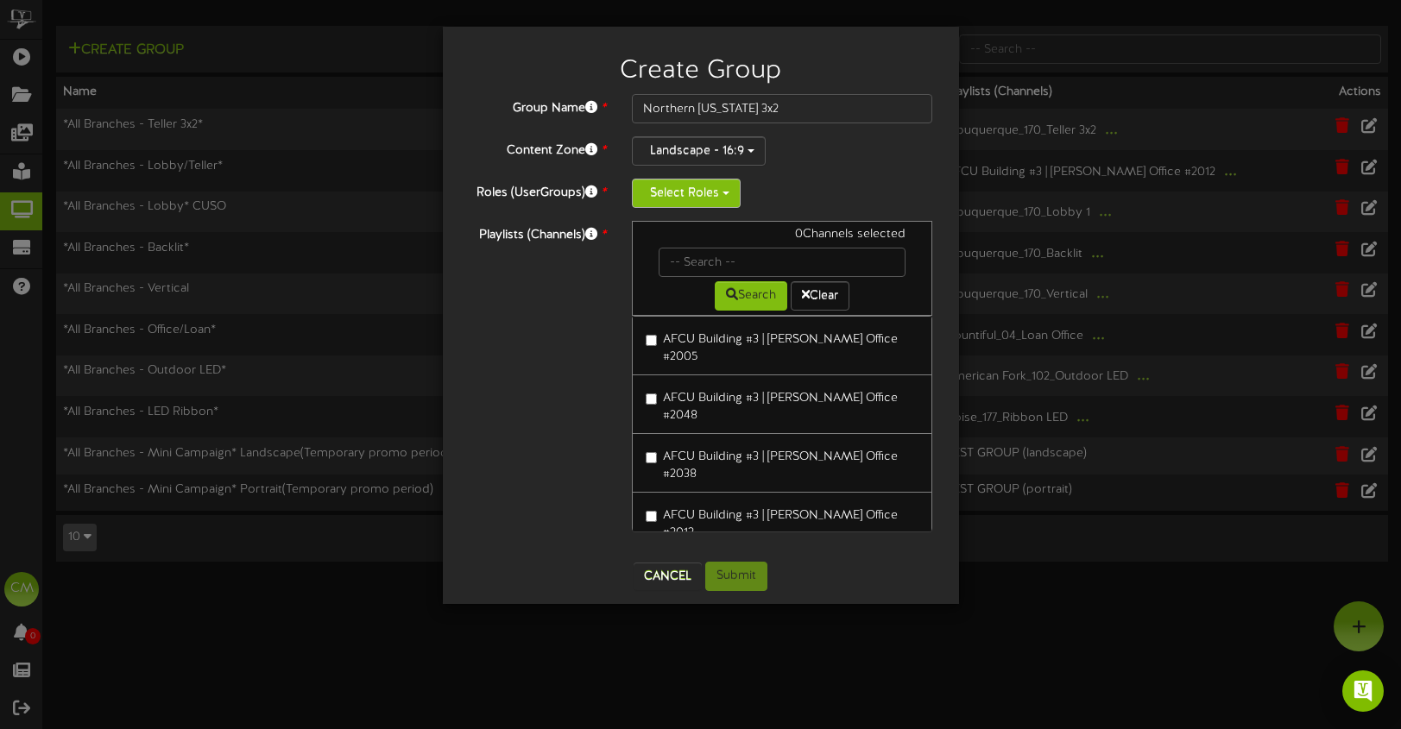
click at [725, 198] on button "Select Roles" at bounding box center [686, 193] width 109 height 29
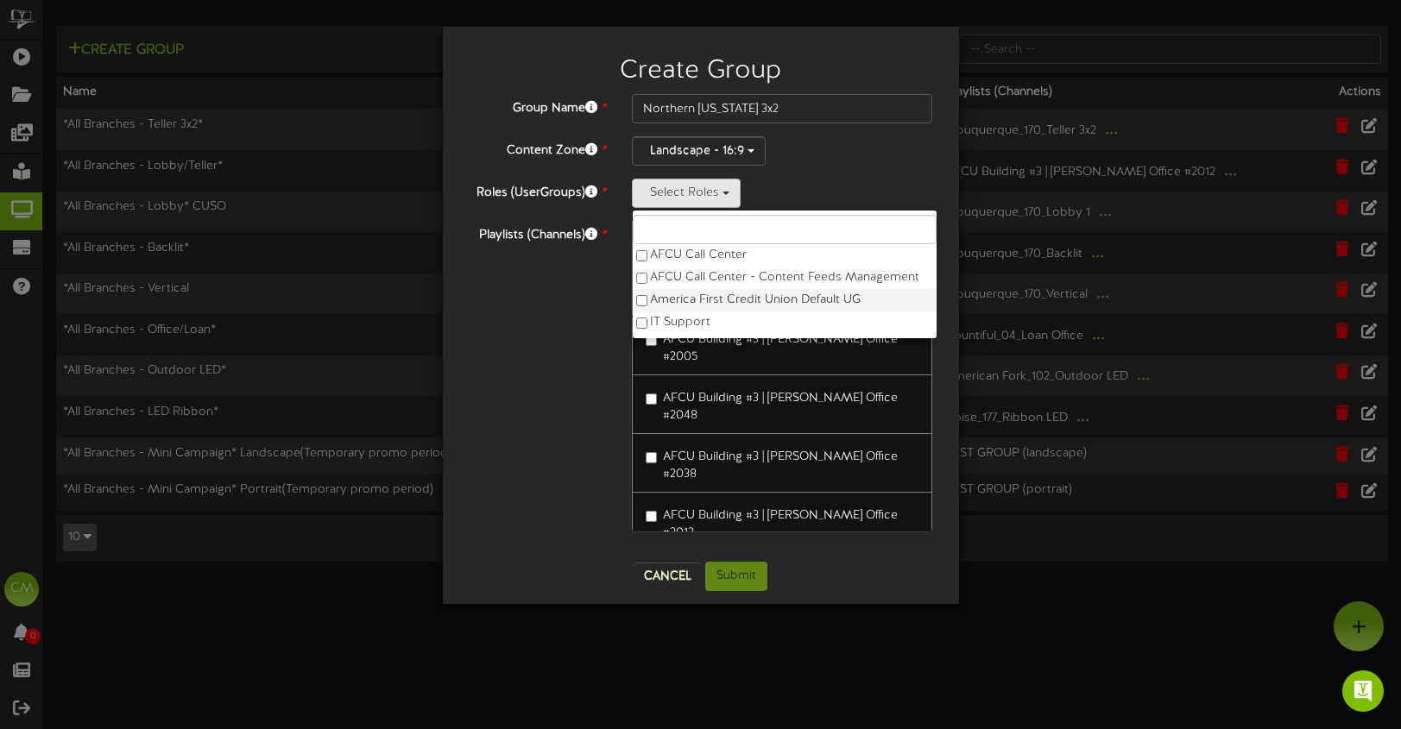
click at [691, 300] on label "America First Credit Union Default UG" at bounding box center [785, 300] width 304 height 22
click at [527, 286] on div "Playlists (Channels) * 0 Channels selected Search Clear AFCU Building #3 | Brod…" at bounding box center [701, 385] width 490 height 328
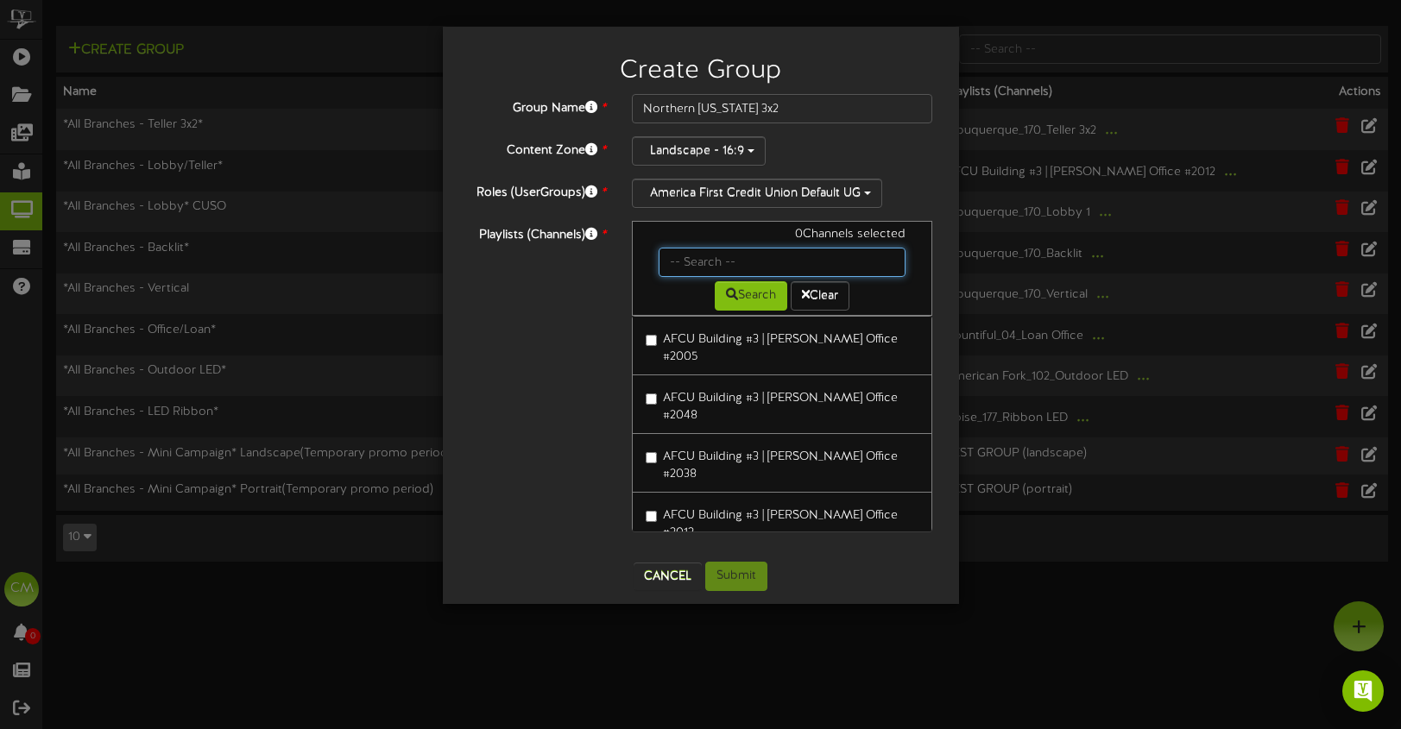
click at [696, 255] on input "text" at bounding box center [782, 262] width 248 height 29
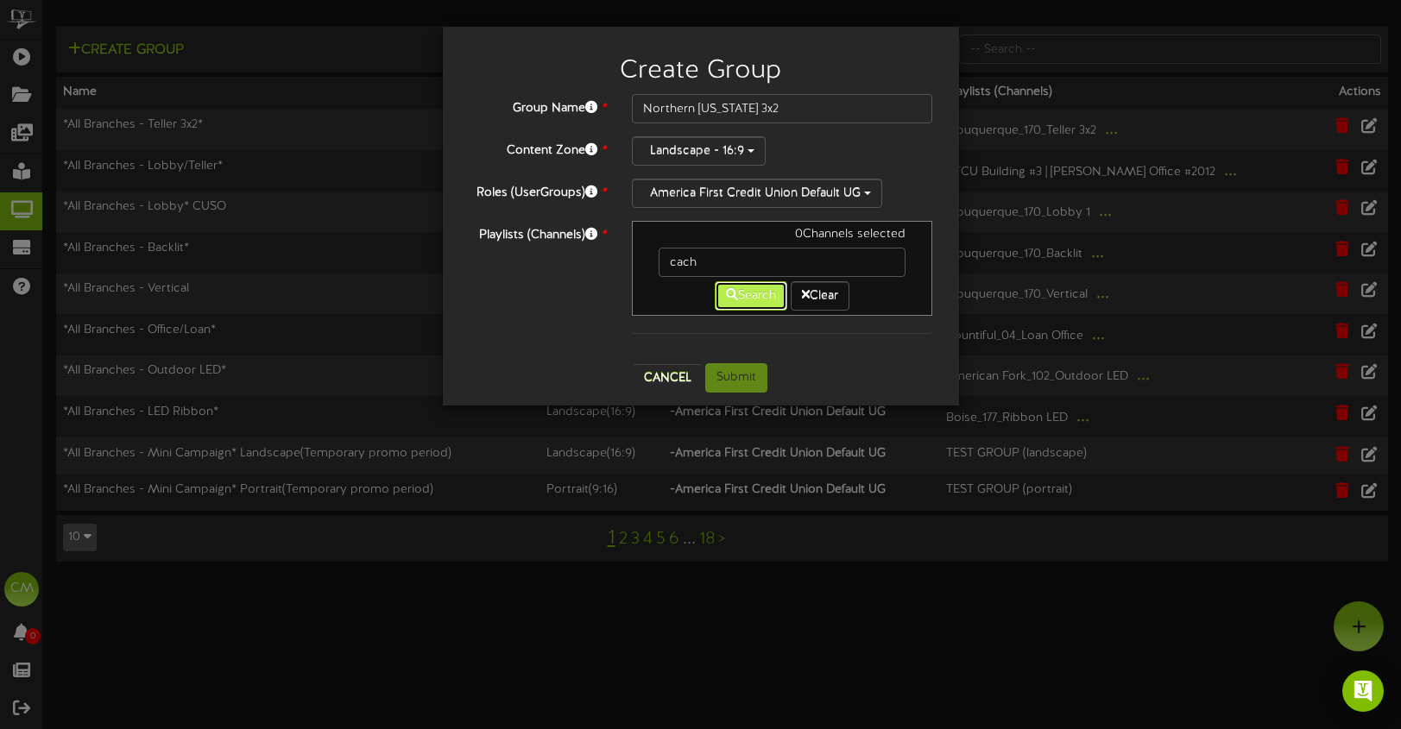
click at [739, 299] on button "Search" at bounding box center [751, 295] width 72 height 29
click at [727, 259] on input "cach" at bounding box center [782, 262] width 248 height 29
type input "ca"
click at [726, 299] on icon at bounding box center [732, 294] width 12 height 12
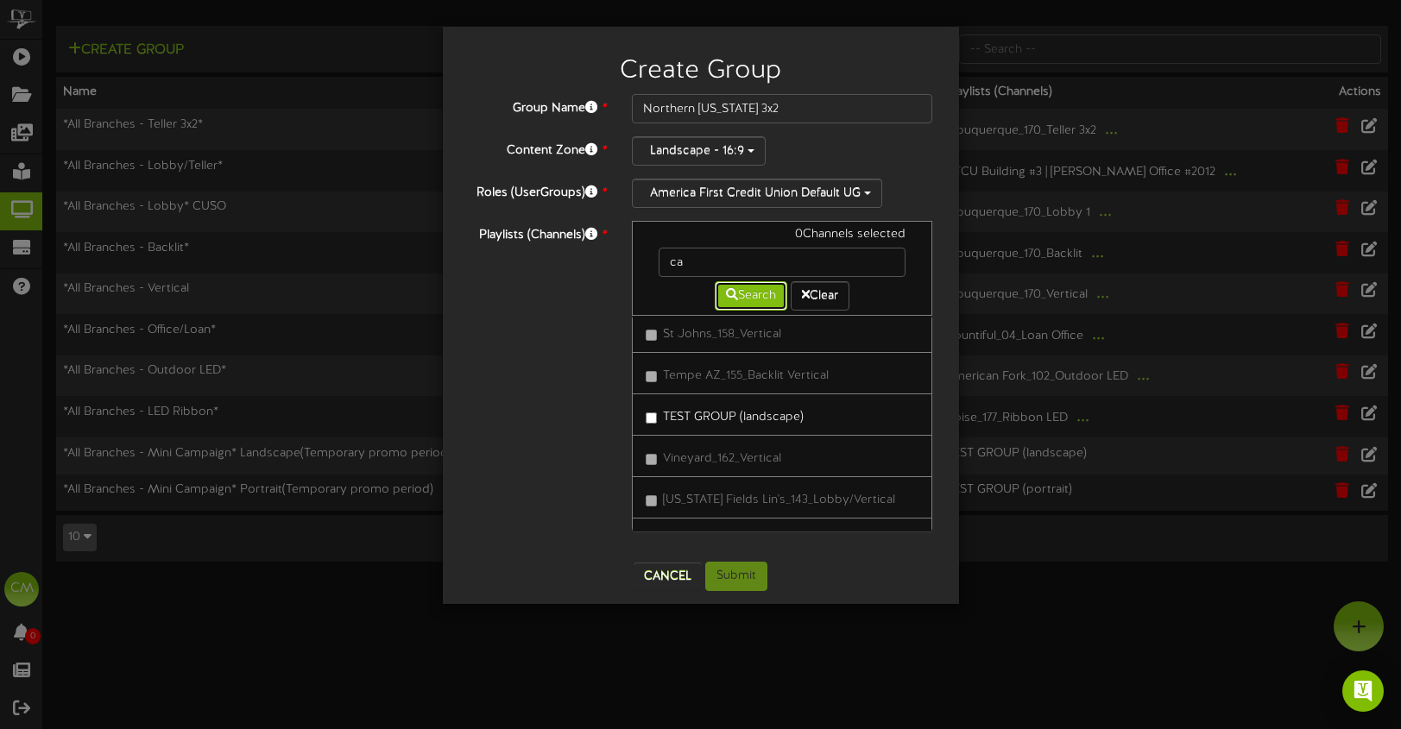
scroll to position [1874, 0]
click at [662, 559] on div "Group Name * Northern Utah 3x2 Content Zone * Landscape - 16:9 Landscape - 16:9…" at bounding box center [701, 328] width 490 height 468
click at [661, 573] on button "Cancel" at bounding box center [667, 577] width 68 height 28
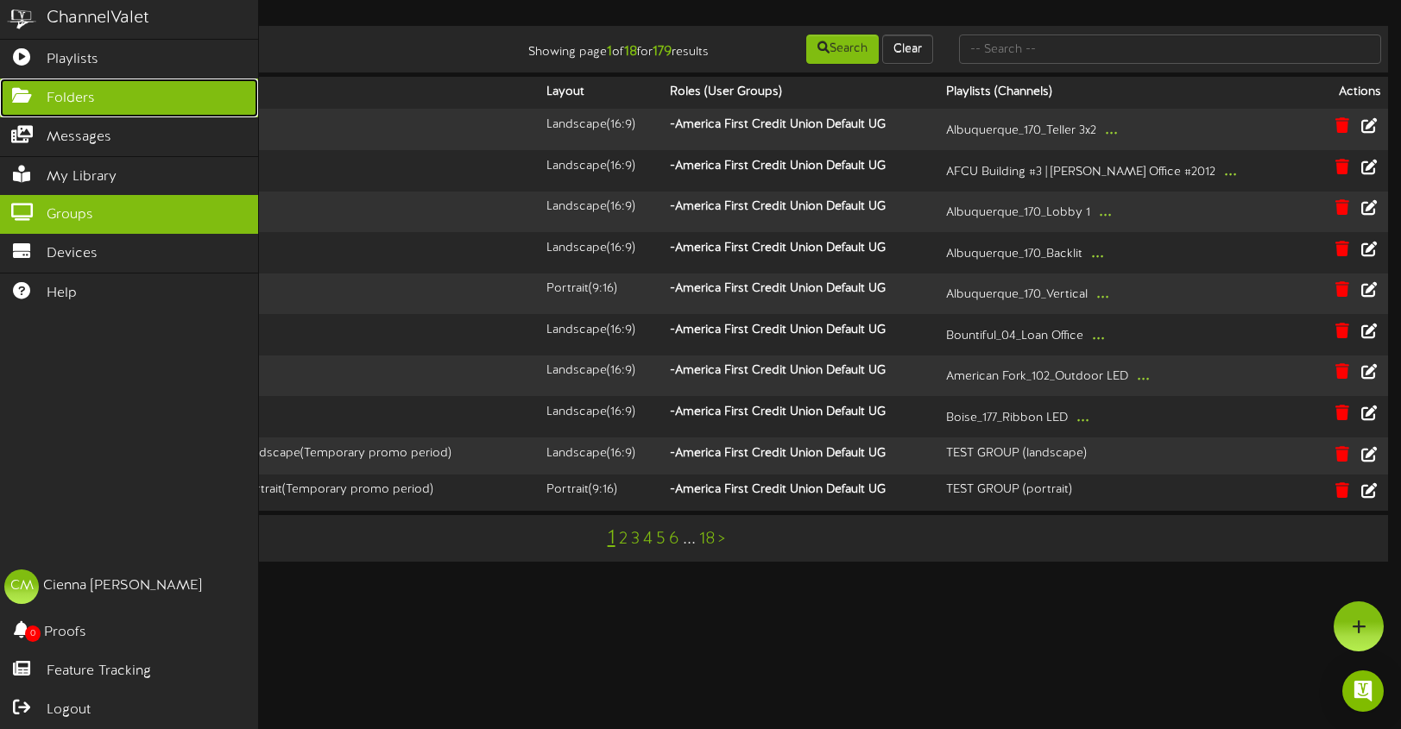
click at [114, 96] on link "Folders" at bounding box center [129, 98] width 258 height 39
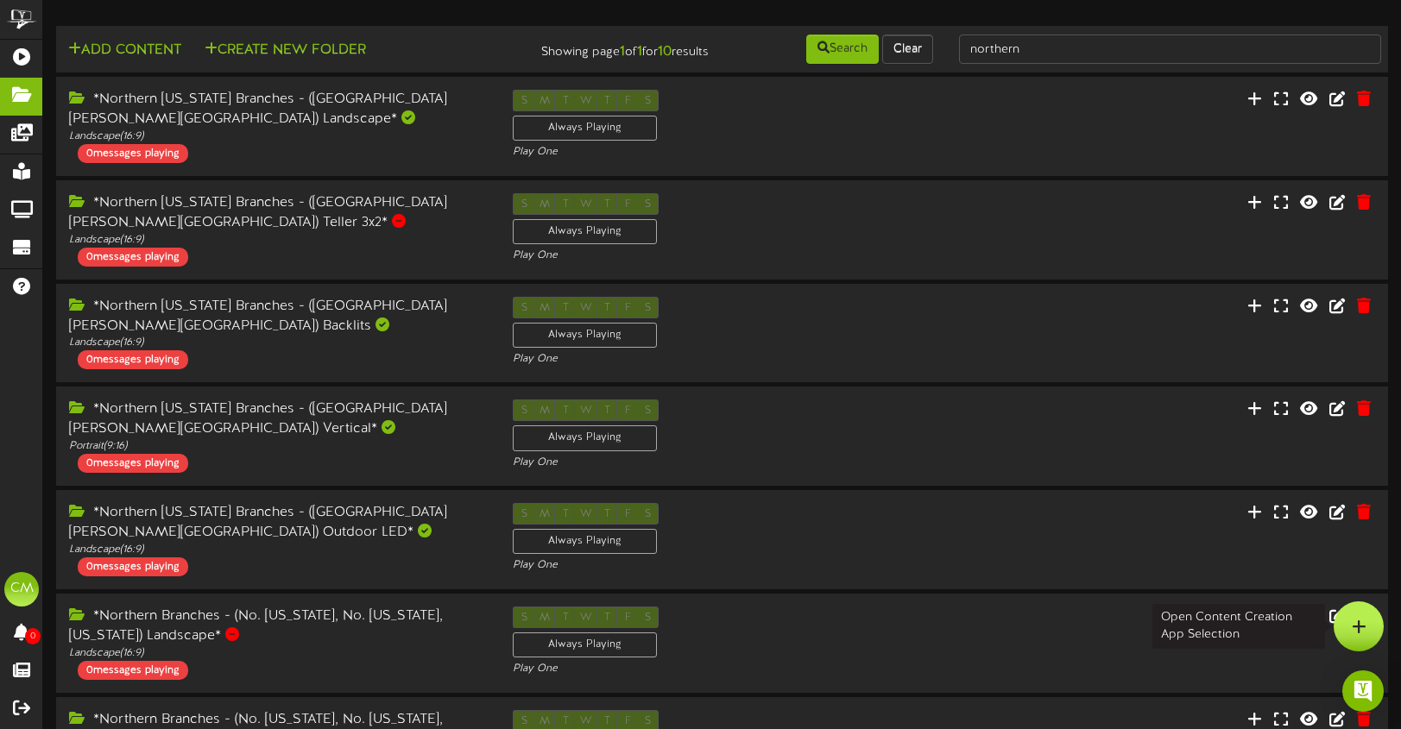
click at [1341, 621] on div at bounding box center [1358, 627] width 50 height 50
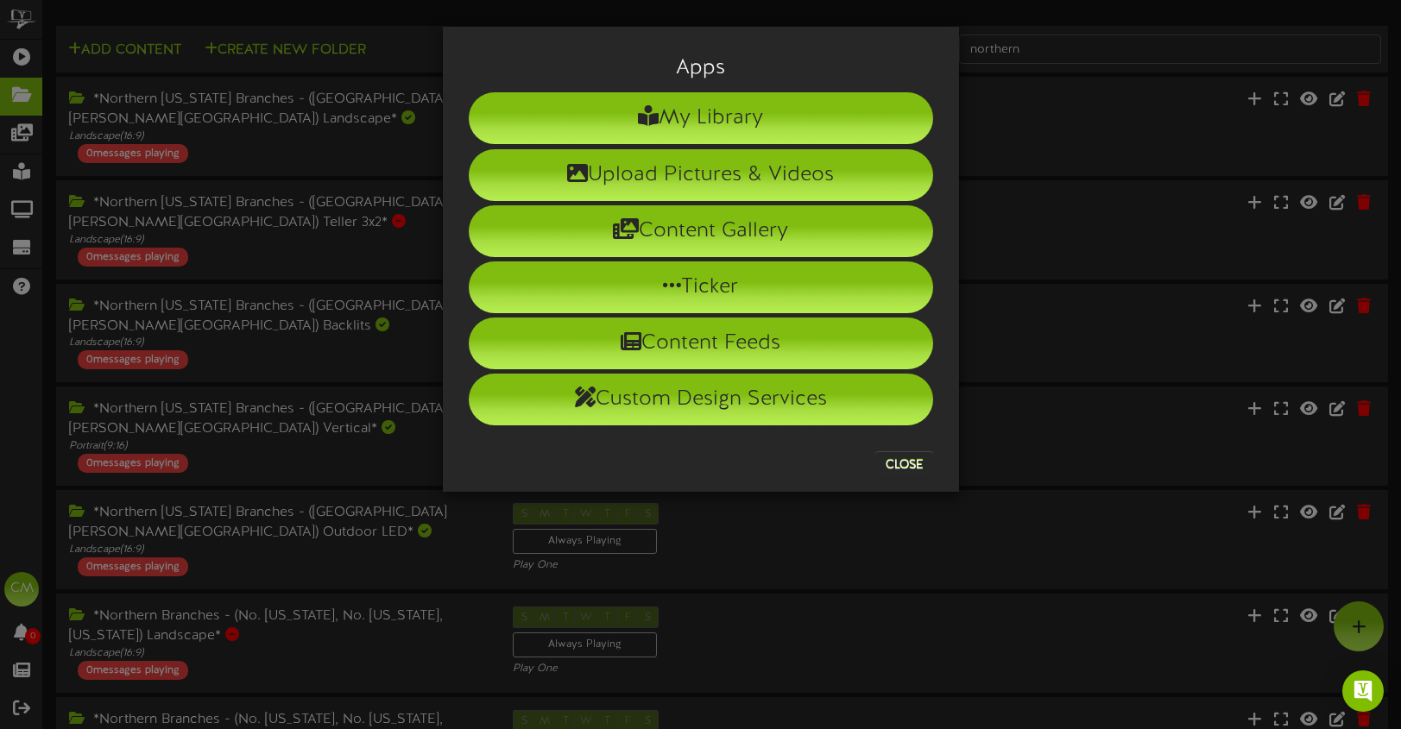
click at [373, 90] on div "Apps My Library Upload Pictures & Videos Content Gallery Ticker Content Feeds" at bounding box center [700, 364] width 1401 height 729
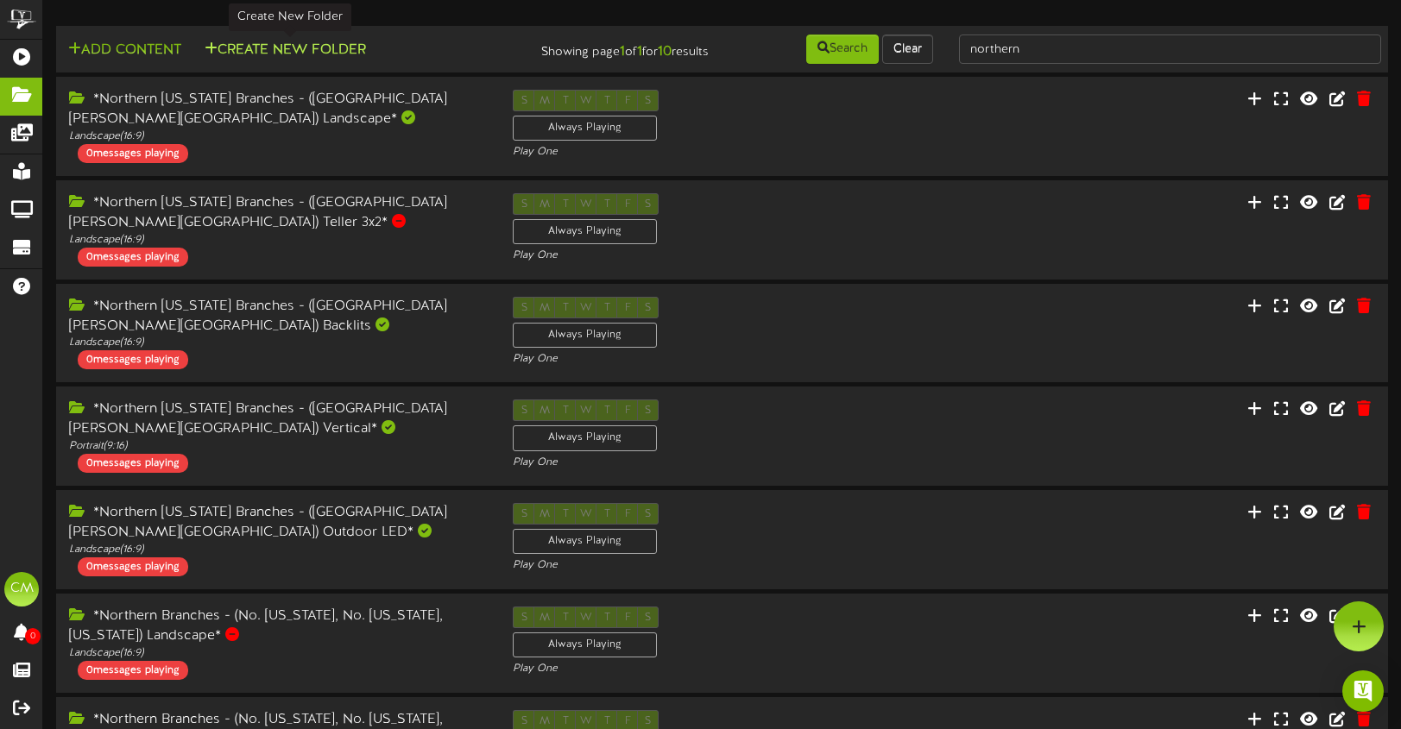
click at [307, 42] on button "Create New Folder" at bounding box center [285, 51] width 172 height 22
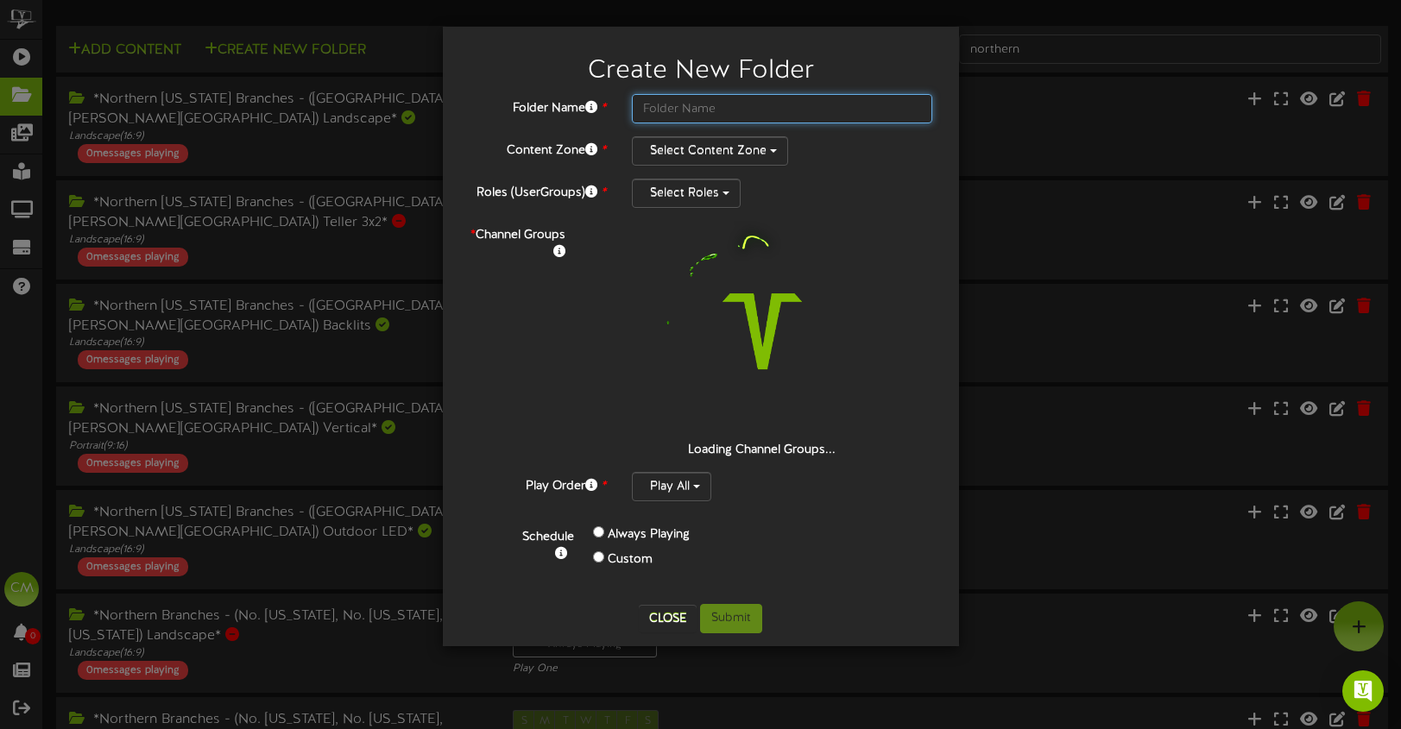
click at [700, 112] on input "text" at bounding box center [782, 108] width 301 height 29
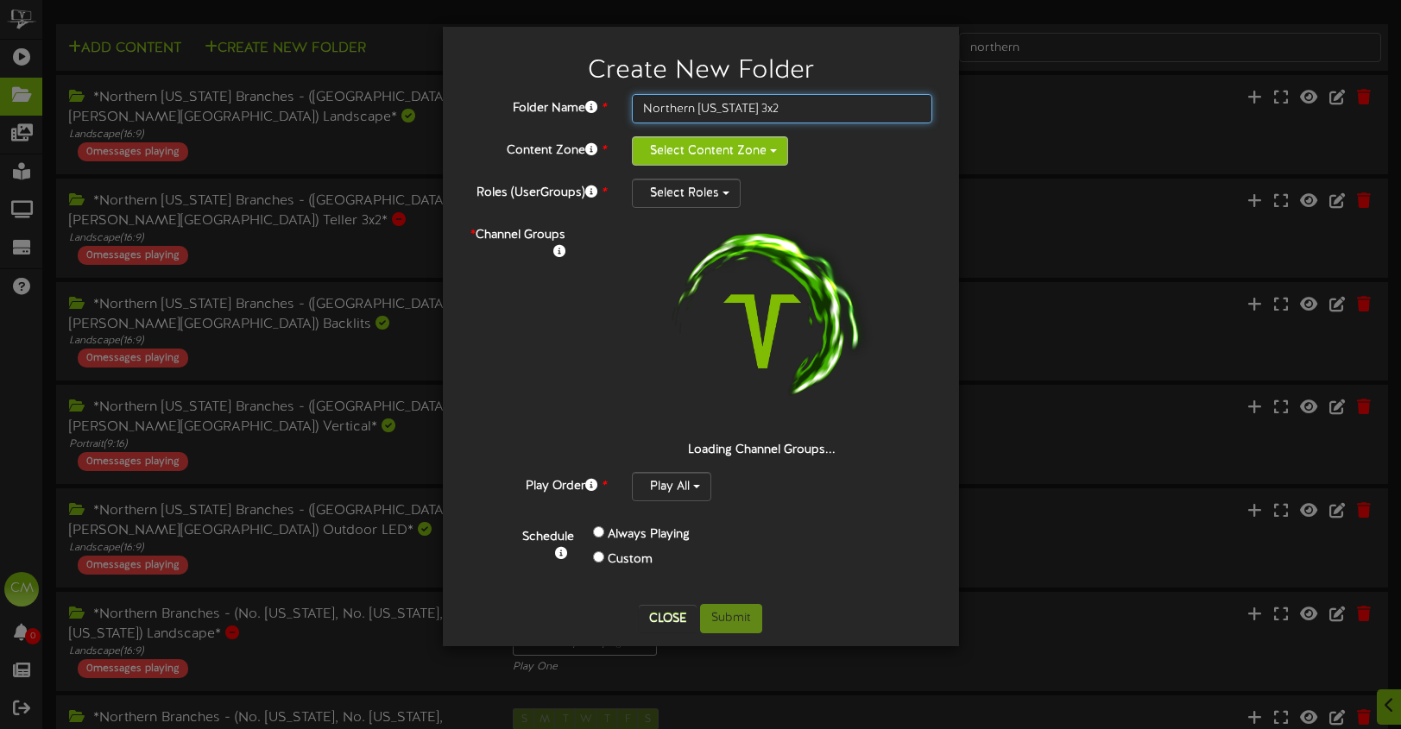
type input "Northern Utah 3x2"
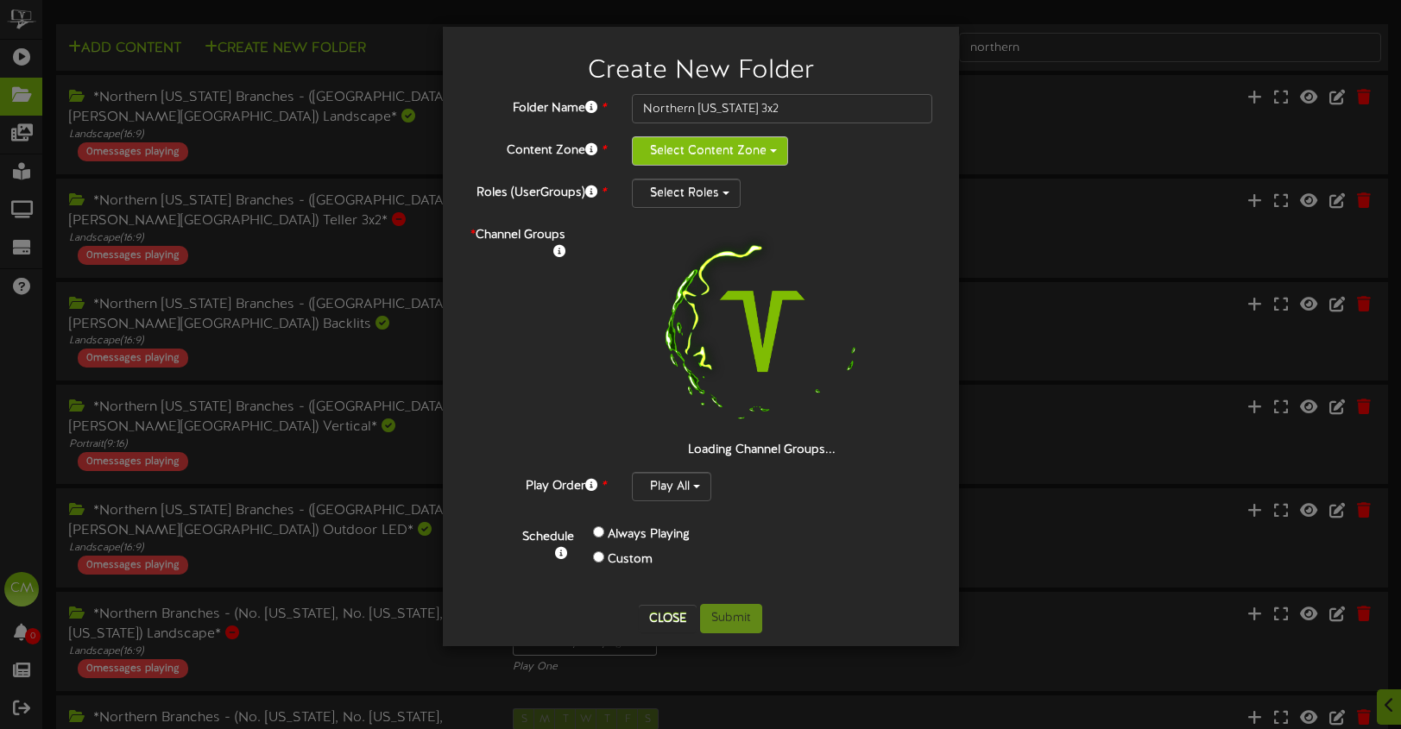
click at [737, 142] on button "Select Content Zone" at bounding box center [710, 150] width 156 height 29
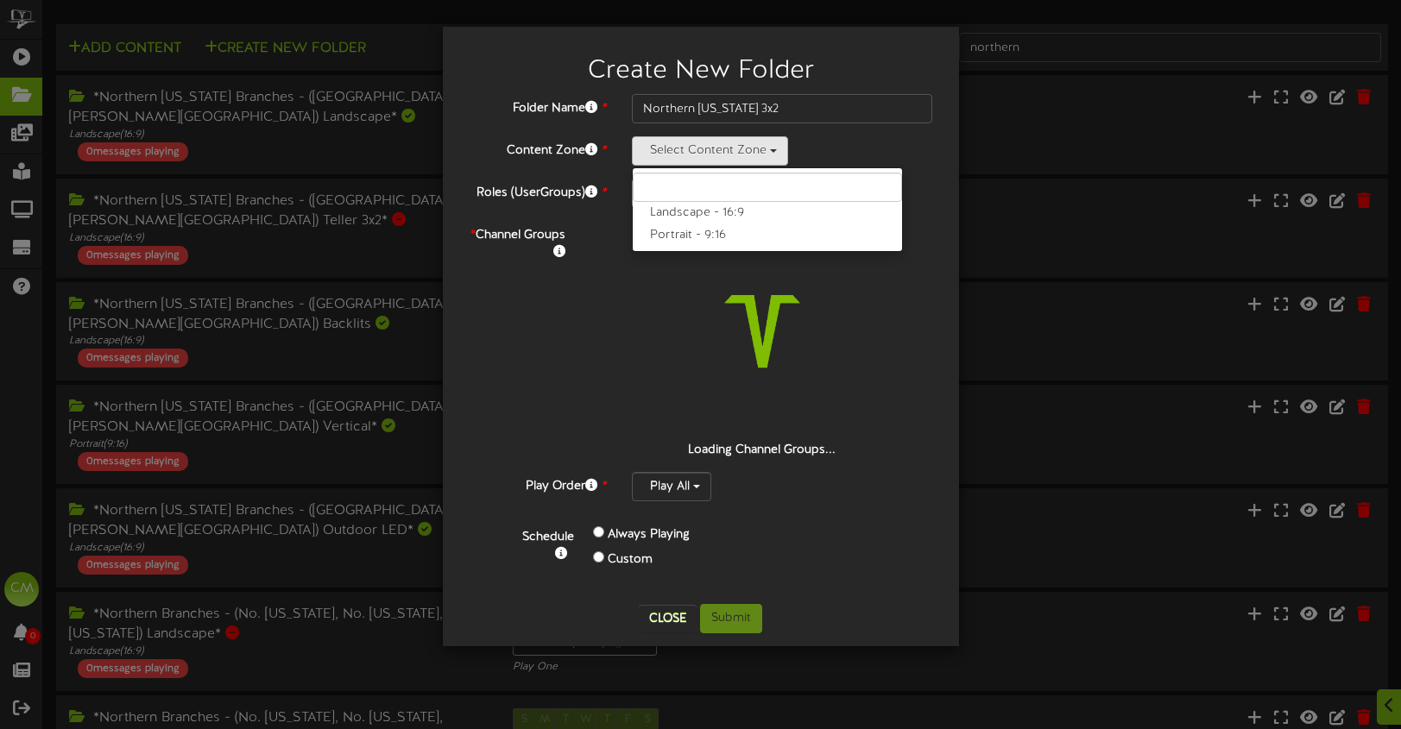
drag, startPoint x: 731, startPoint y: 210, endPoint x: 719, endPoint y: 204, distance: 13.5
click at [732, 210] on label "Landscape - 16:9" at bounding box center [767, 213] width 269 height 22
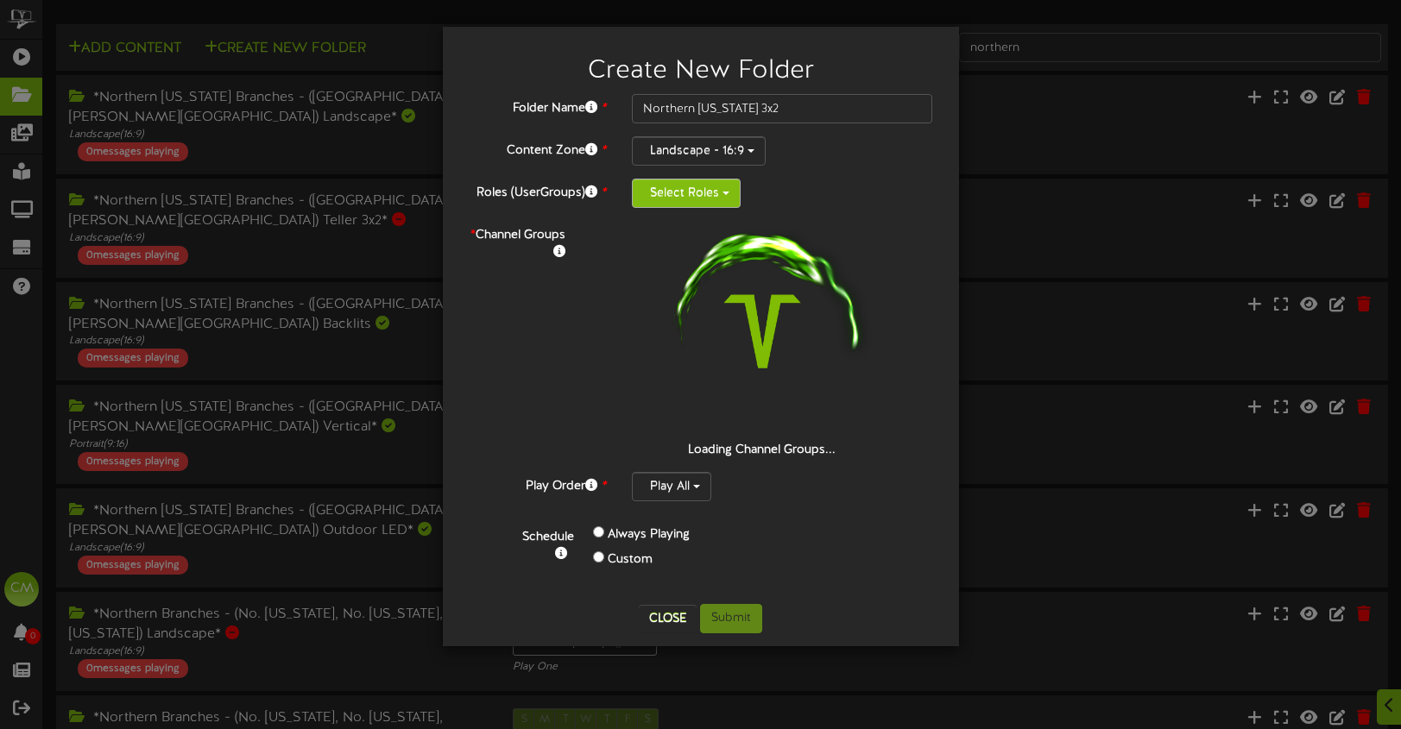
click at [700, 197] on button "Select Roles" at bounding box center [686, 193] width 109 height 29
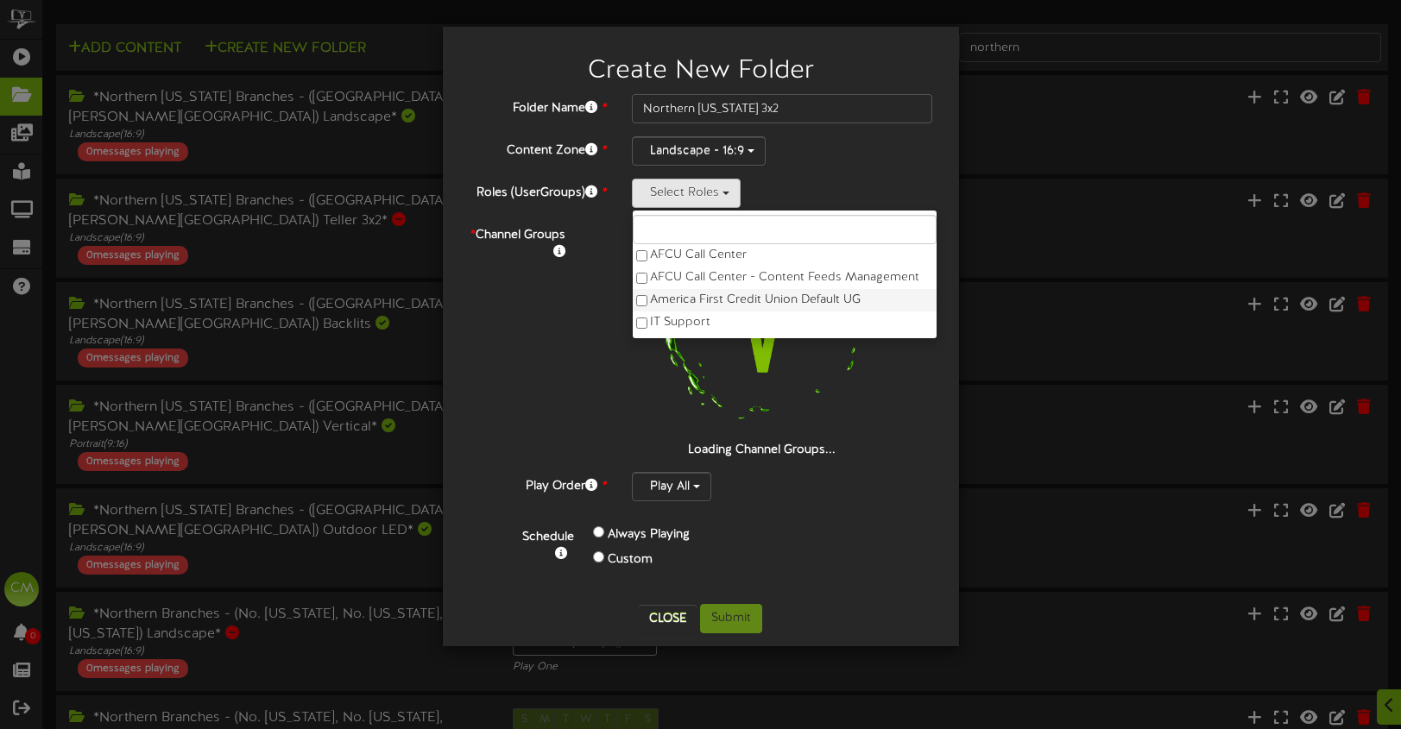
click at [709, 299] on label "America First Credit Union Default UG" at bounding box center [785, 300] width 304 height 22
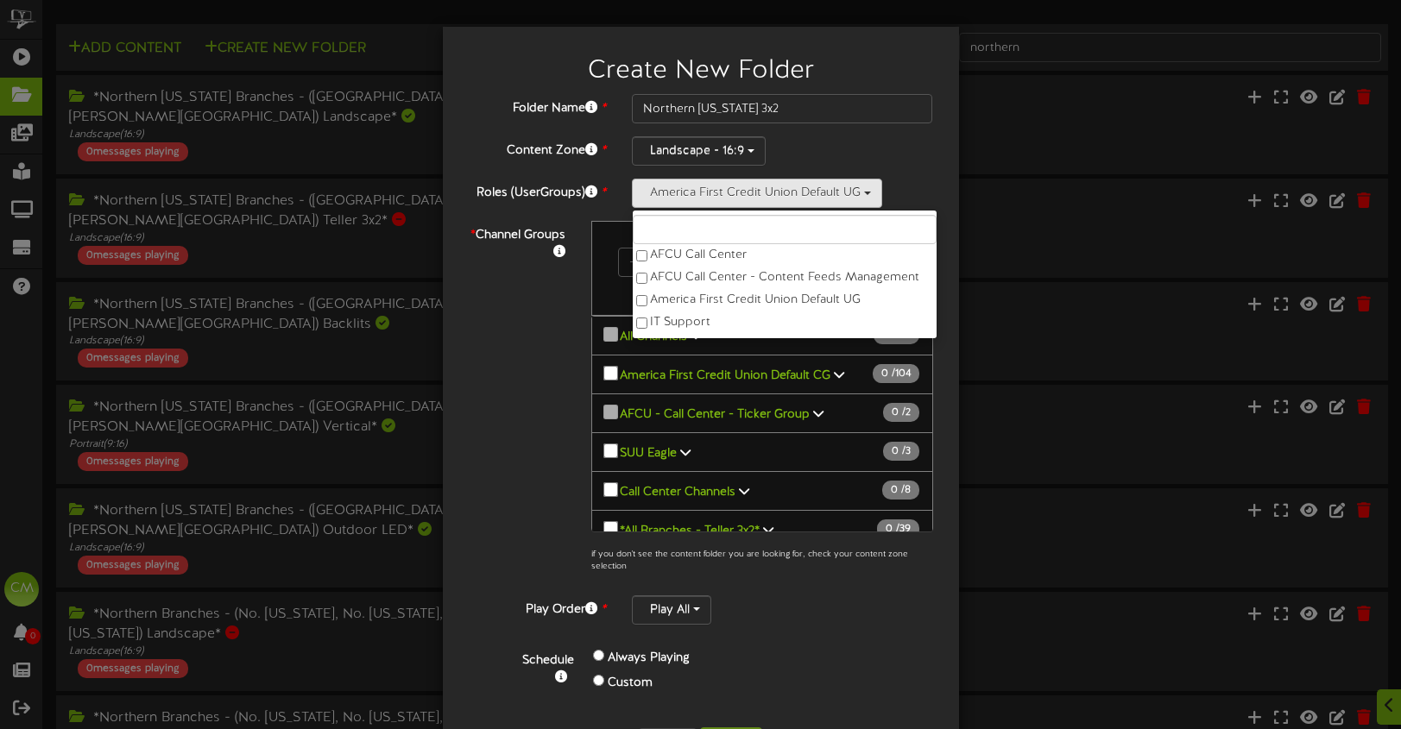
click at [572, 294] on div "* Channel Groups 0 Channels selected Search Clear 0" at bounding box center [701, 402] width 490 height 362
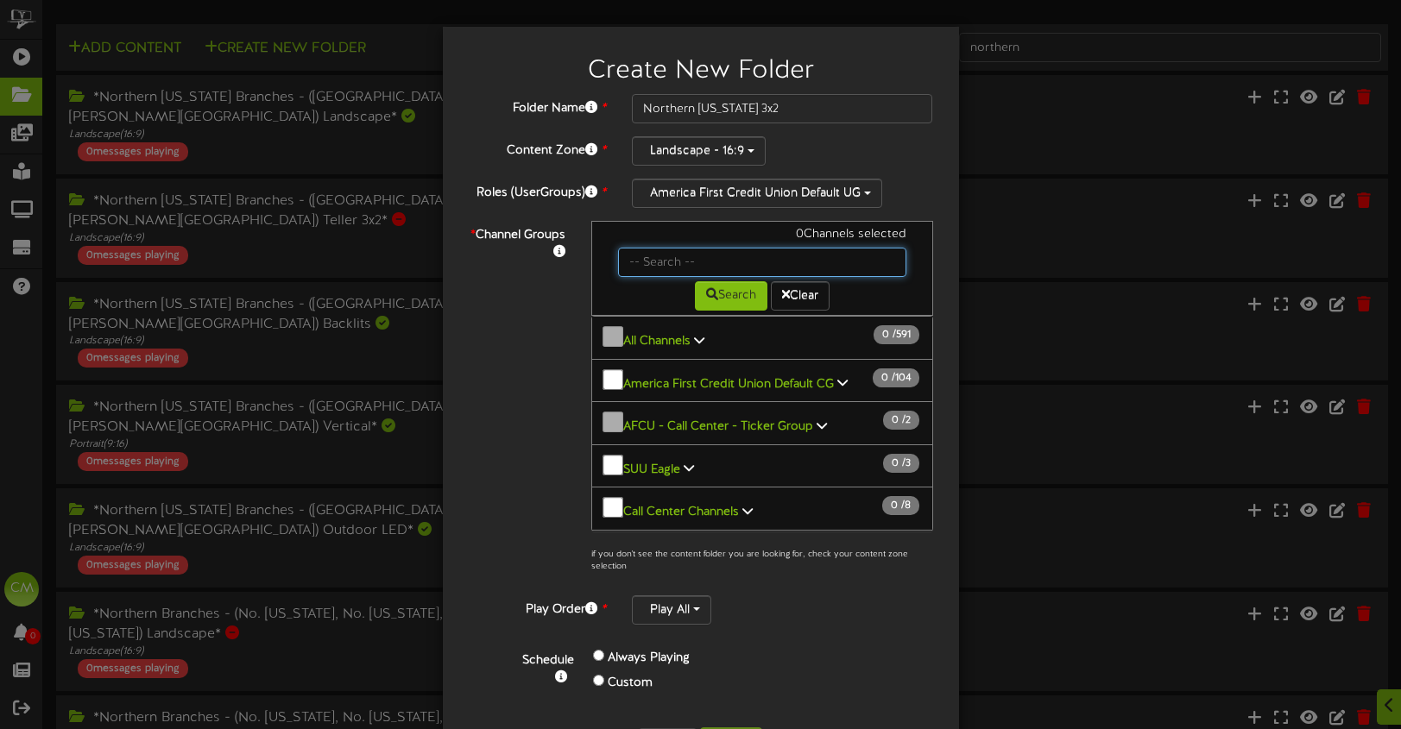
click at [709, 261] on input "text" at bounding box center [762, 262] width 288 height 29
type input "cache"
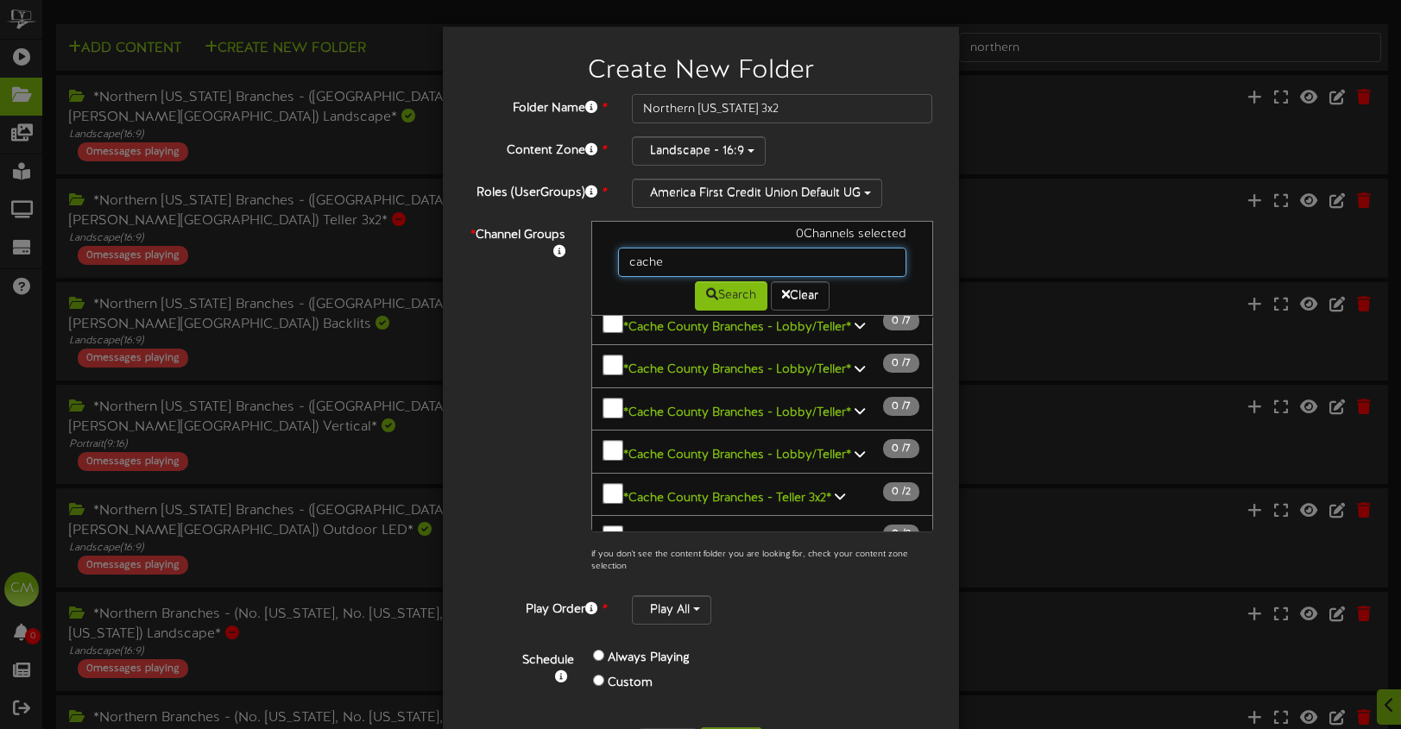
scroll to position [144, 0]
drag, startPoint x: 692, startPoint y: 268, endPoint x: 594, endPoint y: 256, distance: 99.0
click at [594, 256] on div "2 Channels selected cache Search Clear" at bounding box center [762, 268] width 342 height 95
type input "o"
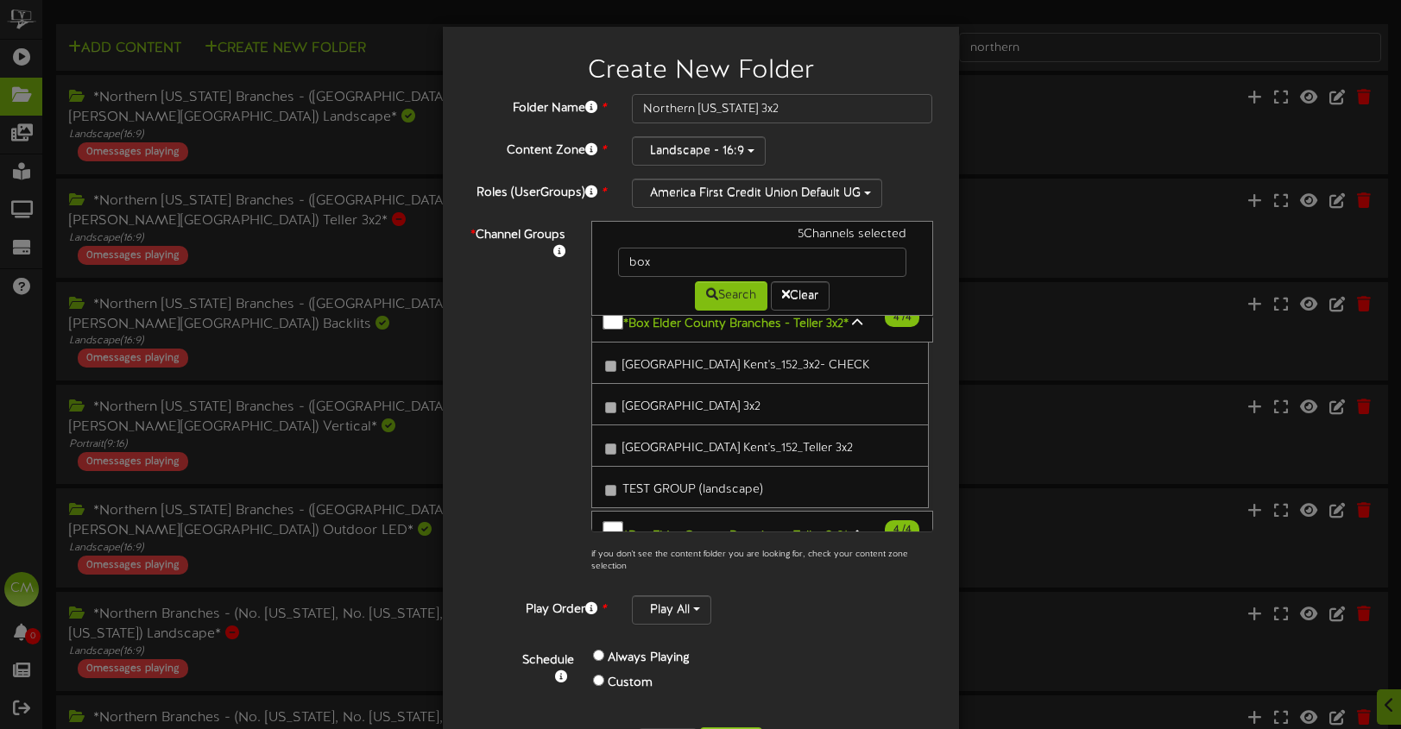
scroll to position [136, 0]
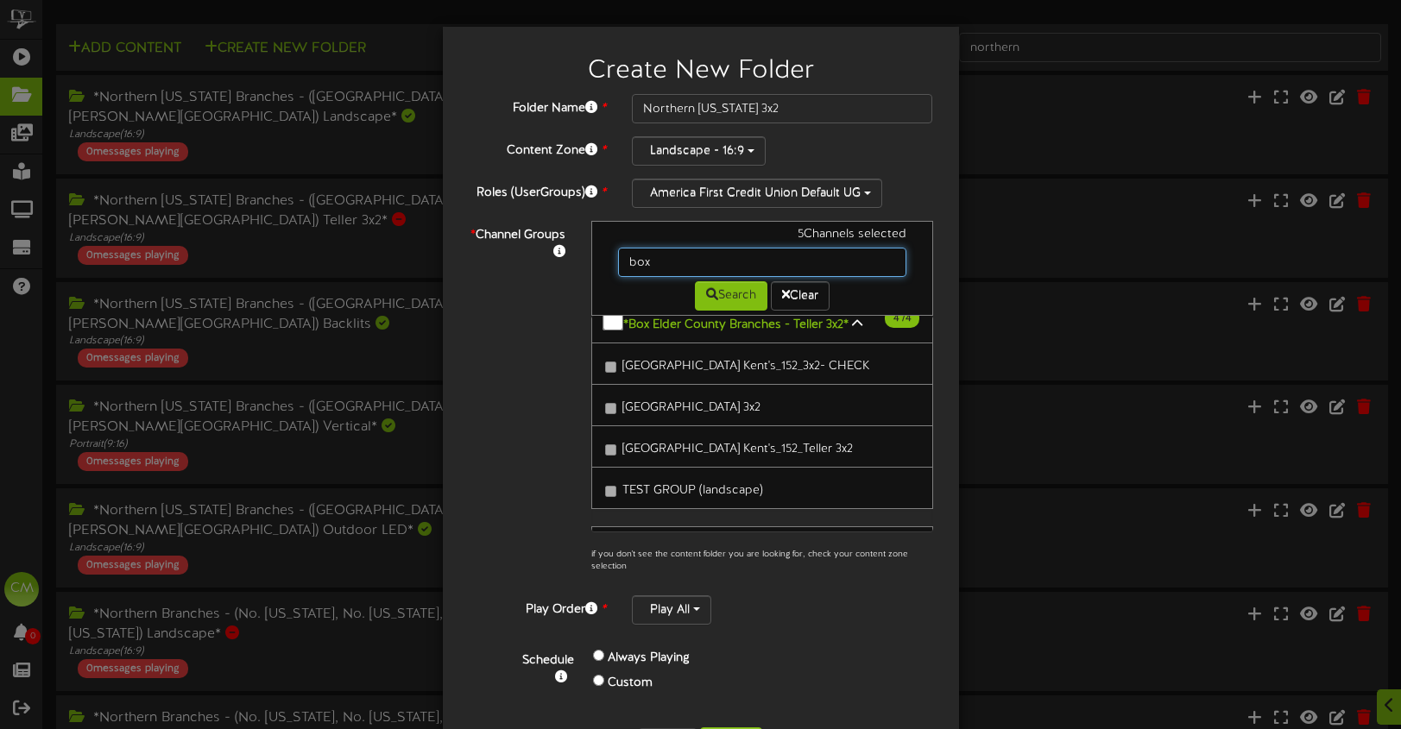
click at [676, 255] on input "box" at bounding box center [762, 262] width 288 height 29
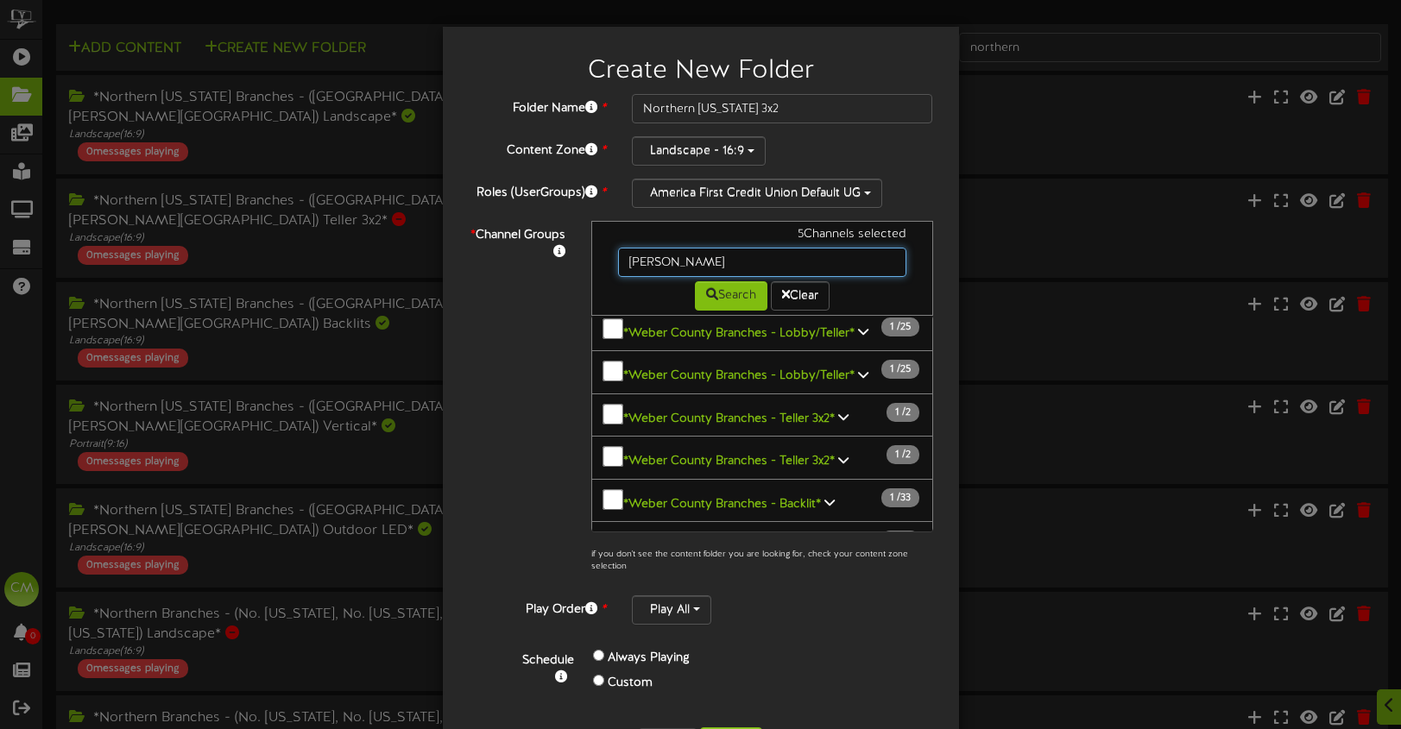
scroll to position [998, 0]
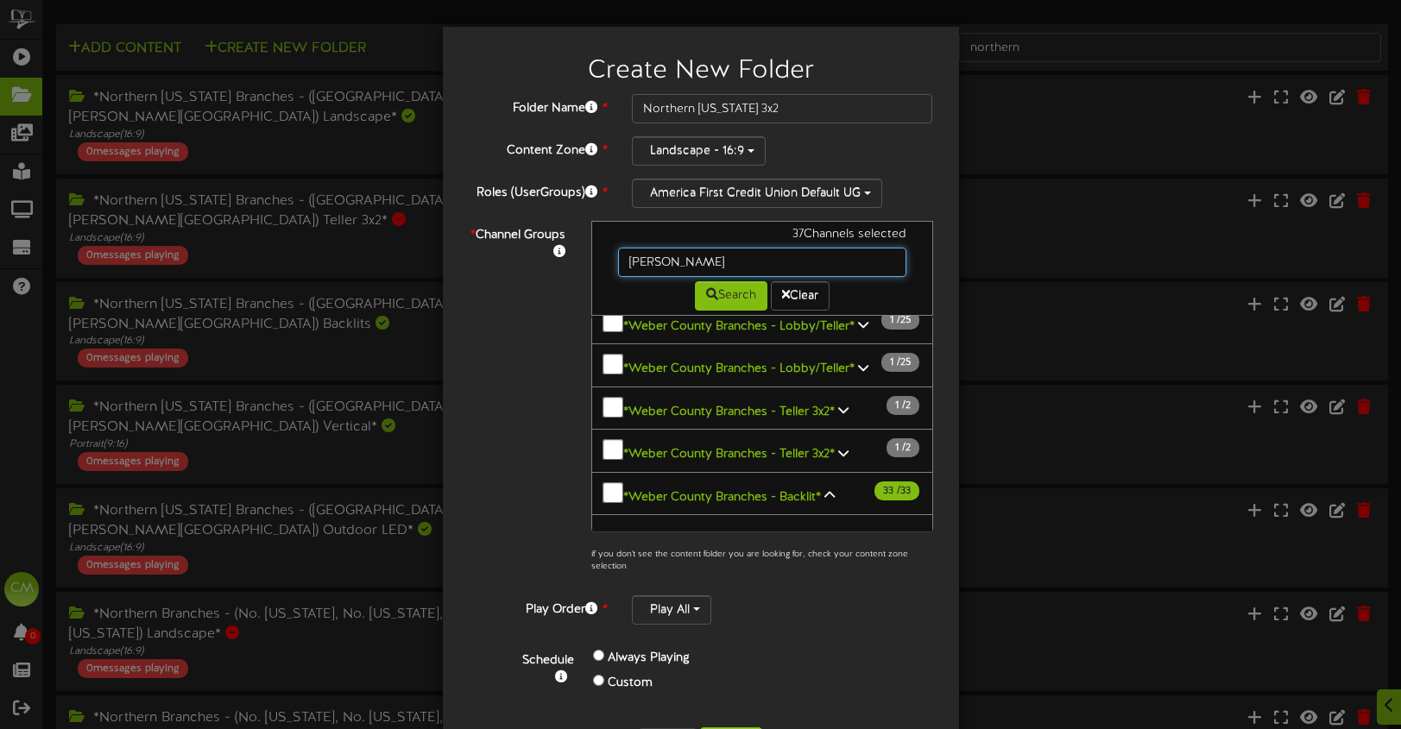
click at [685, 261] on input "weber" at bounding box center [762, 262] width 288 height 29
type input "davis"
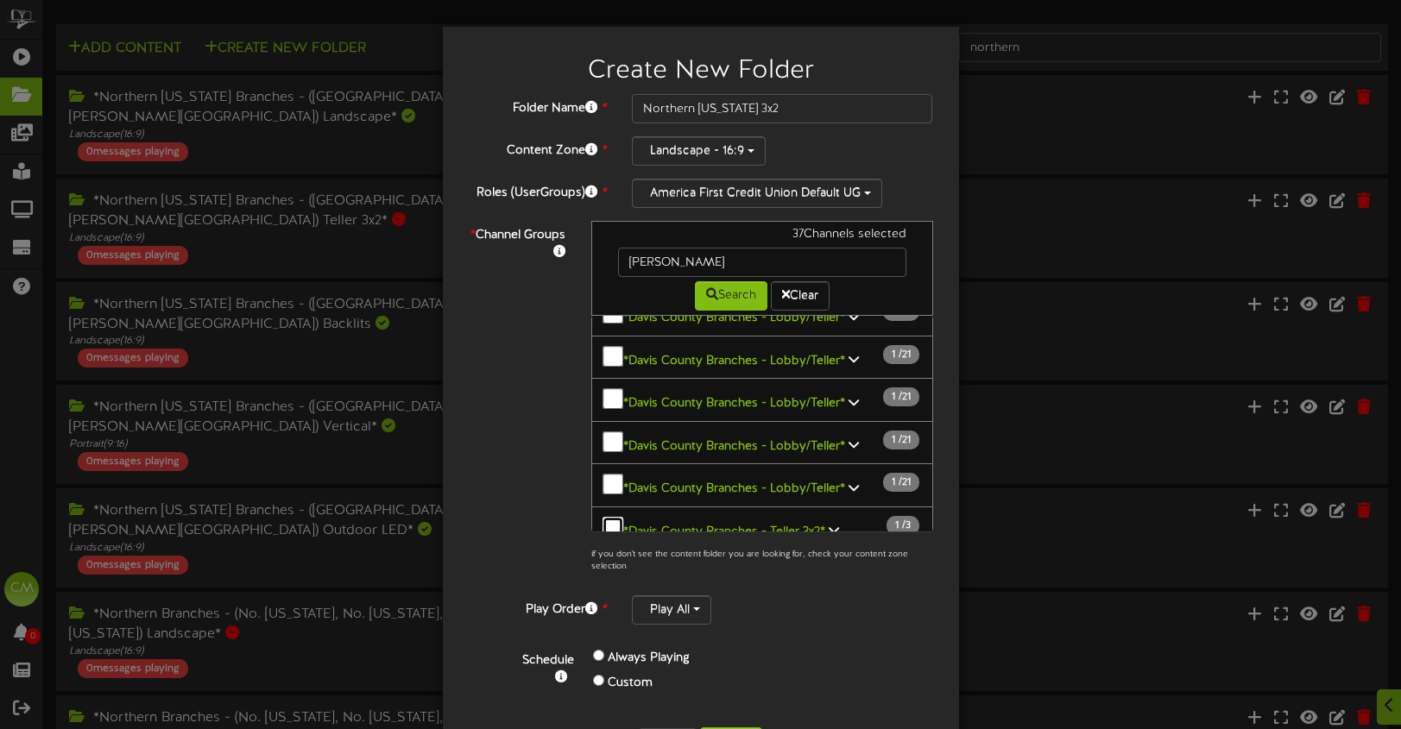
scroll to position [706, 0]
drag, startPoint x: 687, startPoint y: 267, endPoint x: 619, endPoint y: 266, distance: 68.2
click at [619, 266] on input "davis" at bounding box center [762, 262] width 288 height 29
type input "weber"
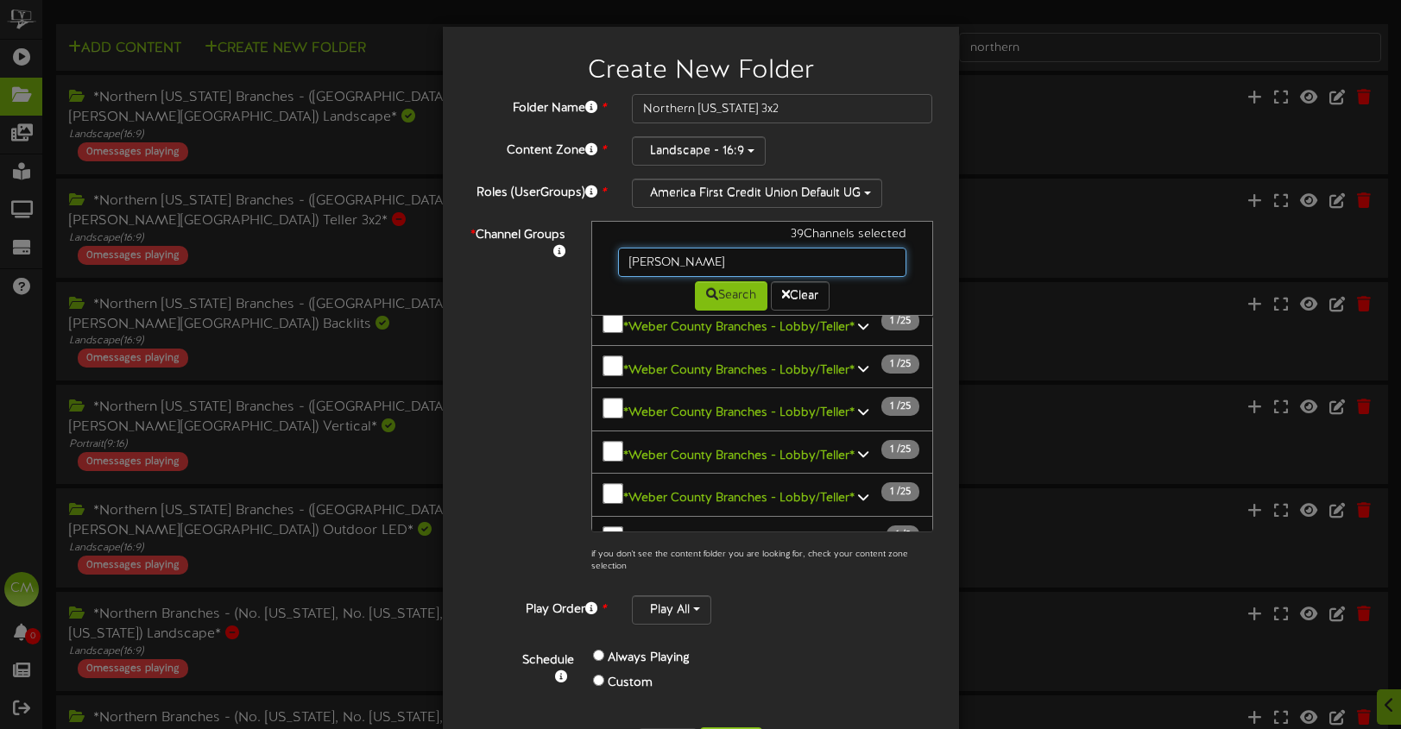
scroll to position [869, 0]
drag, startPoint x: 721, startPoint y: 259, endPoint x: 606, endPoint y: 257, distance: 114.8
click at [606, 257] on div "weber" at bounding box center [762, 262] width 314 height 29
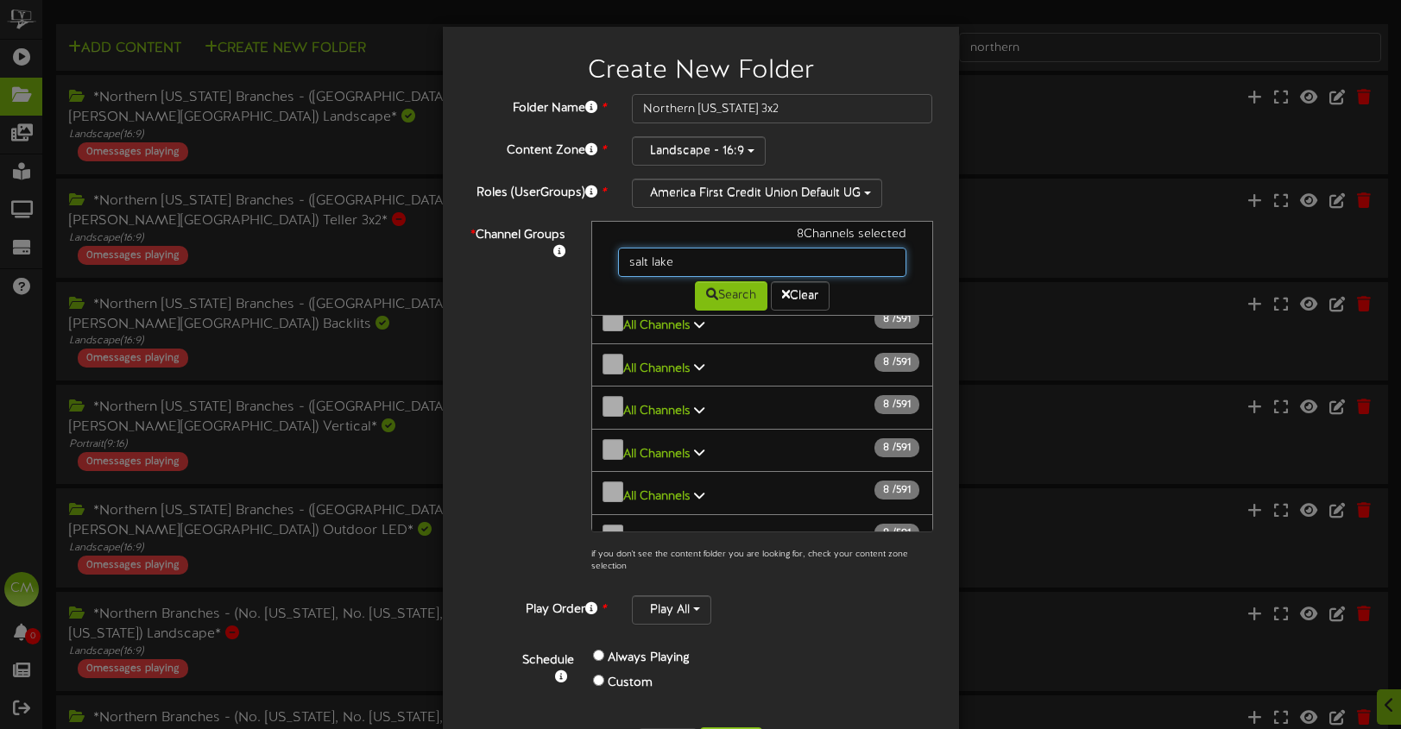
scroll to position [0, 0]
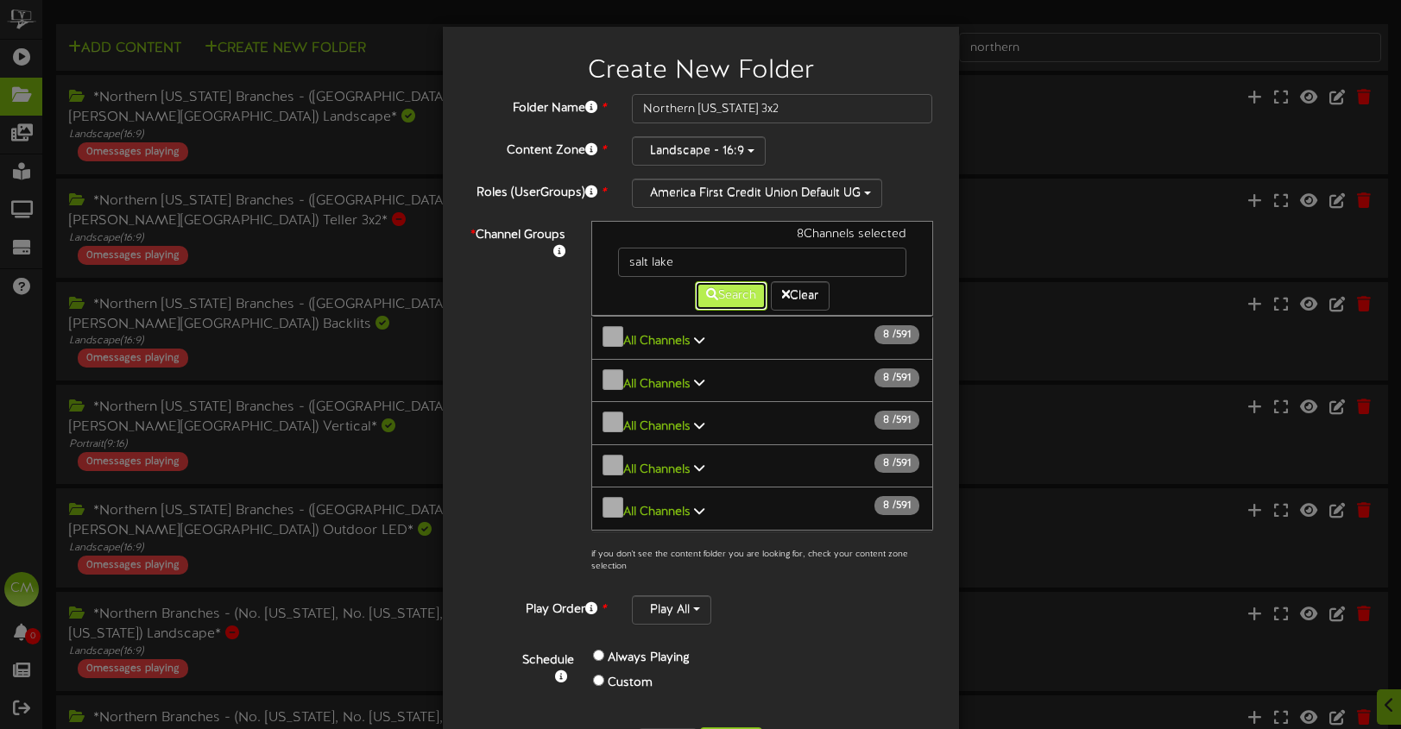
click at [695, 287] on button "Search" at bounding box center [731, 295] width 72 height 29
click at [720, 295] on button "Search" at bounding box center [731, 295] width 72 height 29
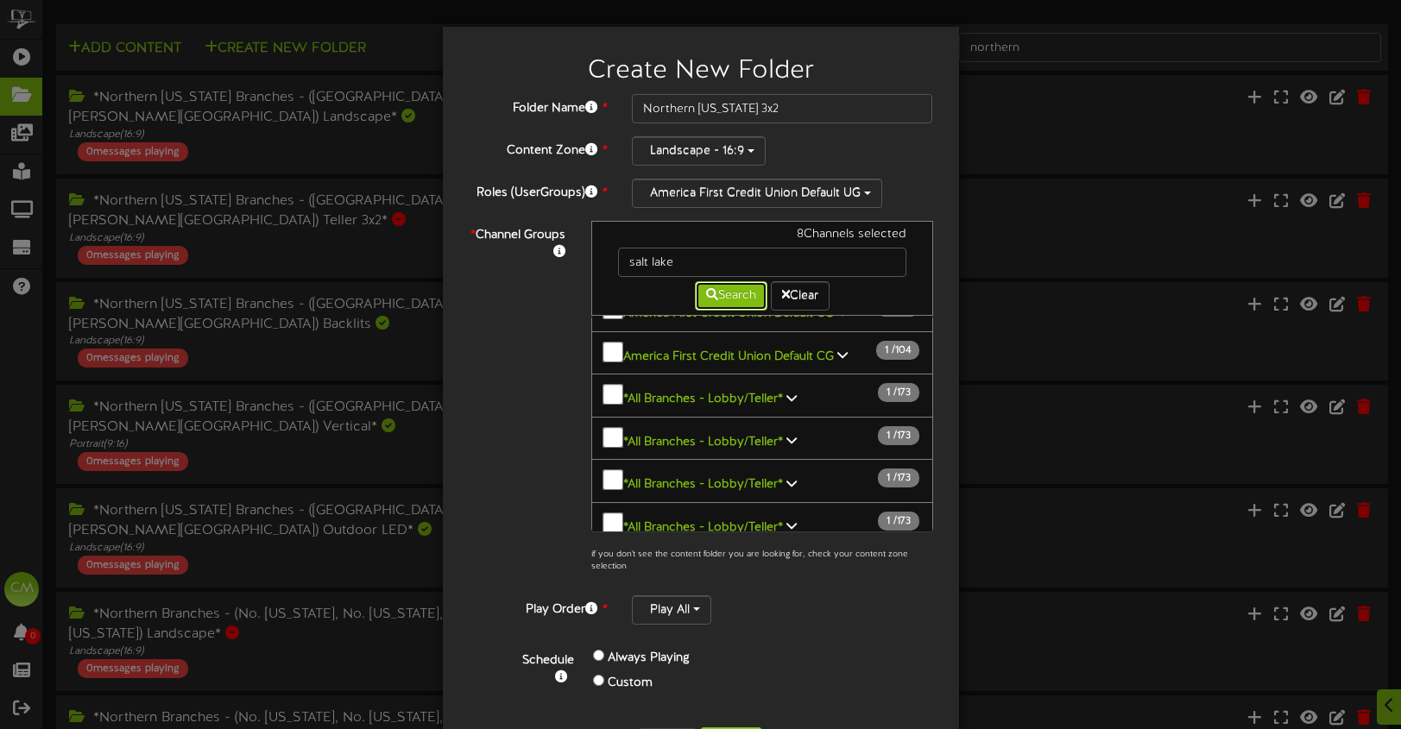
scroll to position [813, 0]
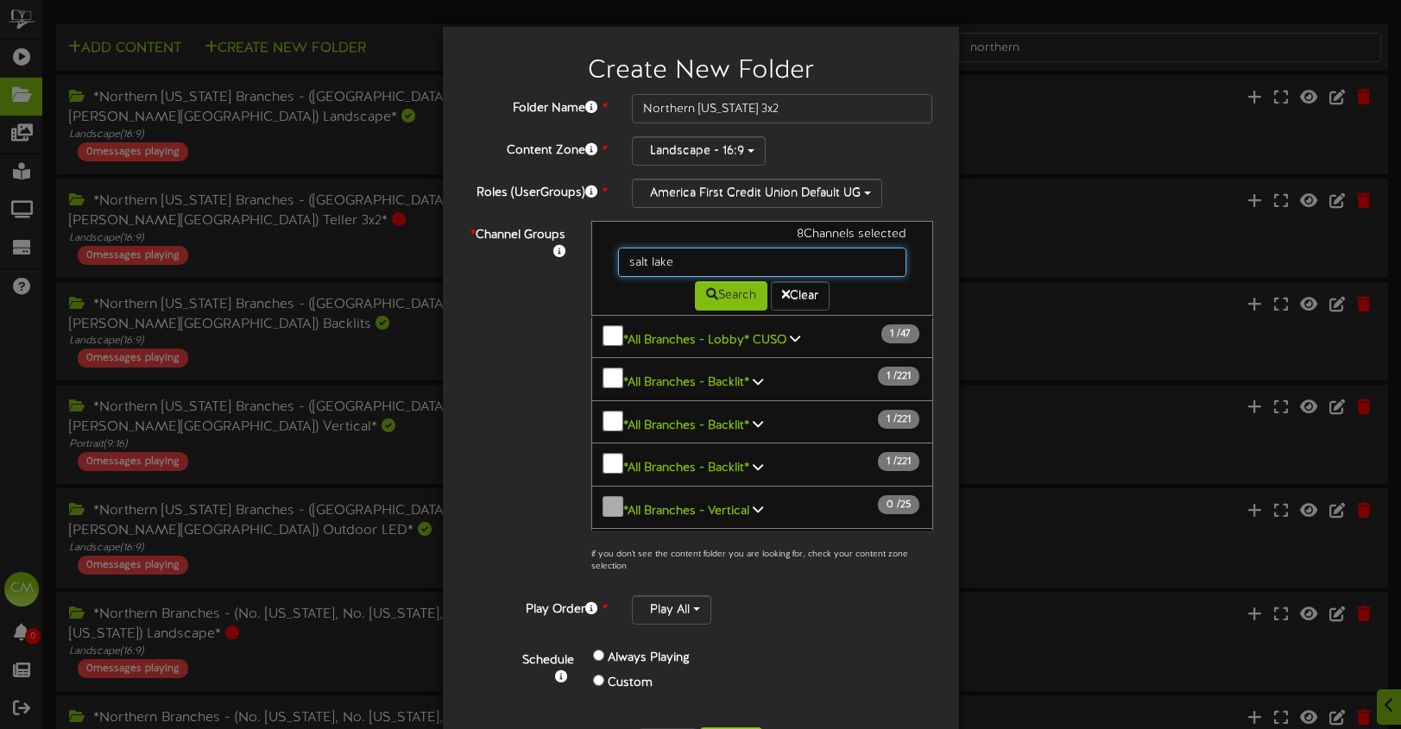
click at [688, 262] on input "salt lake" at bounding box center [762, 262] width 288 height 29
type input "s"
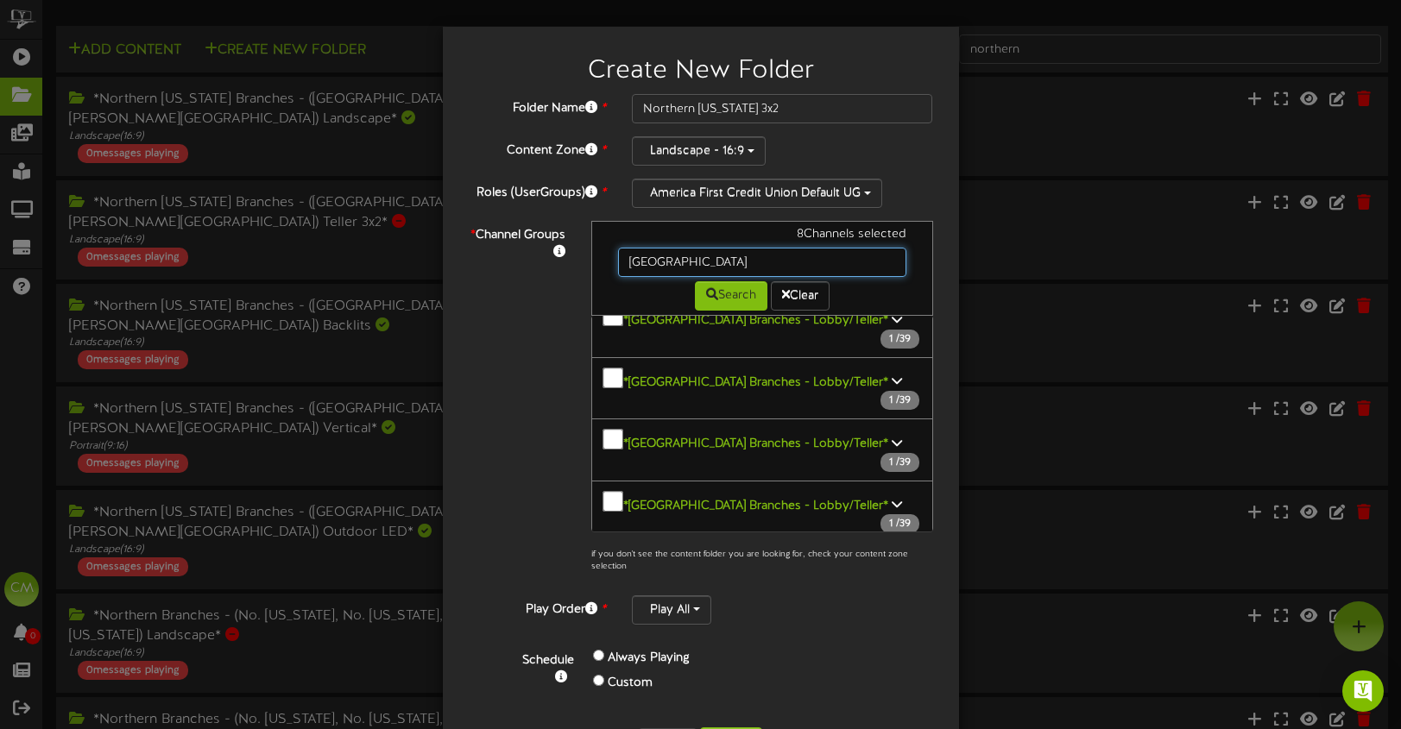
scroll to position [2121, 0]
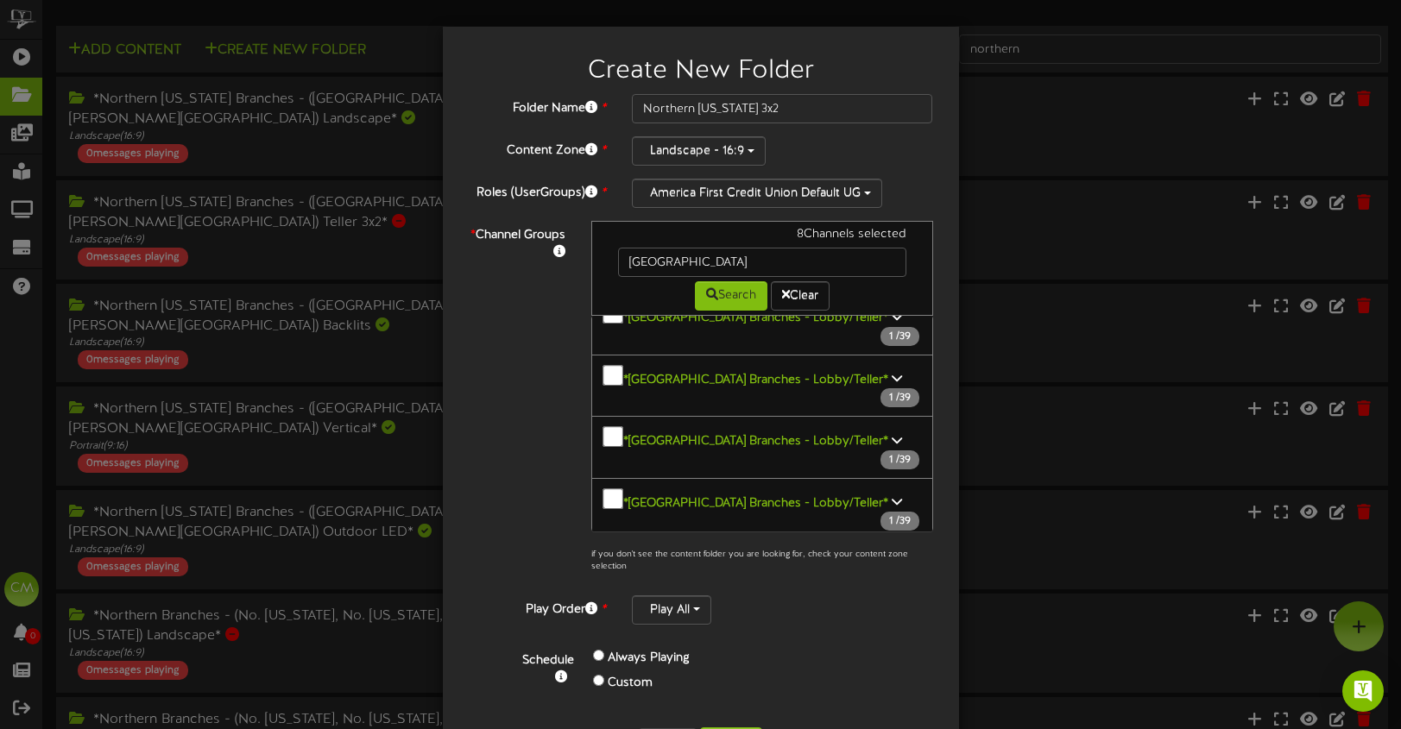
click at [617, 602] on button "*Salt Lake County Branches - Teller 3x2* 1 / 7" at bounding box center [762, 632] width 342 height 61
drag, startPoint x: 734, startPoint y: 265, endPoint x: 608, endPoint y: 262, distance: 125.2
click at [608, 262] on div "salt lake county" at bounding box center [762, 262] width 314 height 29
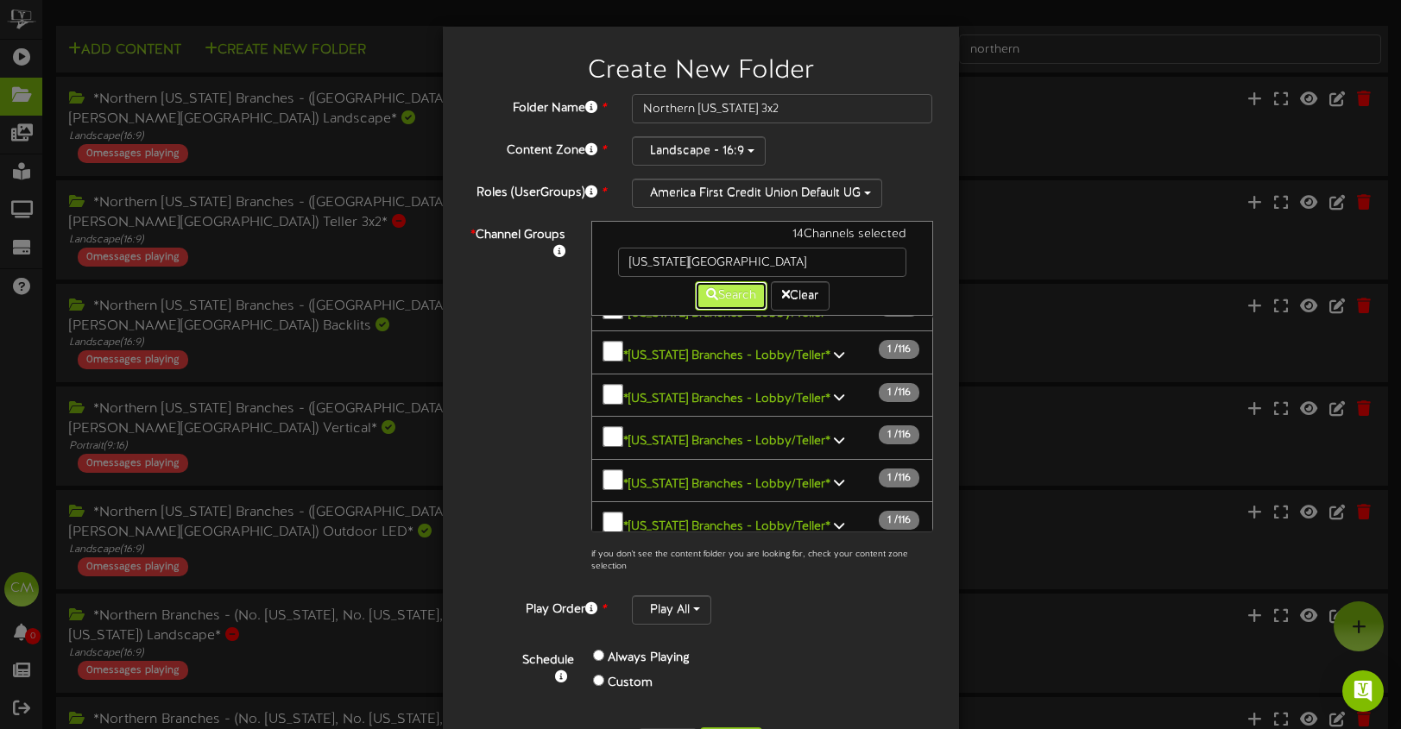
click at [730, 304] on button "Search" at bounding box center [731, 295] width 72 height 29
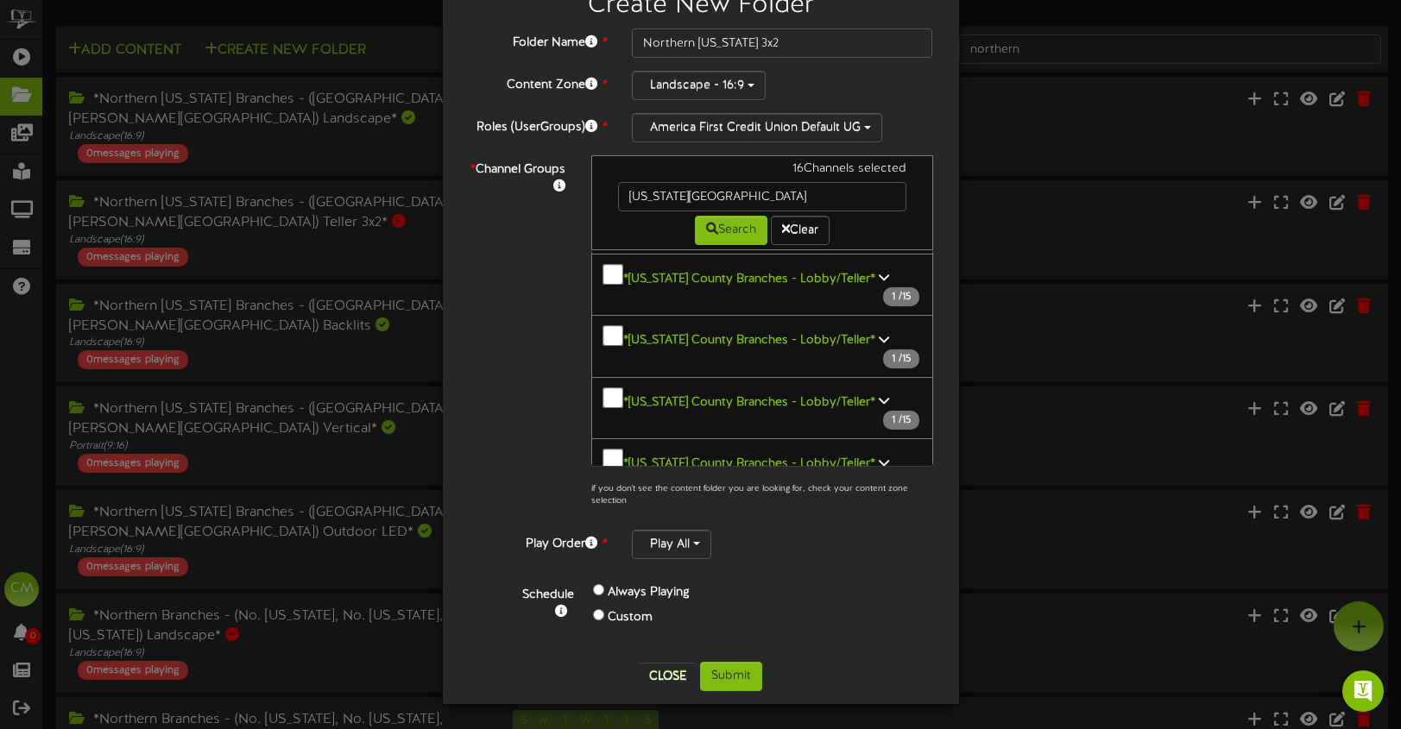
scroll to position [428, 0]
drag, startPoint x: 734, startPoint y: 192, endPoint x: 594, endPoint y: 201, distance: 141.0
click at [594, 201] on div "16 Channels selected utah county Search Clear" at bounding box center [762, 202] width 342 height 95
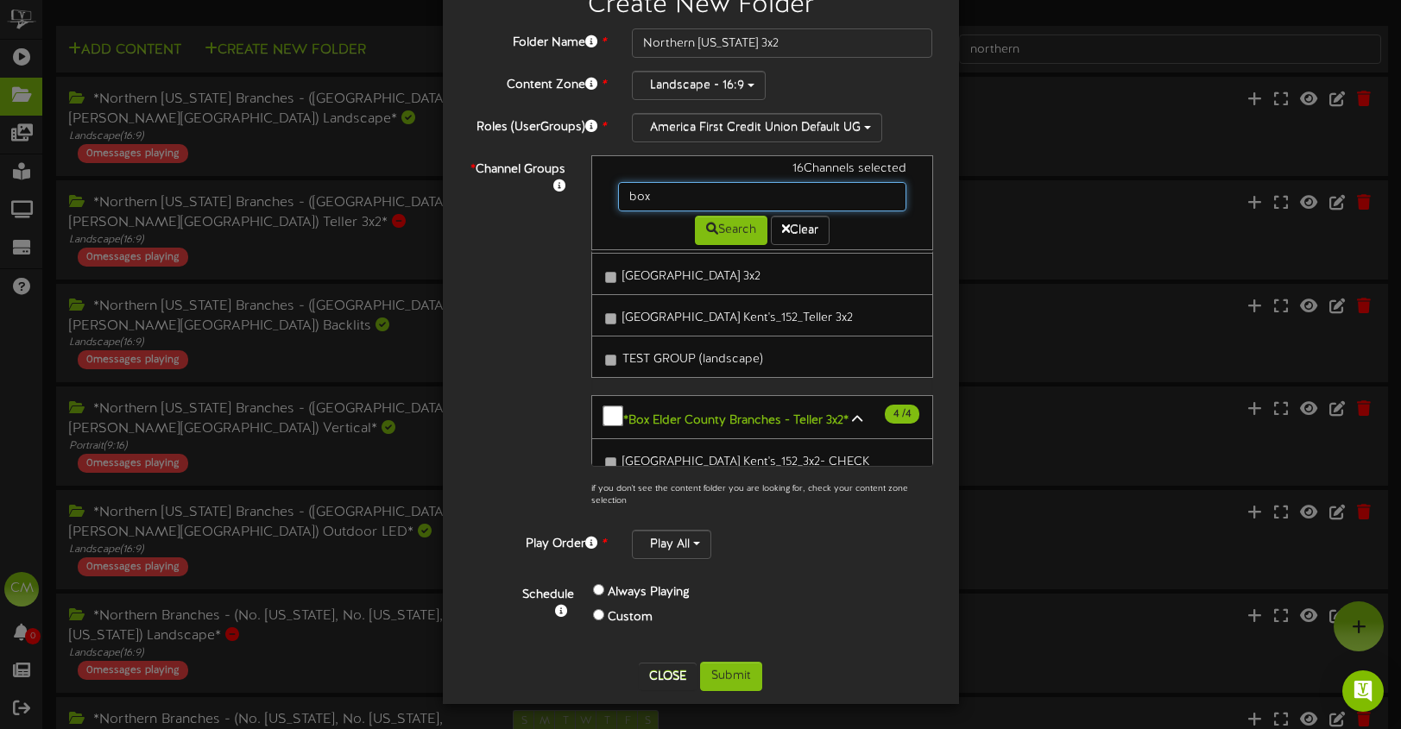
drag, startPoint x: 662, startPoint y: 196, endPoint x: 590, endPoint y: 192, distance: 71.8
click at [591, 192] on div "16 Channels selected box Search Clear" at bounding box center [762, 202] width 342 height 95
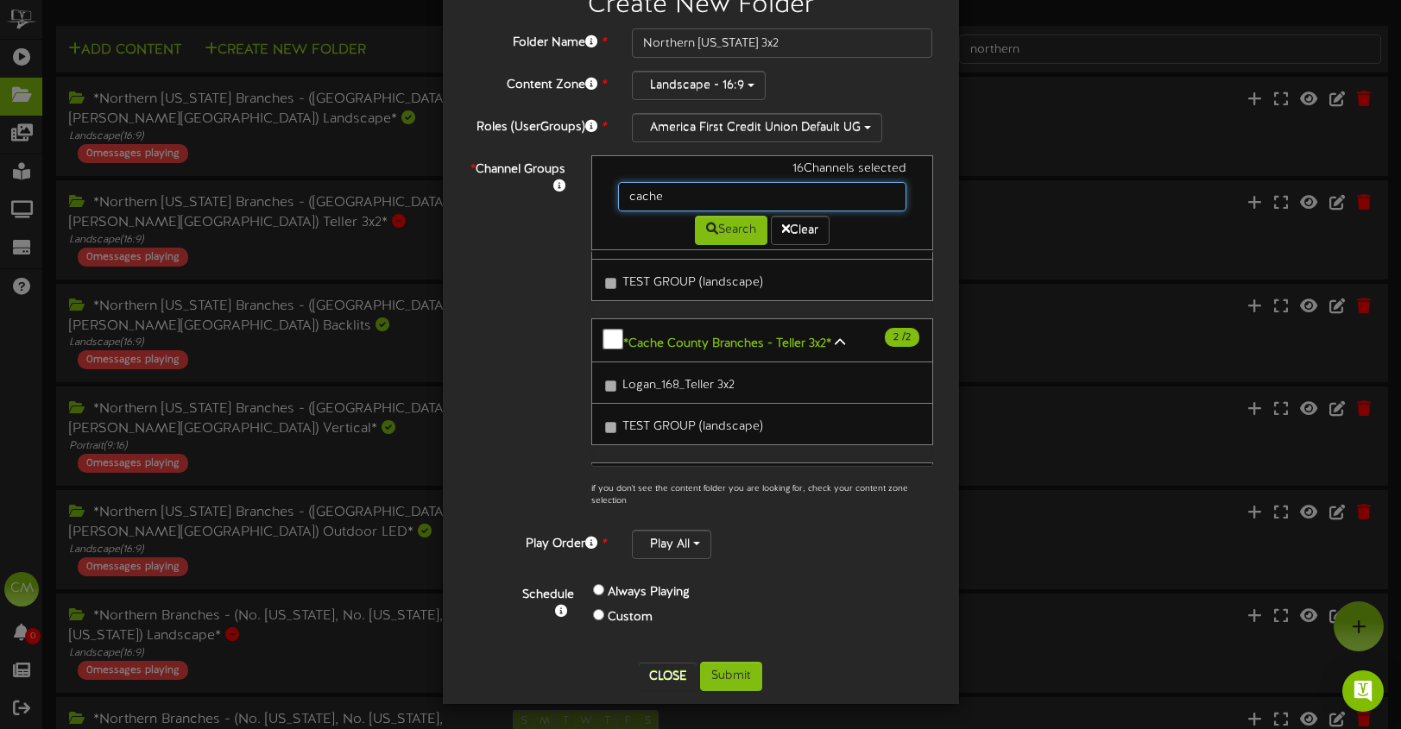
scroll to position [364, 0]
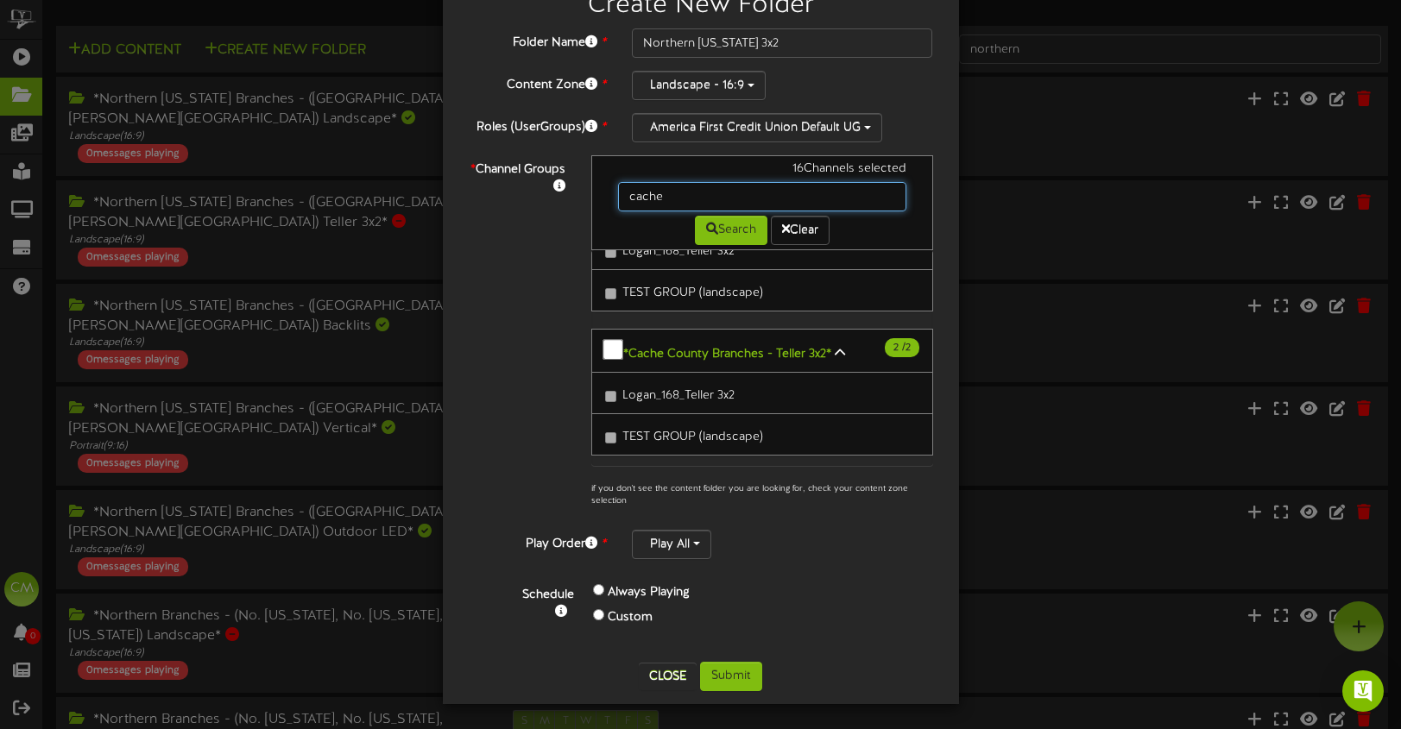
drag, startPoint x: 691, startPoint y: 197, endPoint x: 595, endPoint y: 191, distance: 96.8
click at [595, 191] on div "16 Channels selected cache Search Clear" at bounding box center [762, 202] width 342 height 95
type input "weber"
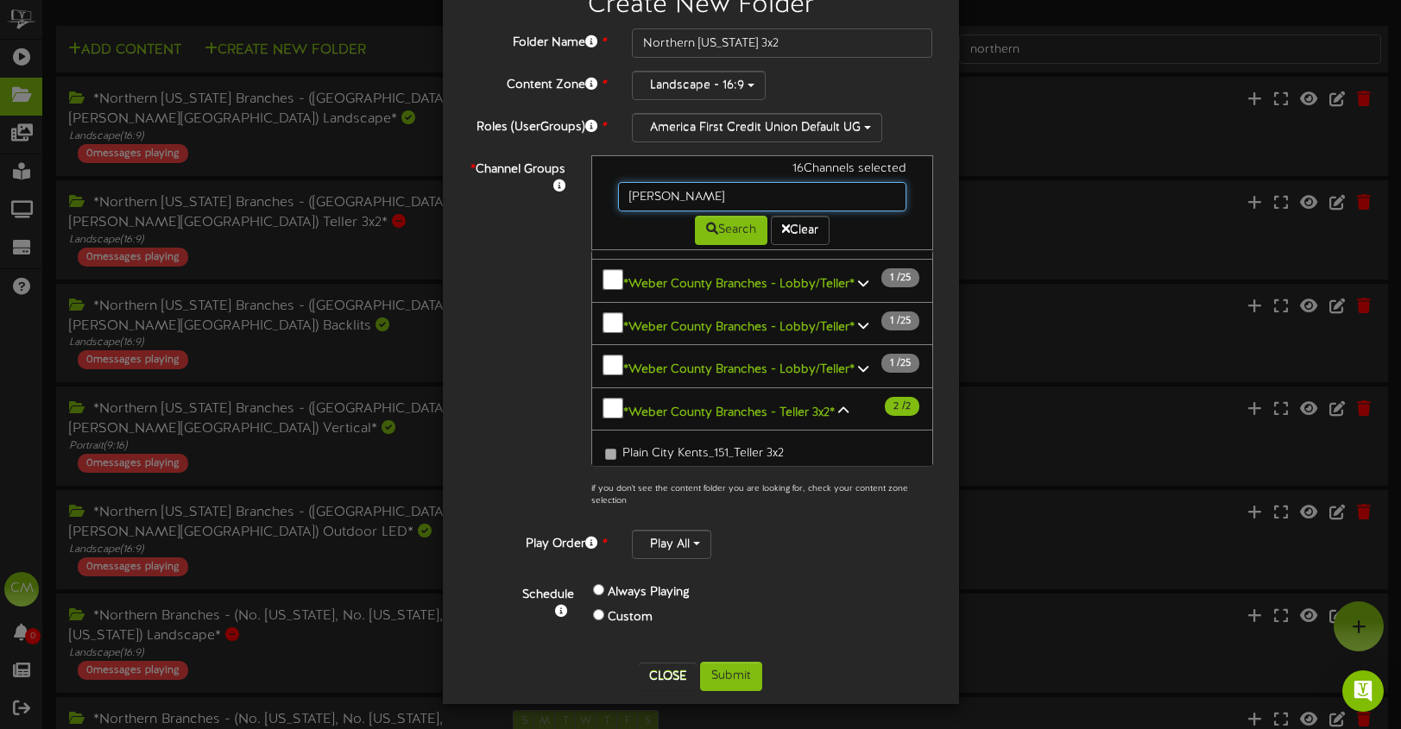
scroll to position [932, 0]
click at [744, 675] on button "Submit" at bounding box center [731, 676] width 62 height 29
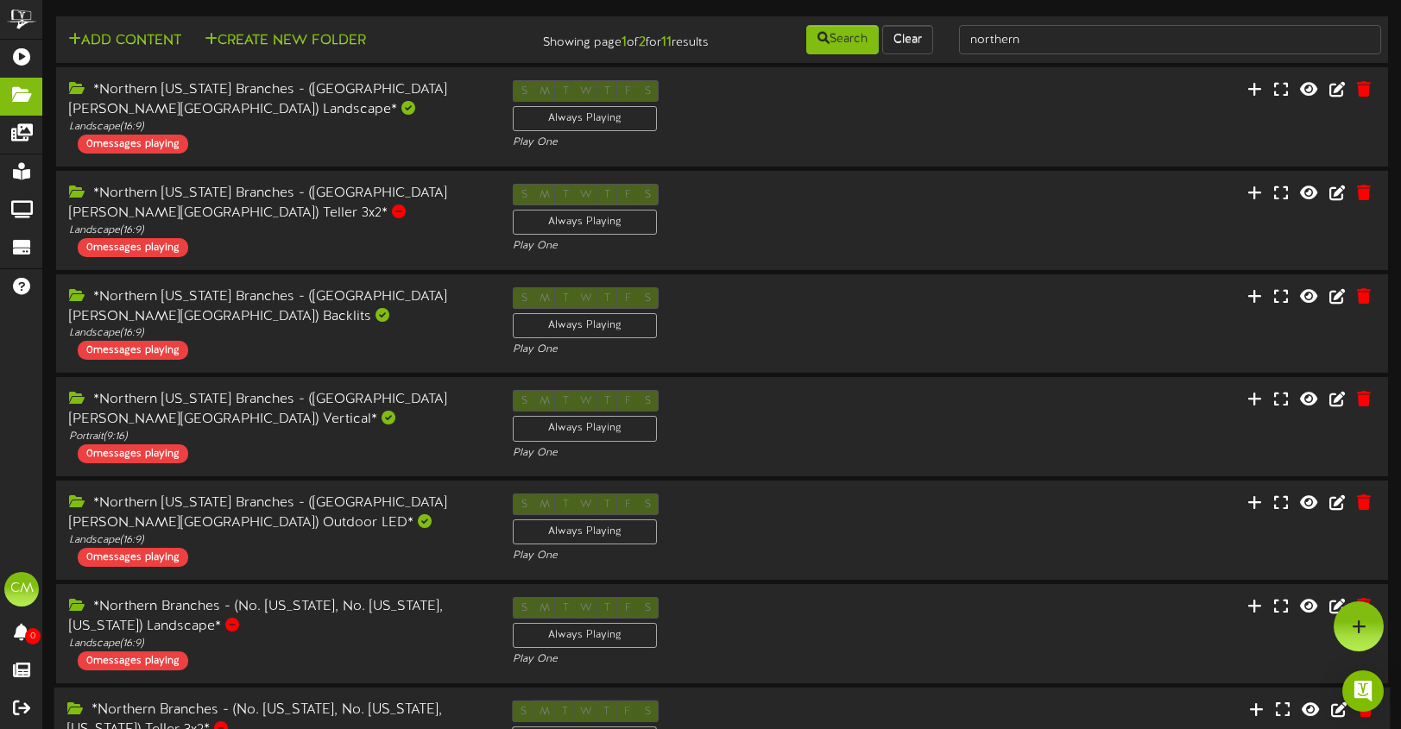
scroll to position [0, 0]
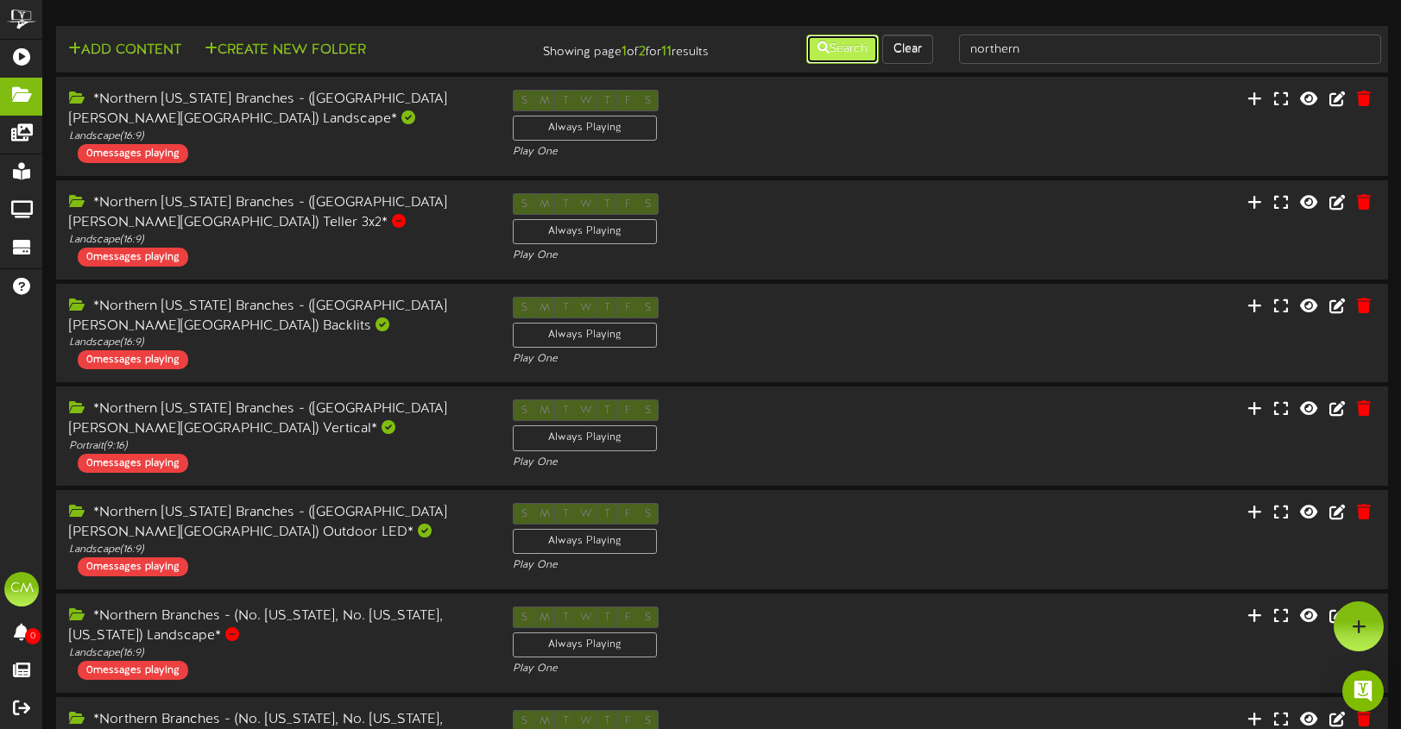
click at [829, 46] on button "Search" at bounding box center [842, 49] width 72 height 29
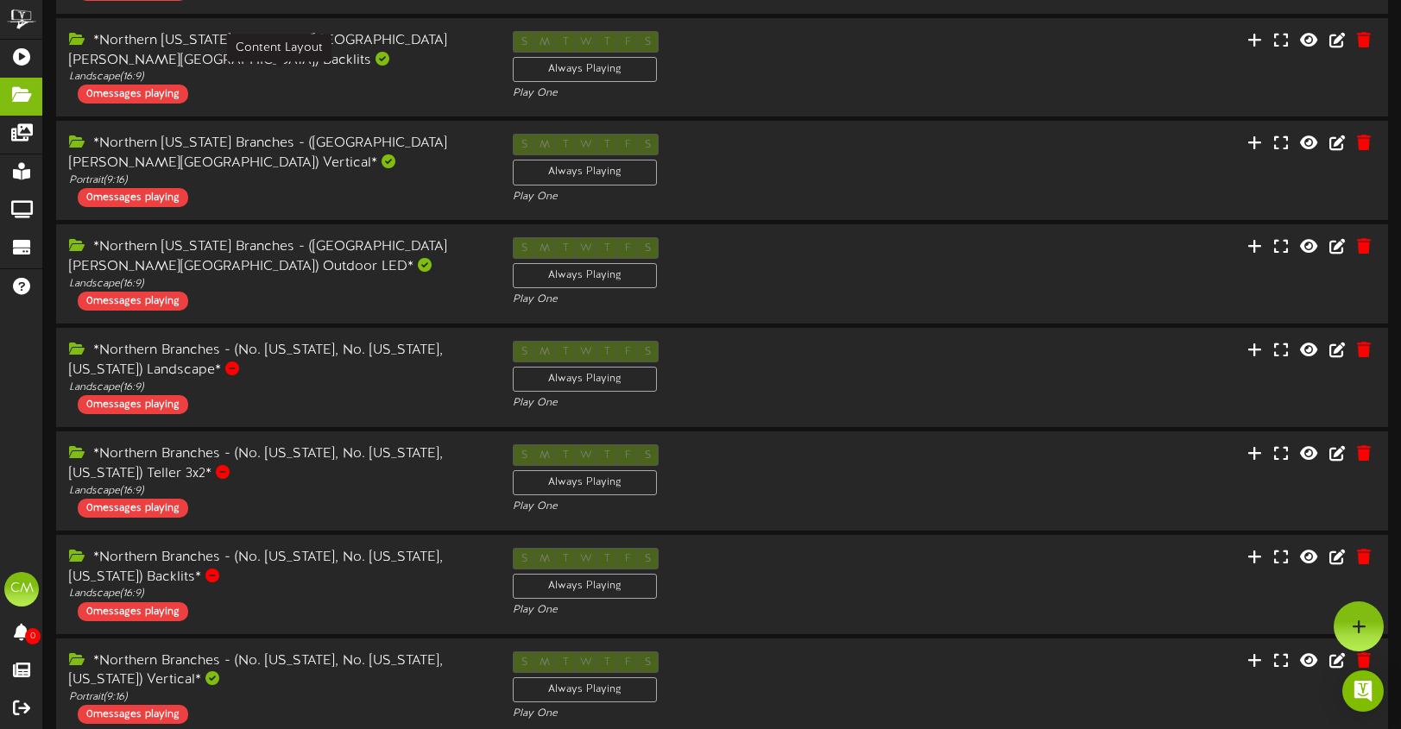
scroll to position [445, 0]
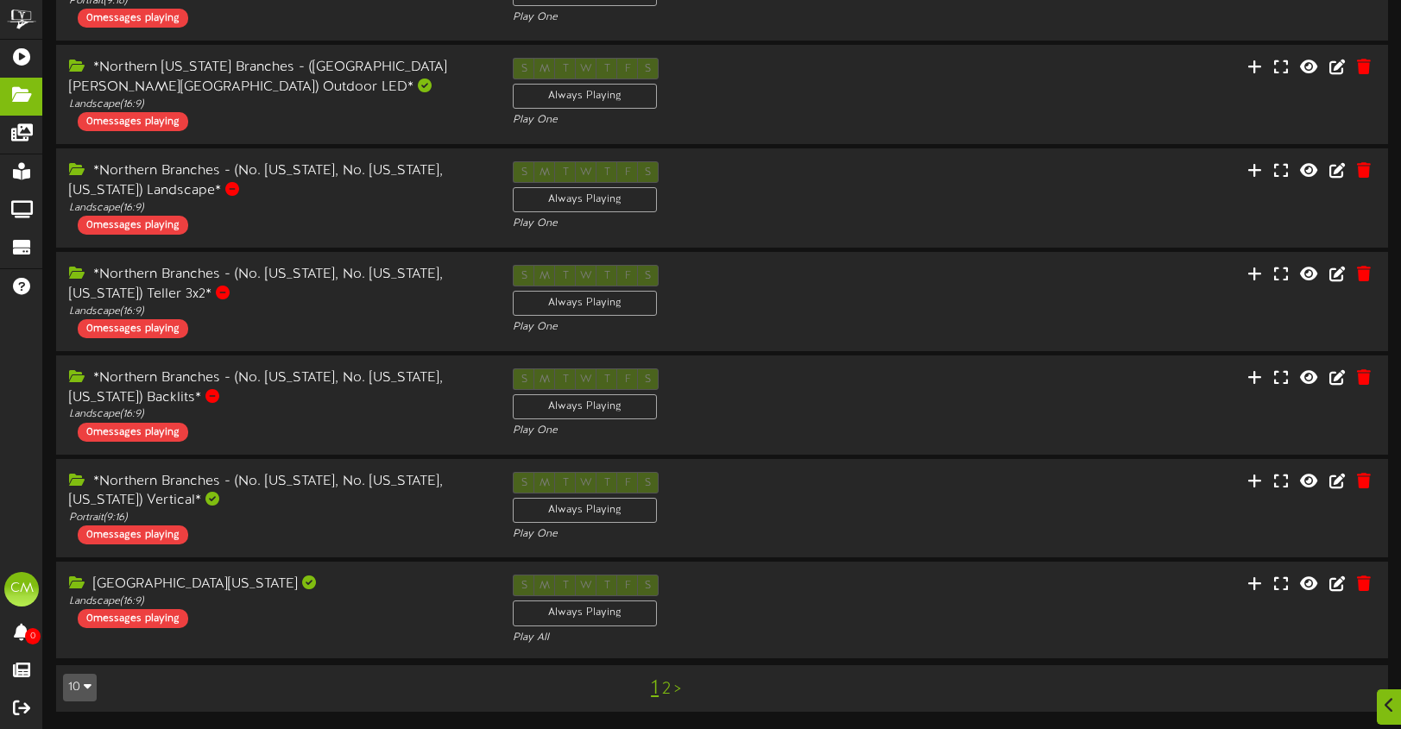
click at [669, 688] on link "2" at bounding box center [666, 689] width 9 height 19
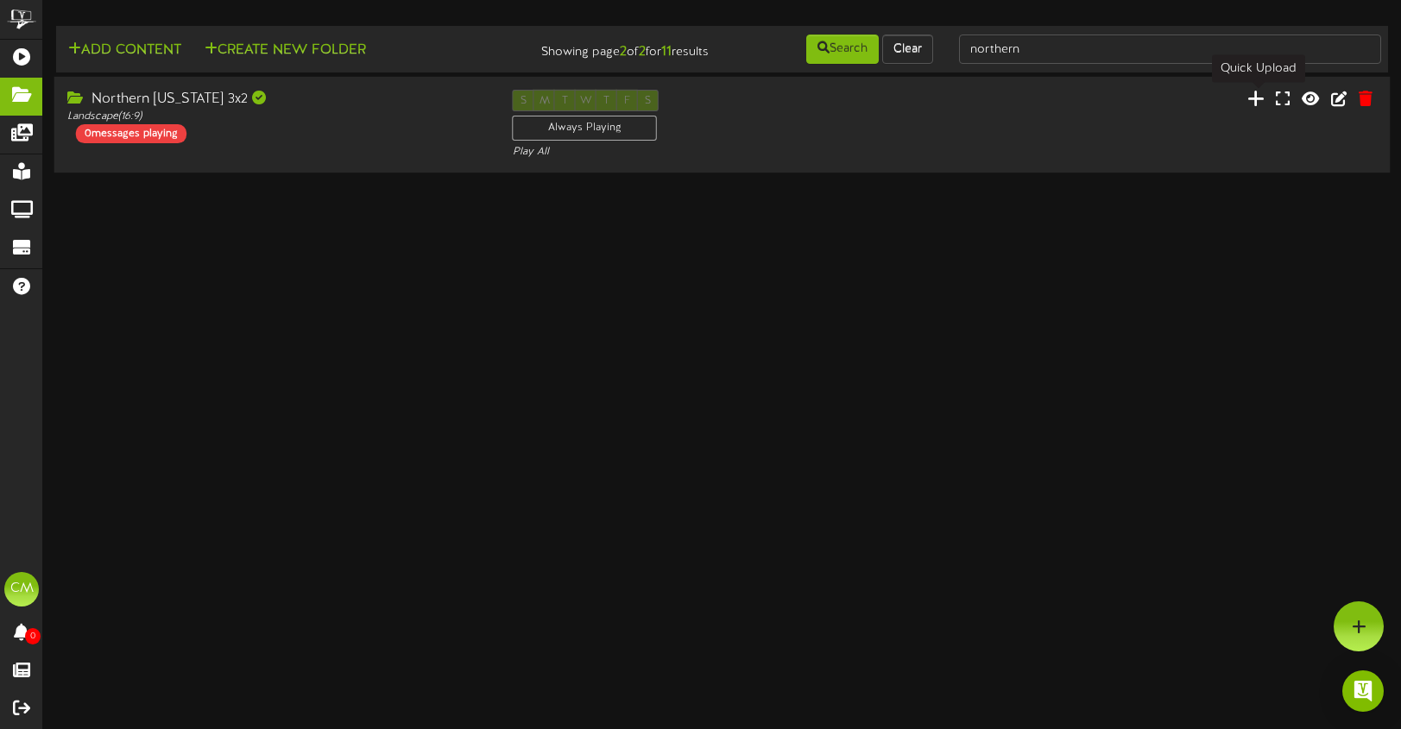
click at [1257, 97] on icon at bounding box center [1255, 98] width 17 height 19
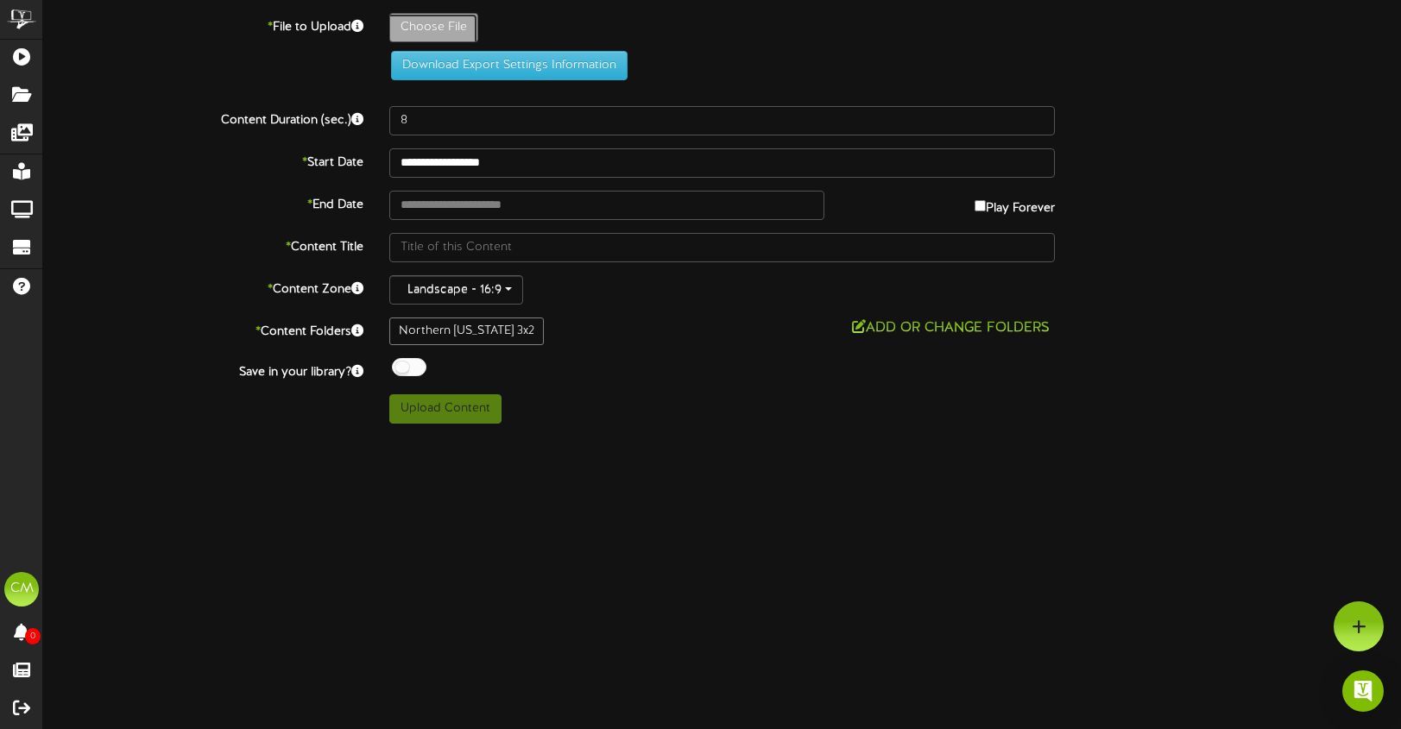
type input "**********"
type input "Oct25123Sale_AFCU1300x550"
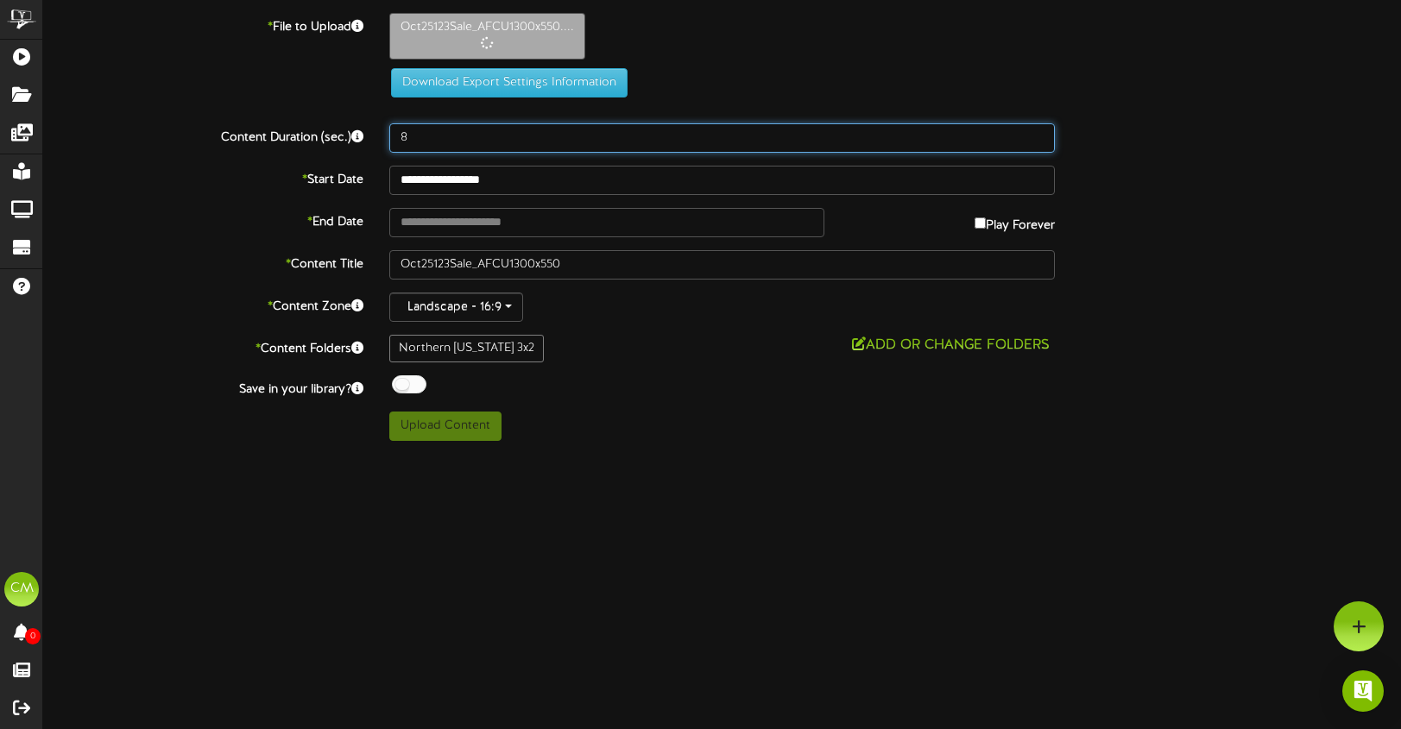
drag, startPoint x: 422, startPoint y: 135, endPoint x: 361, endPoint y: 135, distance: 61.3
click at [361, 135] on div "Content Duration (sec.) 8" at bounding box center [721, 137] width 1383 height 29
type input "12"
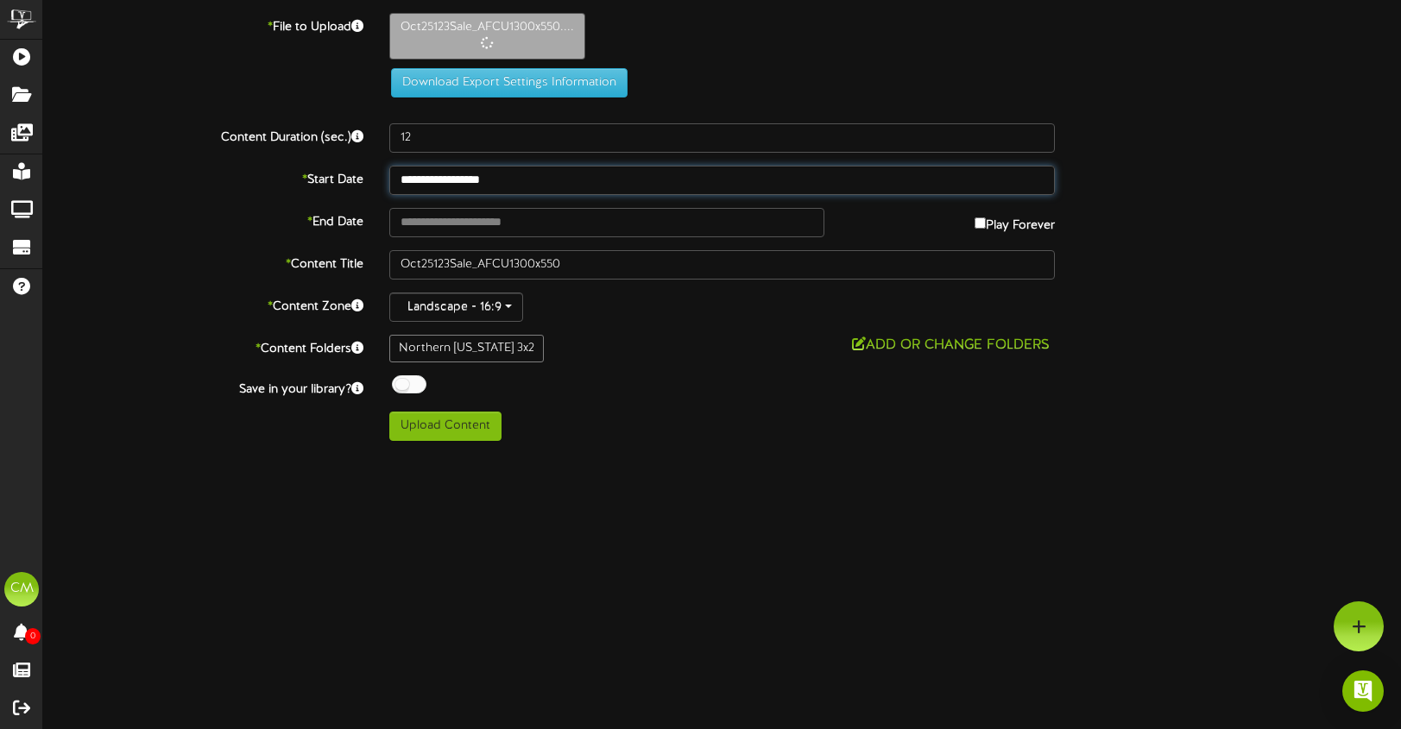
click at [505, 189] on input "**********" at bounding box center [722, 180] width 666 height 29
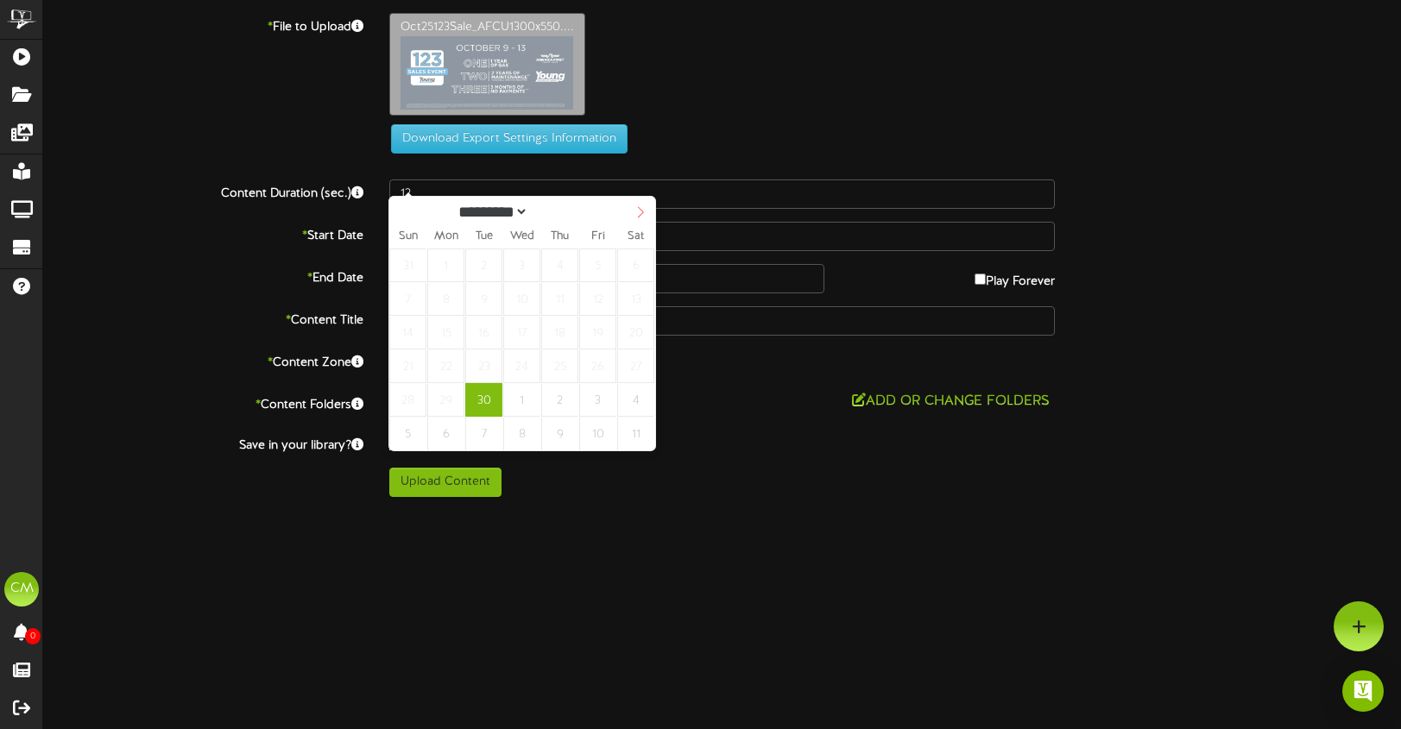
select select "*"
click at [642, 216] on icon at bounding box center [640, 212] width 12 height 12
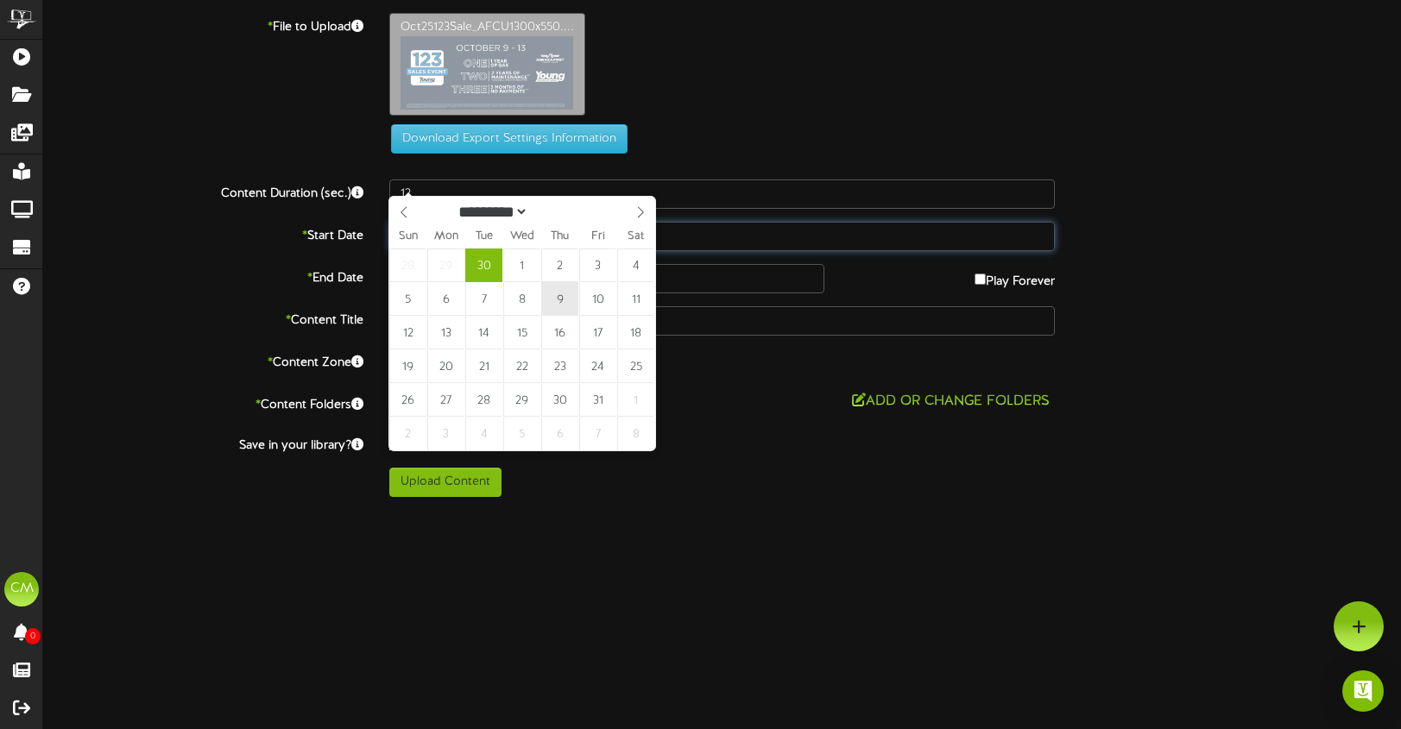
select select "*"
type input "**********"
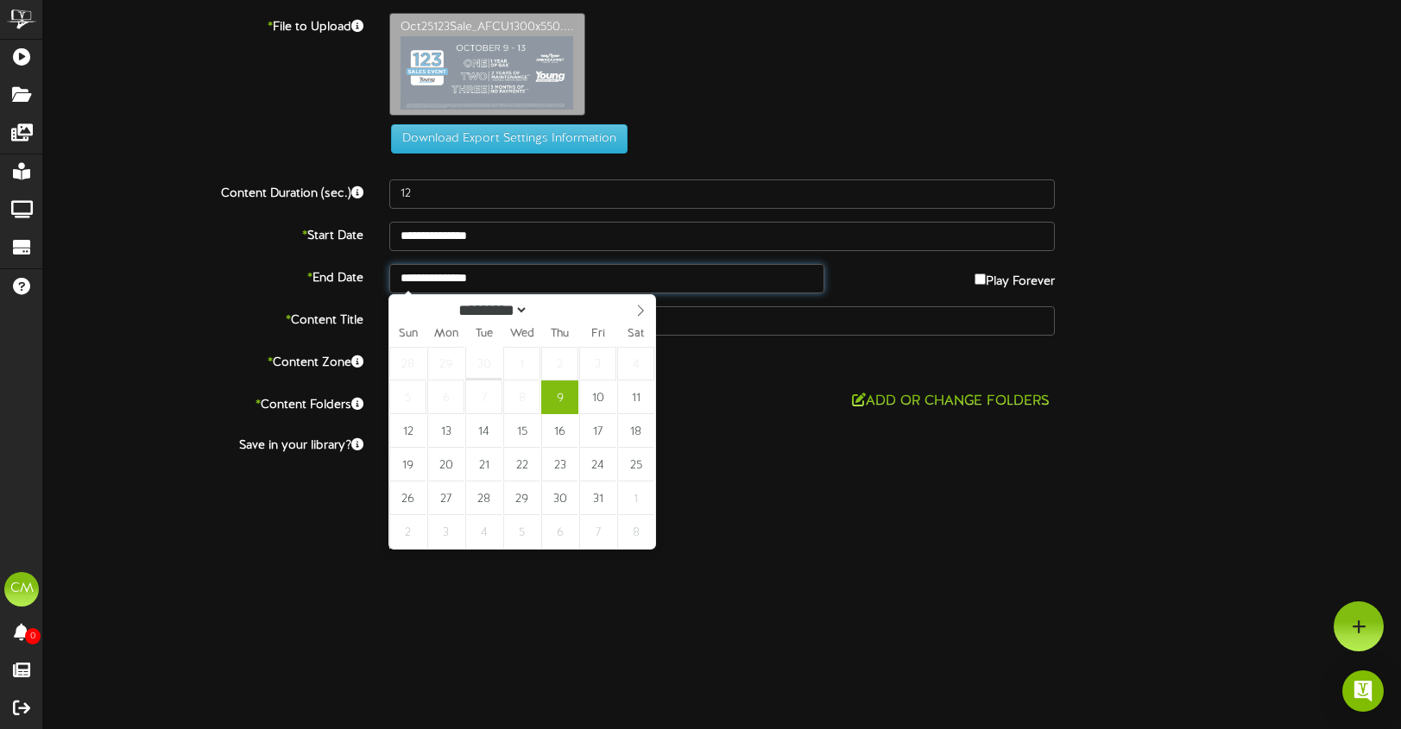
click at [490, 283] on input "**********" at bounding box center [606, 278] width 435 height 29
select select "*"
click at [644, 316] on icon at bounding box center [640, 311] width 12 height 12
type input "**********"
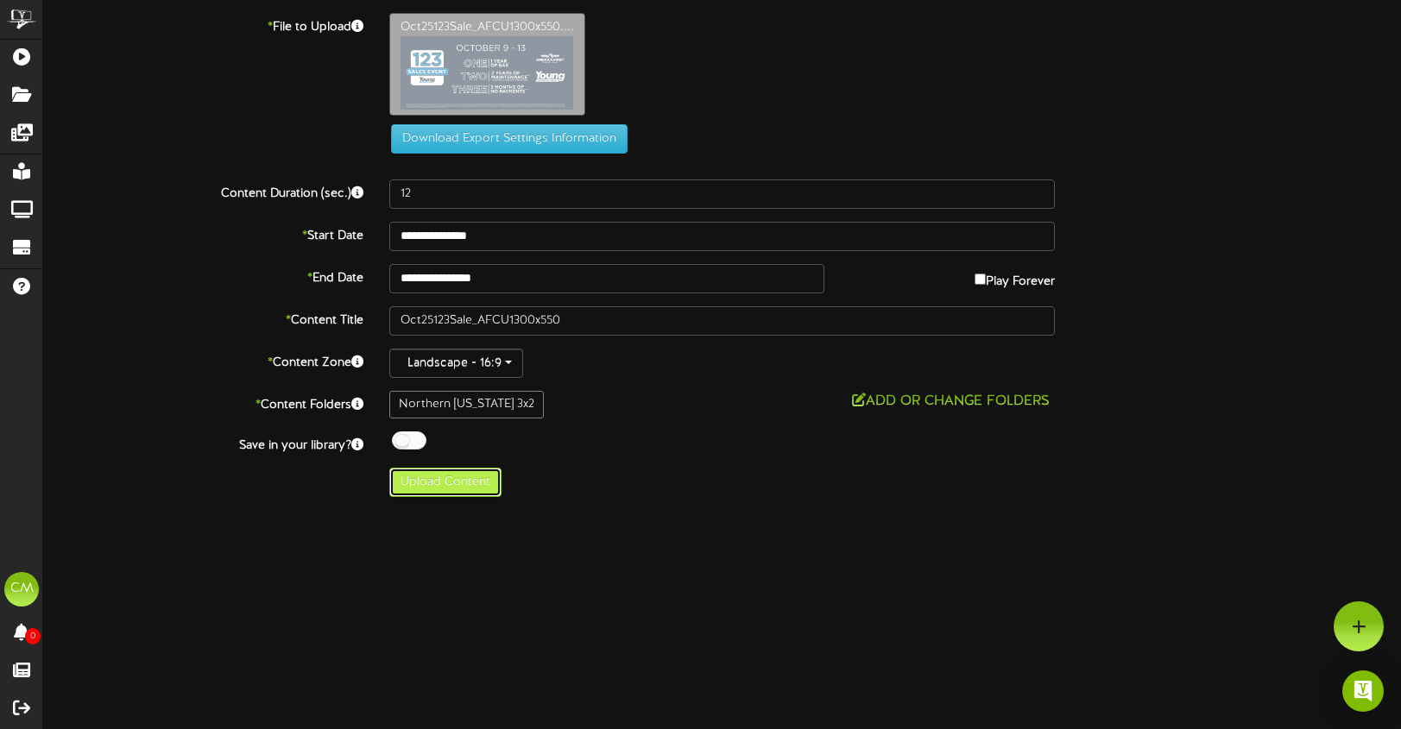
click at [442, 485] on button "Upload Content" at bounding box center [445, 482] width 112 height 29
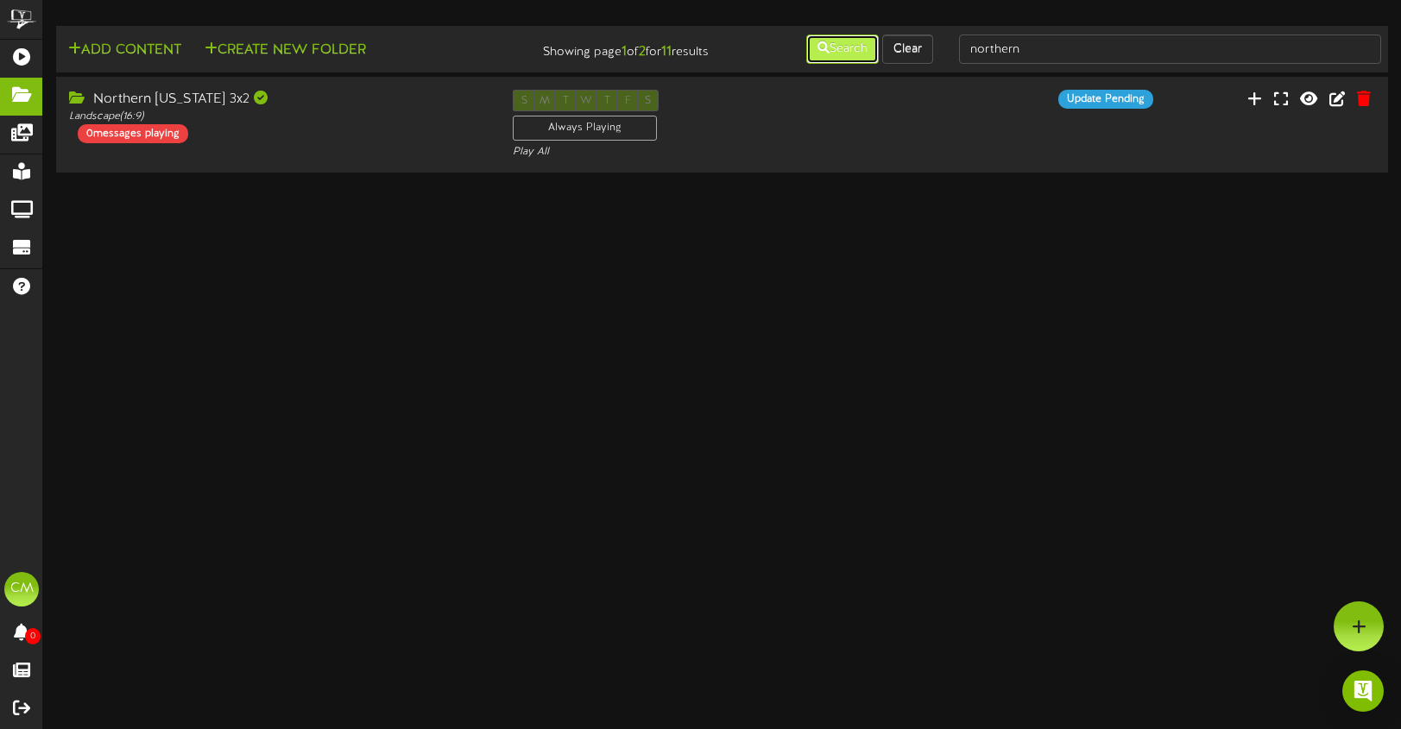
click at [822, 41] on button "Search" at bounding box center [842, 49] width 72 height 29
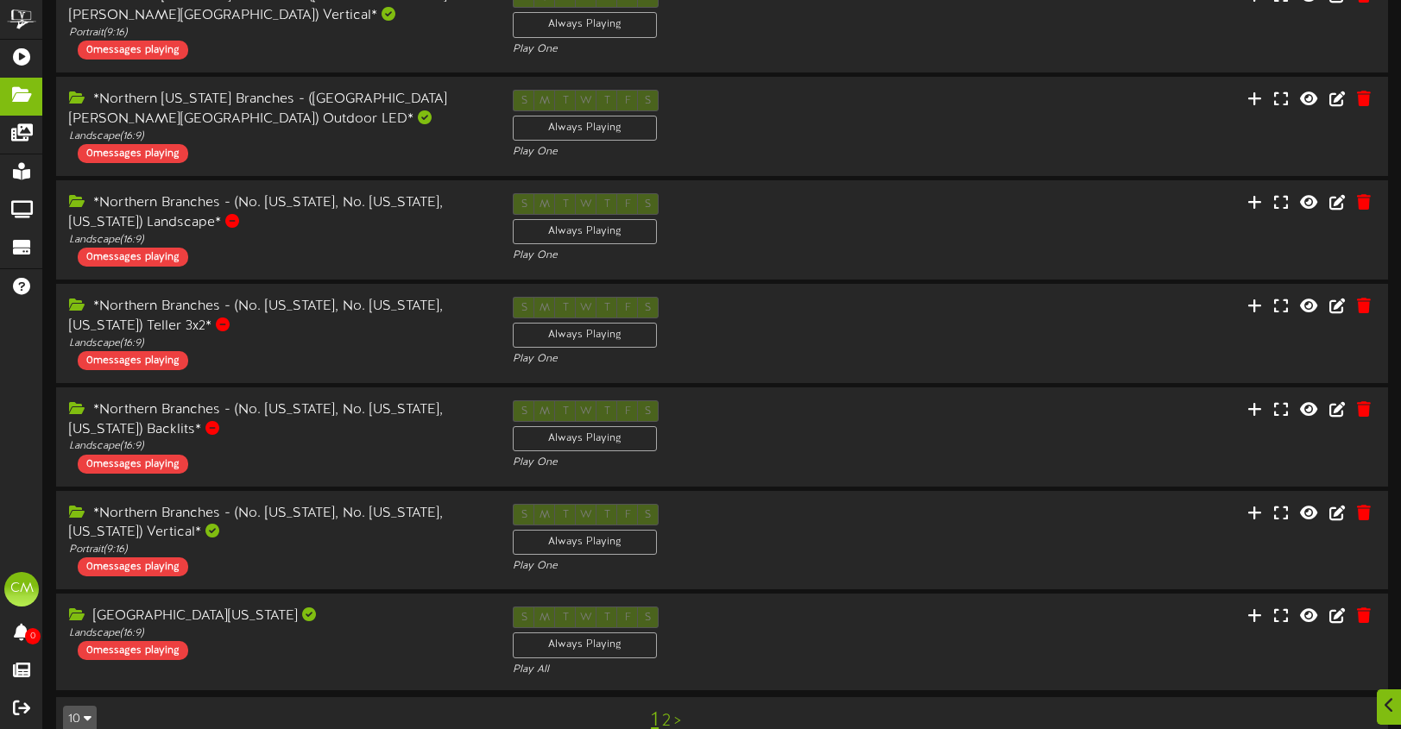
scroll to position [445, 0]
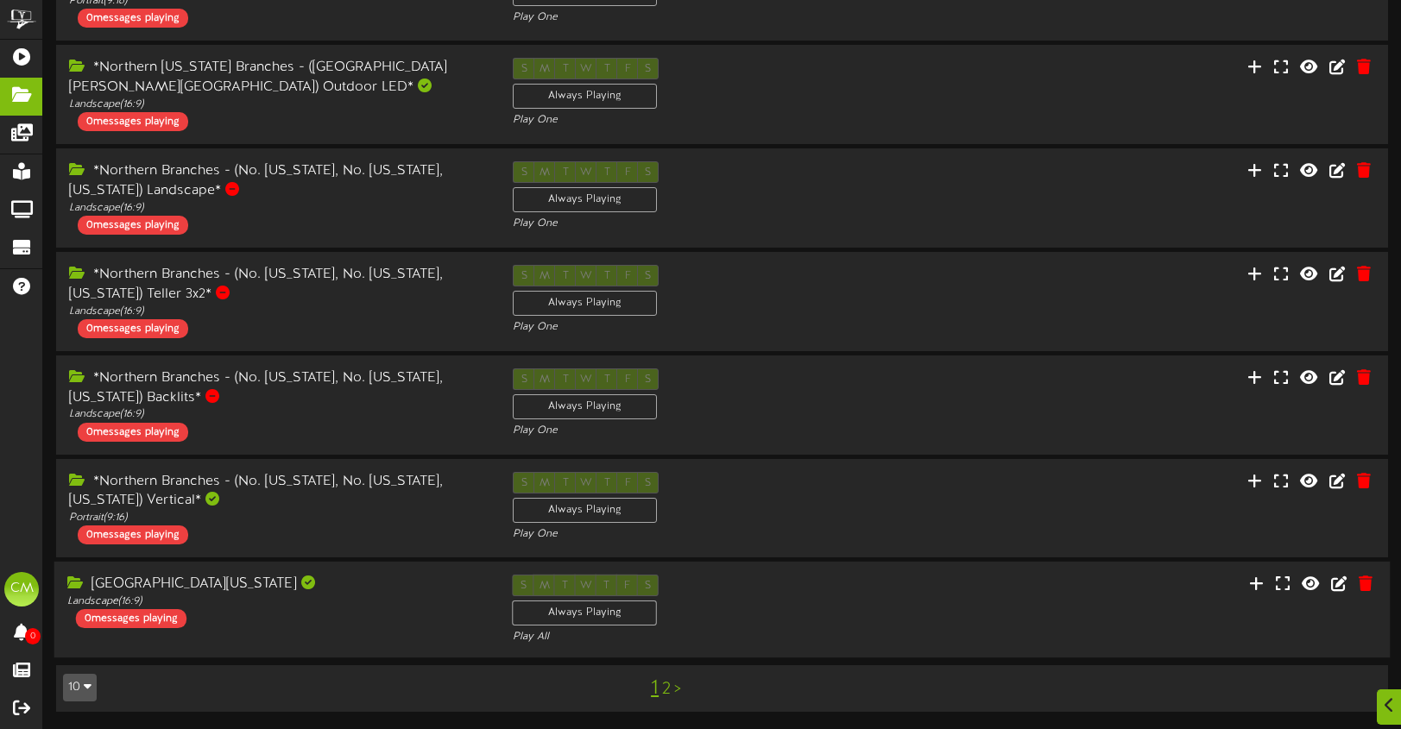
click at [1193, 589] on div at bounding box center [1278, 586] width 223 height 22
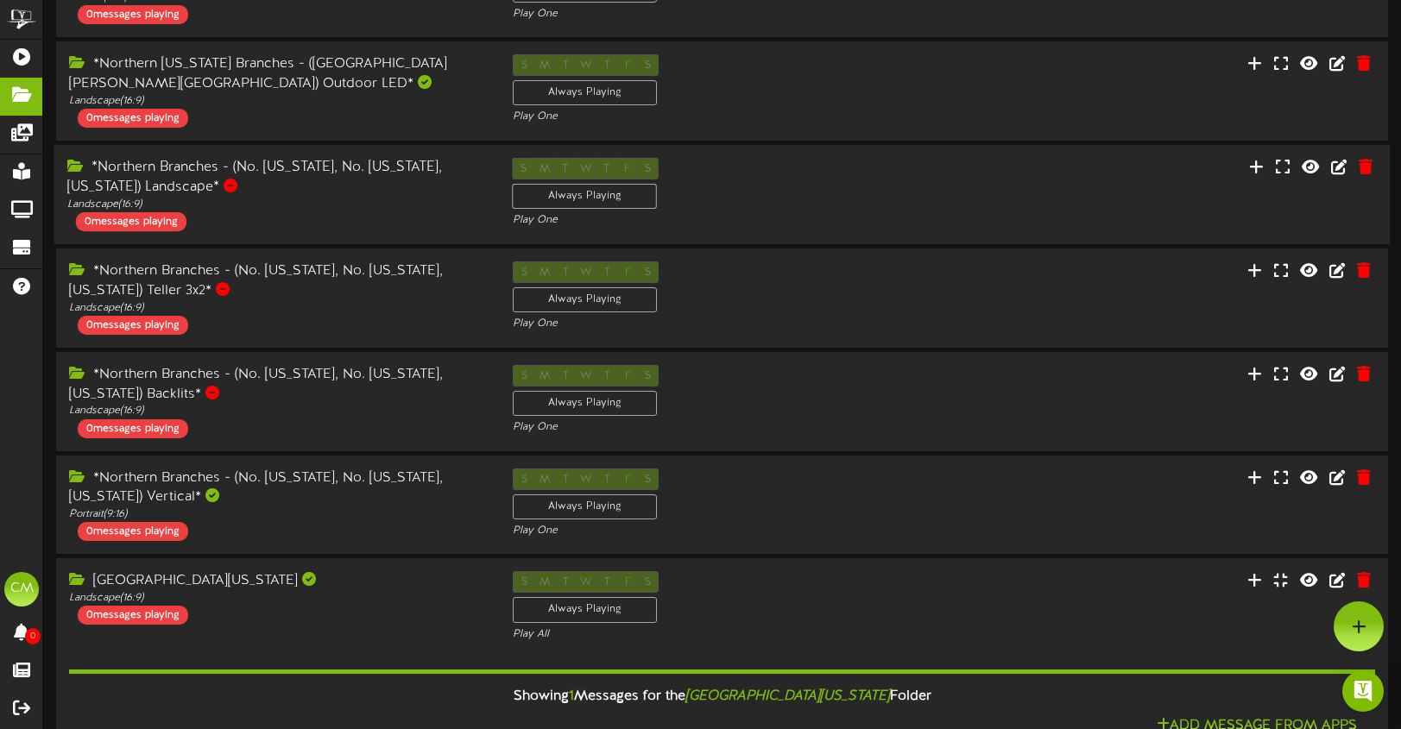
scroll to position [0, 0]
